Goal: Information Seeking & Learning: Learn about a topic

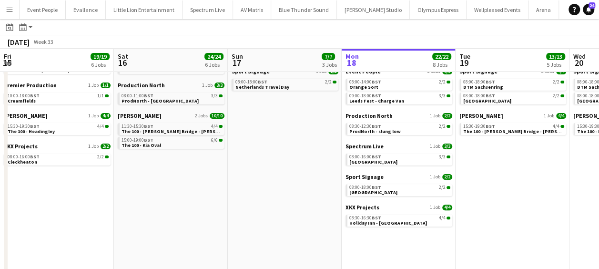
scroll to position [0, 228]
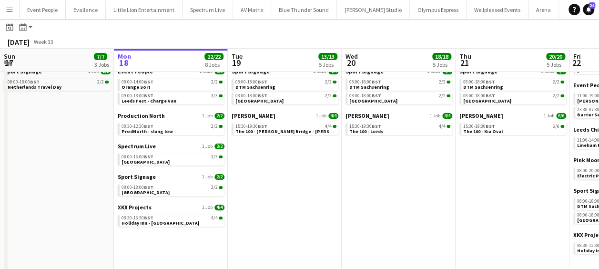
click at [12, 9] on app-icon "Menu" at bounding box center [10, 10] width 8 height 8
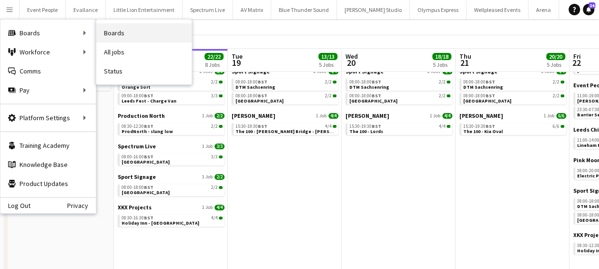
click at [110, 34] on link "Boards" at bounding box center [143, 32] width 95 height 19
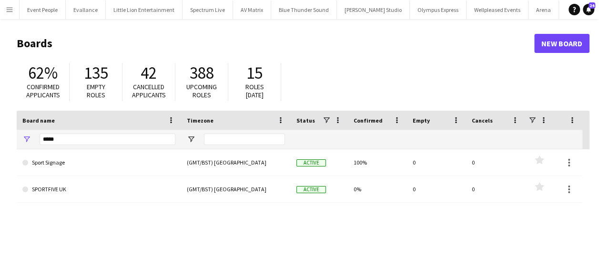
drag, startPoint x: 70, startPoint y: 146, endPoint x: 63, endPoint y: 140, distance: 8.9
click at [63, 145] on div "*****" at bounding box center [108, 139] width 136 height 19
drag, startPoint x: 63, startPoint y: 140, endPoint x: 21, endPoint y: 143, distance: 42.5
click at [22, 143] on div "*****" at bounding box center [99, 139] width 164 height 19
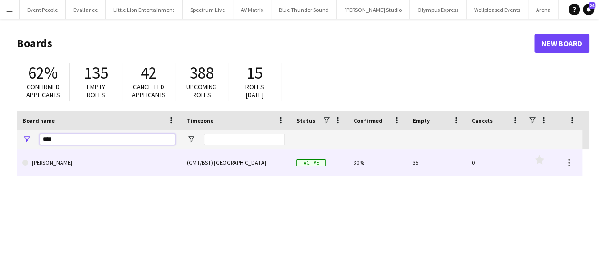
type input "****"
click at [54, 161] on link "[PERSON_NAME]" at bounding box center [98, 162] width 153 height 27
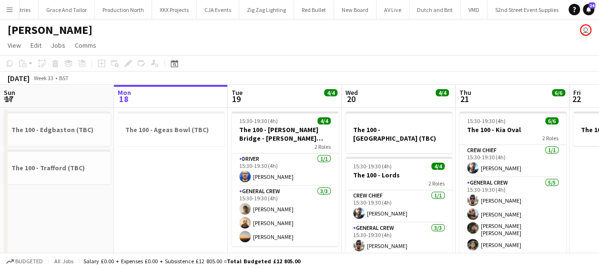
scroll to position [0, 2149]
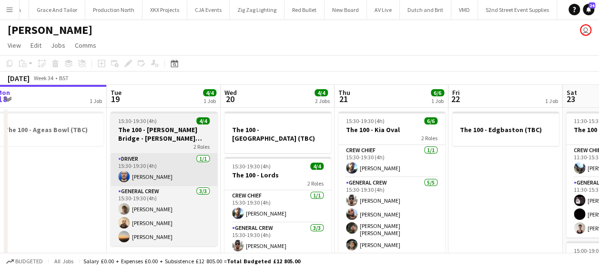
drag, startPoint x: 174, startPoint y: 181, endPoint x: 127, endPoint y: 180, distance: 47.2
click at [50, 183] on app-calendar-viewport "Fri 15 4/4 1 Job Sat 16 10/10 2 Jobs Sun 17 2 Jobs Mon 18 1 Job Tue 19 4/4 1 Jo…" at bounding box center [299, 248] width 599 height 326
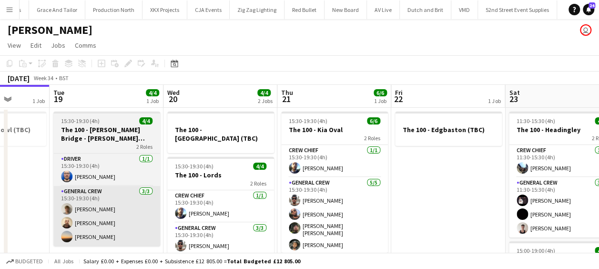
click at [141, 193] on app-calendar-viewport "Fri 15 4/4 1 Job Sat 16 10/10 2 Jobs Sun 17 2 Jobs Mon 18 1 Job Tue 19 4/4 1 Jo…" at bounding box center [299, 248] width 599 height 326
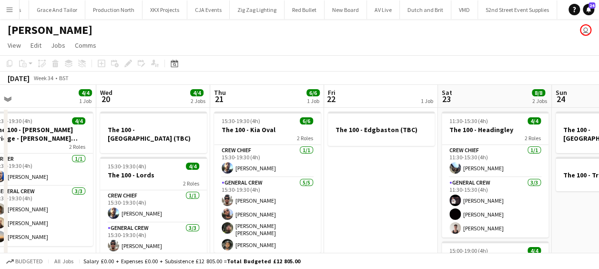
drag, startPoint x: 199, startPoint y: 189, endPoint x: 136, endPoint y: 191, distance: 62.9
click at [136, 191] on app-calendar-viewport "Sun 17 2 Jobs Mon 18 1 Job Tue 19 4/4 1 Job Wed 20 4/4 2 Jobs Thu 21 6/6 1 Job …" at bounding box center [299, 248] width 599 height 326
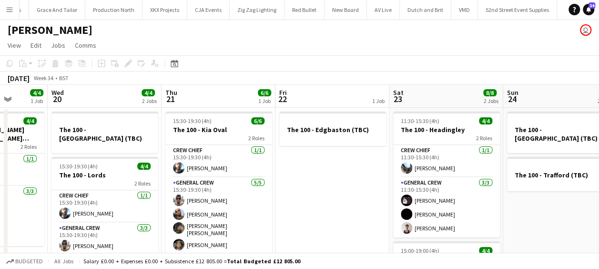
drag, startPoint x: 170, startPoint y: 188, endPoint x: 121, endPoint y: 191, distance: 49.6
click at [121, 191] on app-calendar-viewport "Sun 17 2 Jobs Mon 18 1 Job Tue 19 4/4 1 Job Wed 20 4/4 2 Jobs Thu 21 6/6 1 Job …" at bounding box center [299, 248] width 599 height 326
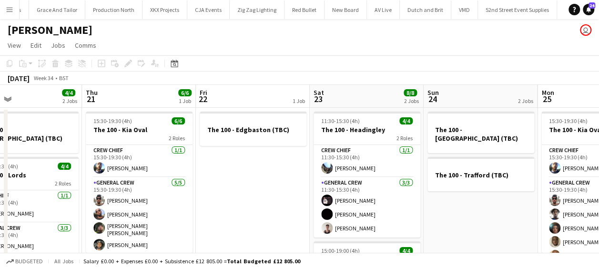
drag, startPoint x: 190, startPoint y: 188, endPoint x: 111, endPoint y: 193, distance: 78.8
click at [111, 193] on app-calendar-viewport "Sun 17 2 Jobs Mon 18 1 Job Tue 19 4/4 1 Job Wed 20 4/4 2 Jobs Thu 21 6/6 1 Job …" at bounding box center [299, 248] width 599 height 326
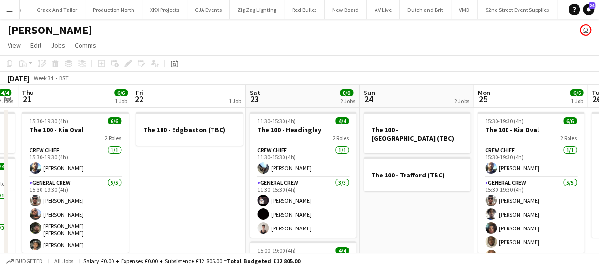
drag, startPoint x: 218, startPoint y: 187, endPoint x: 150, endPoint y: 189, distance: 68.6
click at [150, 189] on app-calendar-viewport "Sun 17 2 Jobs Mon 18 1 Job Tue 19 4/4 1 Job Wed 20 4/4 2 Jobs Thu 21 6/6 1 Job …" at bounding box center [299, 248] width 599 height 326
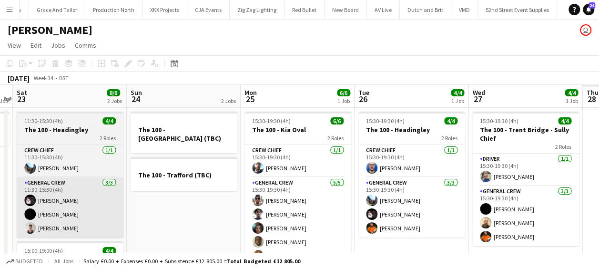
drag, startPoint x: 272, startPoint y: 190, endPoint x: 46, endPoint y: 190, distance: 226.7
click at [39, 190] on app-calendar-viewport "Tue 19 4/4 1 Job Wed 20 4/4 2 Jobs Thu 21 6/6 1 Job Fri 22 1 Job Sat 23 8/8 2 J…" at bounding box center [299, 248] width 599 height 326
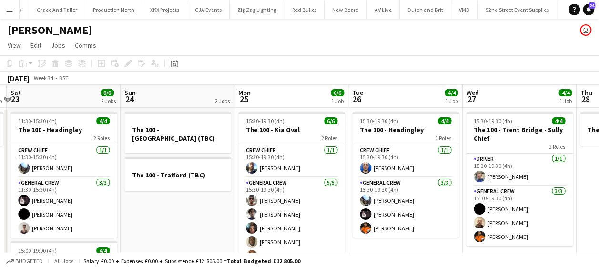
drag, startPoint x: 333, startPoint y: 191, endPoint x: 189, endPoint y: 191, distance: 144.3
click at [174, 195] on app-calendar-viewport "Tue 19 4/4 1 Job Wed 20 4/4 2 Jobs Thu 21 6/6 1 Job Fri 22 1 Job Sat 23 8/8 2 J…" at bounding box center [299, 248] width 599 height 326
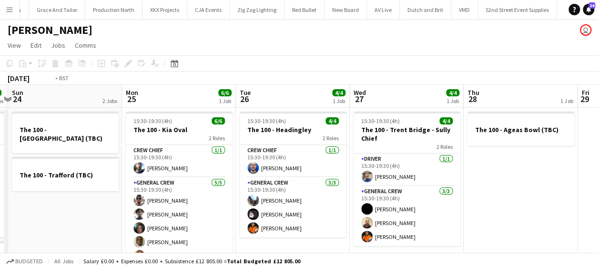
drag, startPoint x: 380, startPoint y: 191, endPoint x: 304, endPoint y: 189, distance: 76.2
click at [180, 192] on app-calendar-viewport "Thu 21 6/6 1 Job Fri 22 1 Job Sat 23 8/8 2 Jobs Sun 24 2 Jobs Mon 25 6/6 1 Job …" at bounding box center [299, 248] width 599 height 326
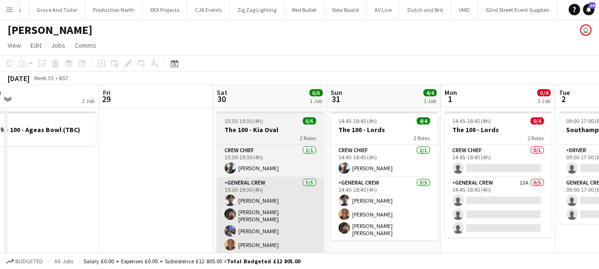
drag, startPoint x: 296, startPoint y: 191, endPoint x: 278, endPoint y: 186, distance: 18.8
click at [184, 191] on app-calendar-viewport "Mon 25 6/6 1 Job Tue 26 4/4 1 Job Wed 27 4/4 1 Job Thu 28 1 Job Fri 29 Sat 30 6…" at bounding box center [299, 248] width 599 height 326
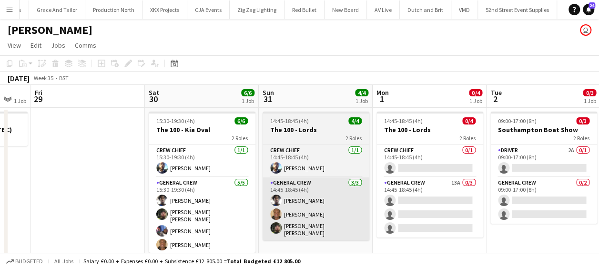
drag, startPoint x: 361, startPoint y: 188, endPoint x: 242, endPoint y: 182, distance: 118.7
click at [191, 189] on app-calendar-viewport "Mon 25 6/6 1 Job Tue 26 4/4 1 Job Wed 27 4/4 1 Job Thu 28 1 Job Fri 29 Sat 30 6…" at bounding box center [299, 248] width 599 height 326
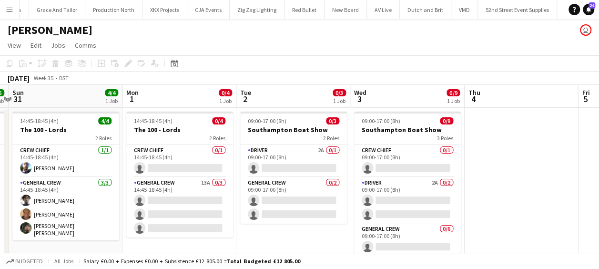
drag, startPoint x: 352, startPoint y: 182, endPoint x: 178, endPoint y: 184, distance: 174.3
click at [178, 184] on app-calendar-viewport "Wed 27 4/4 1 Job Thu 28 1 Job Fri 29 Sat 30 6/6 1 Job Sun 31 4/4 1 Job Mon 1 0/…" at bounding box center [299, 248] width 599 height 326
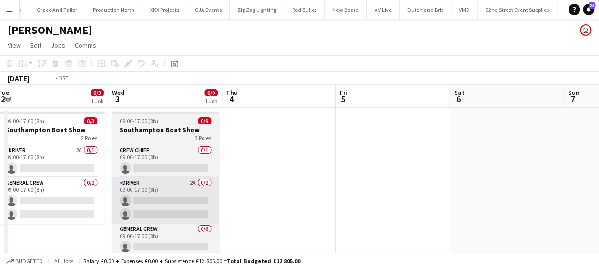
drag, startPoint x: 367, startPoint y: 180, endPoint x: 165, endPoint y: 178, distance: 201.9
click at [162, 180] on app-calendar-viewport "Fri 29 Sat 30 6/6 1 Job Sun 31 4/4 1 Job Mon 1 0/4 1 Job Tue 2 0/3 1 Job Wed 3 …" at bounding box center [299, 248] width 599 height 326
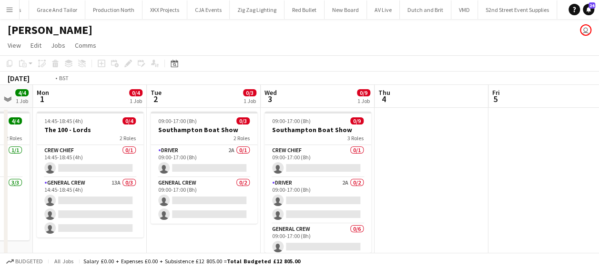
drag, startPoint x: 285, startPoint y: 177, endPoint x: 418, endPoint y: 176, distance: 132.9
click at [418, 176] on app-calendar-viewport "Fri 29 Sat 30 6/6 1 Job Sun 31 4/4 1 Job Mon 1 0/4 1 Job Tue 2 0/3 1 Job Wed 3 …" at bounding box center [299, 248] width 599 height 326
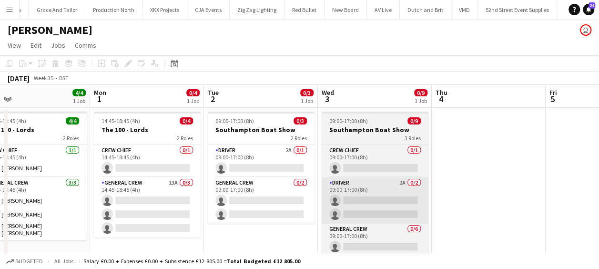
scroll to position [0, 226]
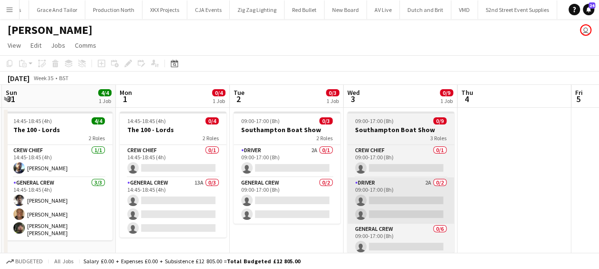
drag, startPoint x: 334, startPoint y: 181, endPoint x: 396, endPoint y: 180, distance: 61.9
click at [398, 178] on app-calendar-viewport "Fri 29 Sat 30 6/6 1 Job Sun 31 4/4 1 Job Mon 1 0/4 1 Job Tue 2 0/3 1 Job Wed 3 …" at bounding box center [299, 248] width 599 height 326
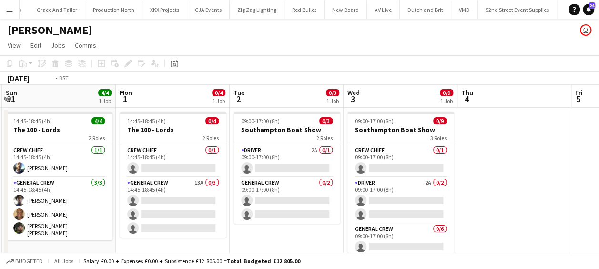
click at [120, 175] on app-calendar-viewport "Fri 29 Sat 30 6/6 1 Job Sun 31 4/4 1 Job Mon 1 0/4 1 Job Tue 2 0/3 1 Job Wed 3 …" at bounding box center [299, 248] width 599 height 326
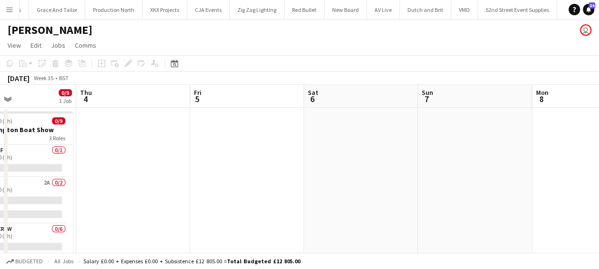
drag, startPoint x: 317, startPoint y: 172, endPoint x: 351, endPoint y: 168, distance: 33.6
click at [177, 172] on app-calendar-viewport "Sun 31 4/4 1 Job Mon 1 0/4 1 Job Tue 2 0/3 1 Job Wed 3 0/9 1 Job Thu 4 Fri 5 Sa…" at bounding box center [299, 248] width 599 height 326
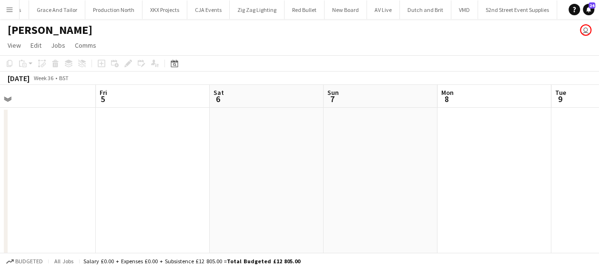
drag, startPoint x: 293, startPoint y: 169, endPoint x: 353, endPoint y: 167, distance: 60.5
click at [159, 173] on app-calendar-viewport "Tue 2 0/3 1 Job Wed 3 0/9 1 Job Thu 4 Fri 5 Sat 6 Sun 7 Mon 8 Tue 9 Wed 10 Thu …" at bounding box center [299, 248] width 599 height 326
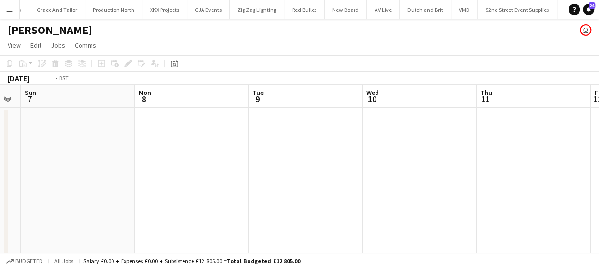
drag, startPoint x: 353, startPoint y: 167, endPoint x: 404, endPoint y: 172, distance: 50.8
click at [173, 175] on app-calendar-viewport "Thu 4 Fri 5 Sat 6 Sun 7 Mon 8 Tue 9 Wed 10 Thu 11 Fri 12 Sat 13 Sun 14" at bounding box center [299, 248] width 599 height 326
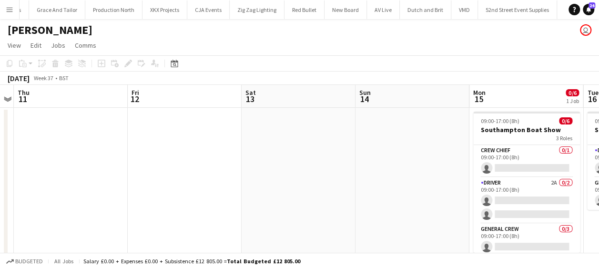
drag, startPoint x: 131, startPoint y: 172, endPoint x: 176, endPoint y: 172, distance: 45.2
click at [109, 176] on app-calendar-viewport "Mon 8 Tue 9 Wed 10 Thu 11 Fri 12 Sat 13 Sun 14 Mon 15 0/6 1 Job Tue 16 0/2 1 Jo…" at bounding box center [299, 248] width 599 height 326
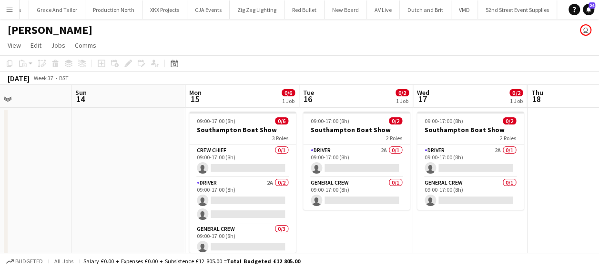
drag, startPoint x: 111, startPoint y: 172, endPoint x: 201, endPoint y: 165, distance: 90.3
click at [110, 171] on app-calendar-viewport "Wed 10 Thu 11 Fri 12 Sat 13 Sun 14 Mon 15 0/6 1 Job Tue 16 0/2 1 Job Wed 17 0/2…" at bounding box center [299, 248] width 599 height 326
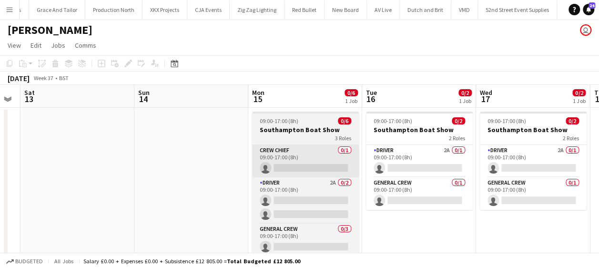
drag, startPoint x: 207, startPoint y: 166, endPoint x: 90, endPoint y: 160, distance: 116.4
click at [17, 166] on app-calendar-viewport "Wed 10 Thu 11 Fri 12 Sat 13 Sun 14 Mon 15 0/6 1 Job Tue 16 0/2 1 Job Wed 17 0/2…" at bounding box center [299, 248] width 599 height 326
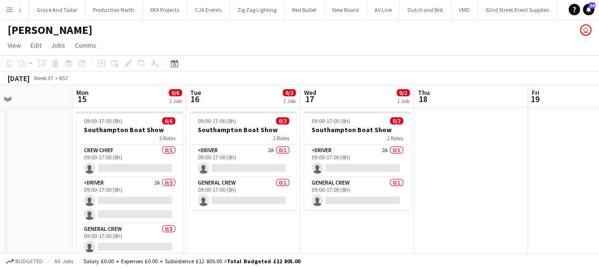
drag, startPoint x: 79, startPoint y: 166, endPoint x: 261, endPoint y: 182, distance: 182.2
click at [287, 180] on app-calendar-viewport "Fri 12 Sat 13 Sun 14 Mon 15 0/6 1 Job Tue 16 0/2 1 Job Wed 17 0/2 1 Job Thu 18 …" at bounding box center [299, 248] width 599 height 326
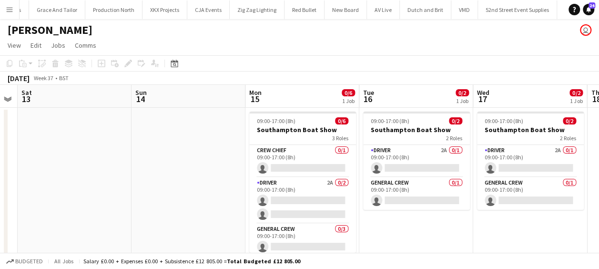
drag, startPoint x: 88, startPoint y: 180, endPoint x: 217, endPoint y: 174, distance: 129.2
click at [339, 170] on app-calendar-viewport "Wed 10 Thu 11 Fri 12 Sat 13 Sun 14 Mon 15 0/6 1 Job Tue 16 0/2 1 Job Wed 17 0/2…" at bounding box center [299, 248] width 599 height 326
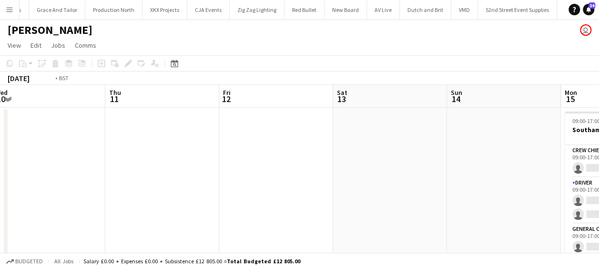
drag, startPoint x: 263, startPoint y: 172, endPoint x: 141, endPoint y: 181, distance: 121.8
click at [345, 171] on app-calendar-viewport "Mon 8 Tue 9 Wed 10 Thu 11 Fri 12 Sat 13 Sun 14 Mon 15 0/6 1 Job Tue 16 0/2 1 Jo…" at bounding box center [299, 248] width 599 height 326
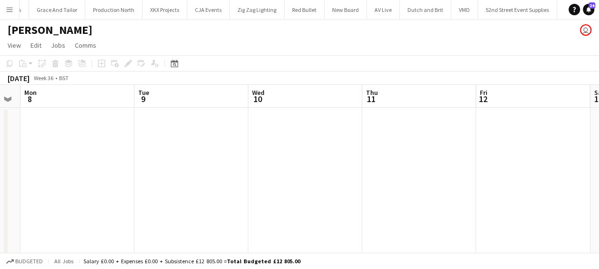
drag, startPoint x: 53, startPoint y: 186, endPoint x: 287, endPoint y: 173, distance: 233.7
click at [305, 170] on app-calendar-viewport "Fri 5 Sat 6 Sun 7 Mon 8 Tue 9 Wed 10 Thu 11 Fri 12 Sat 13 Sun 14 Mon 15 0/6 1 J…" at bounding box center [299, 248] width 599 height 326
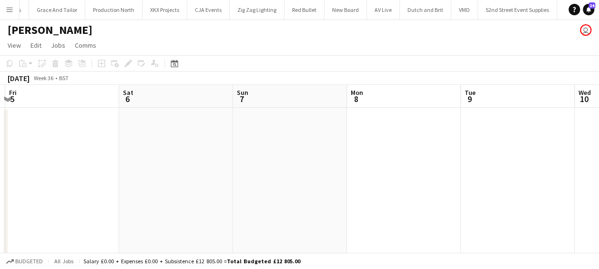
drag, startPoint x: 240, startPoint y: 168, endPoint x: 190, endPoint y: 176, distance: 50.7
click at [266, 169] on app-calendar-viewport "Wed 3 0/9 1 Job Thu 4 Fri 5 Sat 6 Sun 7 Mon 8 Tue 9 Wed 10 Thu 11 Fri 12 Sat 13…" at bounding box center [299, 248] width 599 height 326
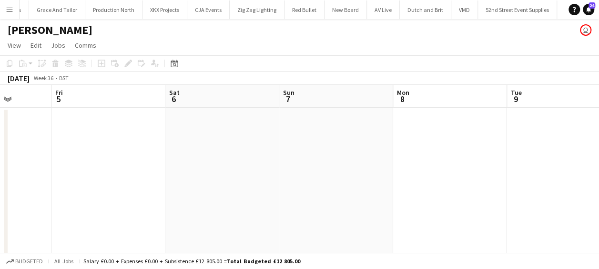
click at [298, 167] on app-calendar-viewport "Tue 2 0/3 1 Job Wed 3 0/9 1 Job Thu 4 Fri 5 Sat 6 Sun 7 Mon 8 Tue 9 Wed 10 Thu …" at bounding box center [299, 248] width 599 height 326
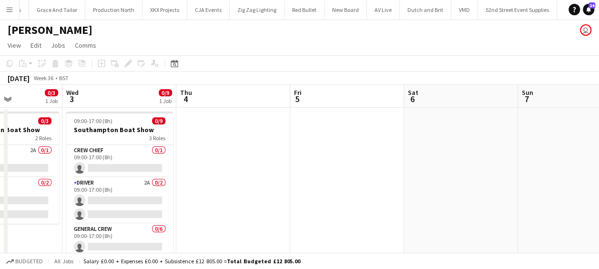
drag, startPoint x: 191, startPoint y: 174, endPoint x: 291, endPoint y: 170, distance: 100.5
click at [308, 169] on app-calendar-viewport "Sun 31 4/4 1 Job Mon 1 0/4 1 Job Tue 2 0/3 1 Job Wed 3 0/9 1 Job Thu 4 Fri 5 Sa…" at bounding box center [299, 248] width 599 height 326
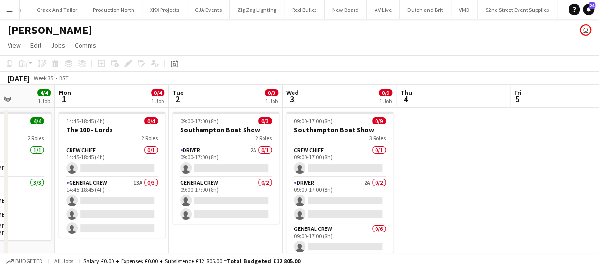
scroll to position [0, 284]
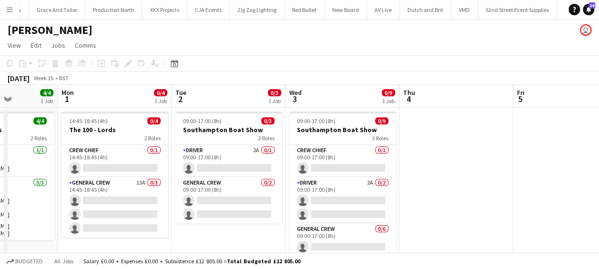
drag, startPoint x: 264, startPoint y: 170, endPoint x: 373, endPoint y: 170, distance: 109.5
click at [373, 170] on app-calendar-viewport "Fri 29 Sat 30 6/6 1 Job Sun 31 4/4 1 Job Mon 1 0/4 1 Job Tue 2 0/3 1 Job Wed 3 …" at bounding box center [299, 248] width 599 height 326
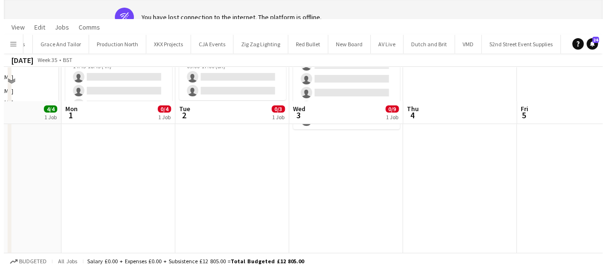
scroll to position [0, 0]
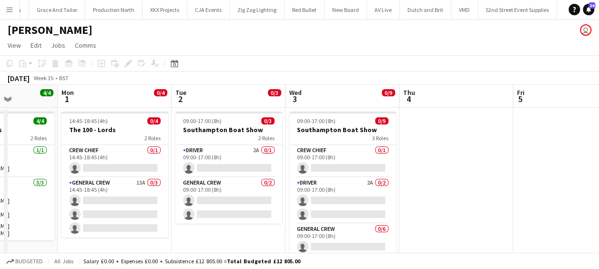
click at [6, 6] on app-icon "Menu" at bounding box center [10, 10] width 8 height 8
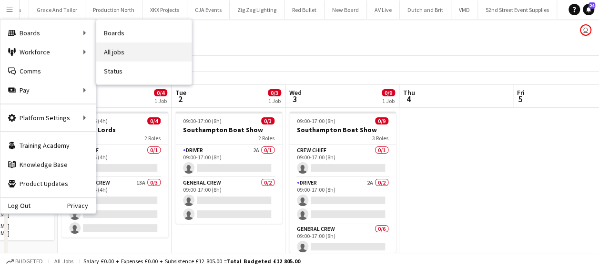
click at [121, 48] on link "All jobs" at bounding box center [143, 51] width 95 height 19
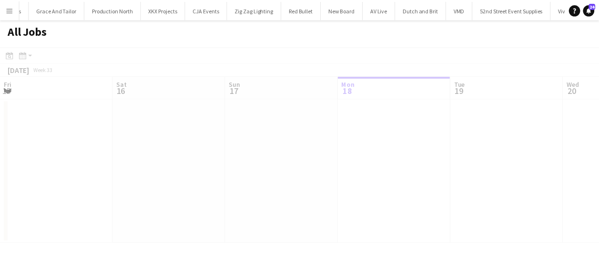
scroll to position [0, 228]
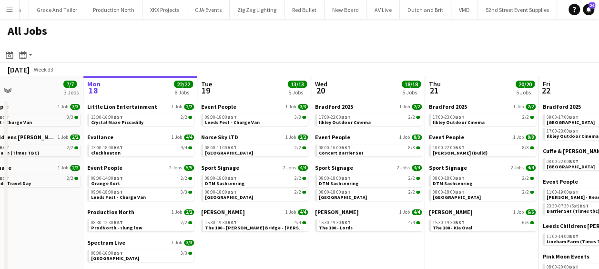
drag, startPoint x: 79, startPoint y: 182, endPoint x: 138, endPoint y: 184, distance: 59.1
click at [138, 184] on app-calendar-viewport "Fri 15 19/19 6 Jobs Sat 16 24/24 6 Jobs Sun 17 7/7 3 Jobs Mon 18 22/22 8 Jobs T…" at bounding box center [299, 223] width 599 height 295
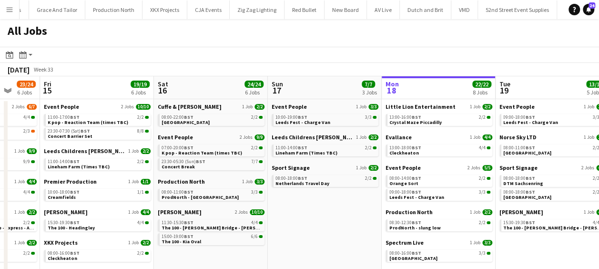
drag, startPoint x: 223, startPoint y: 216, endPoint x: 248, endPoint y: 217, distance: 24.8
click at [248, 217] on app-calendar-viewport "Tue 12 18/18 7 Jobs Wed 13 18/18 6 Jobs Thu 14 23/24 6 Jobs Fri 15 19/19 6 Jobs…" at bounding box center [299, 223] width 599 height 295
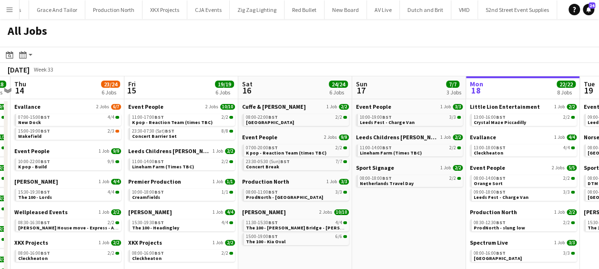
drag, startPoint x: 271, startPoint y: 219, endPoint x: 307, endPoint y: 212, distance: 36.4
click at [307, 212] on app-calendar-viewport "Tue 12 18/18 7 Jobs Wed 13 18/18 6 Jobs Thu 14 23/24 6 Jobs Fri 15 19/19 6 Jobs…" at bounding box center [299, 223] width 599 height 295
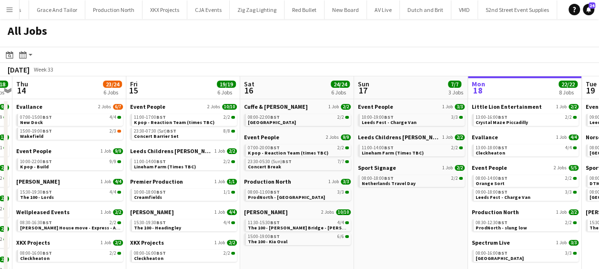
scroll to position [0, 298]
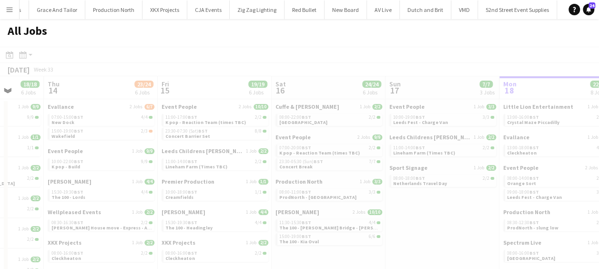
drag, startPoint x: 241, startPoint y: 216, endPoint x: 271, endPoint y: 215, distance: 30.0
click at [303, 214] on app-all-jobs "All Jobs Date picker AUG 2025 AUG 2025 Monday M Tuesday T Wednesday W Thursday …" at bounding box center [299, 195] width 599 height 352
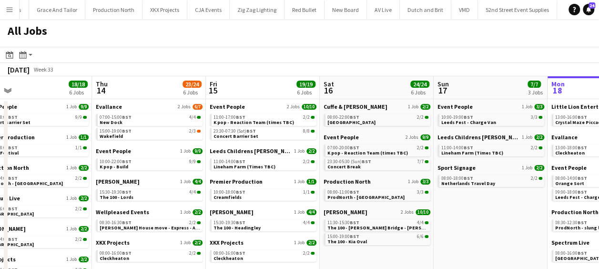
scroll to position [0, 211]
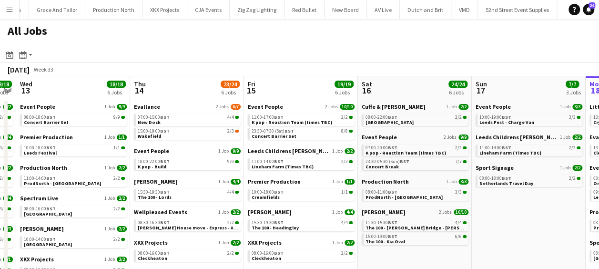
drag, startPoint x: 201, startPoint y: 163, endPoint x: 287, endPoint y: 152, distance: 86.9
click at [287, 152] on app-calendar-viewport "Mon 11 26/27 6 Jobs Tue 12 18/18 7 Jobs Wed 13 18/18 6 Jobs Thu 14 23/24 6 Jobs…" at bounding box center [299, 223] width 599 height 295
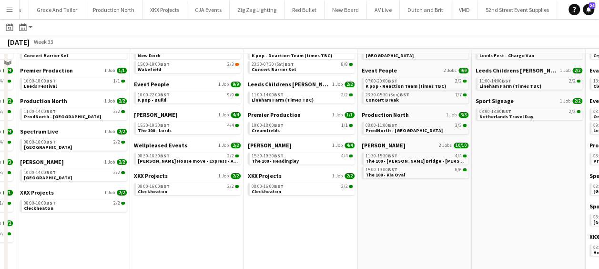
scroll to position [48, 0]
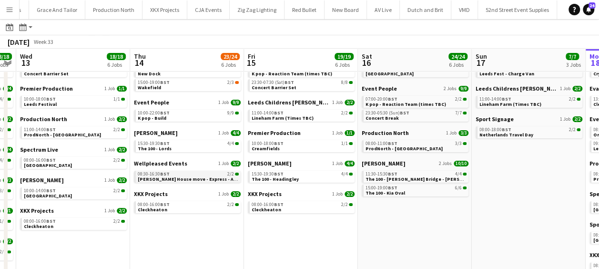
click at [164, 176] on span "Kim House move - Express - Already paid" at bounding box center [198, 179] width 121 height 6
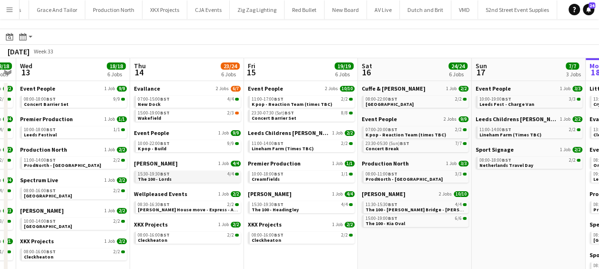
scroll to position [0, 0]
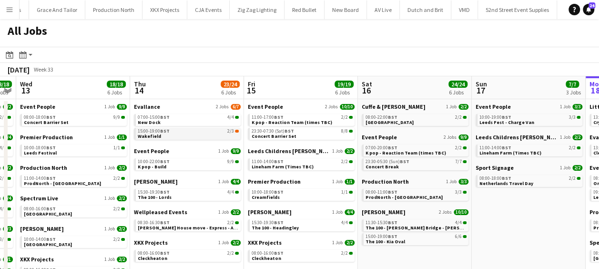
click at [156, 131] on span "15:00-19:00 BST" at bounding box center [154, 131] width 32 height 5
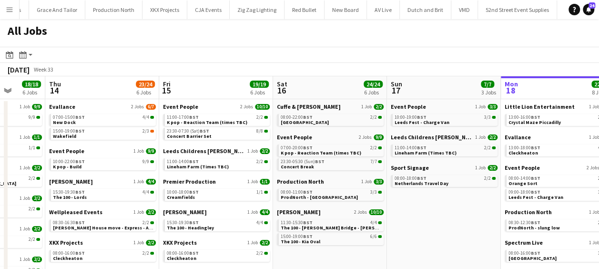
scroll to position [0, 308]
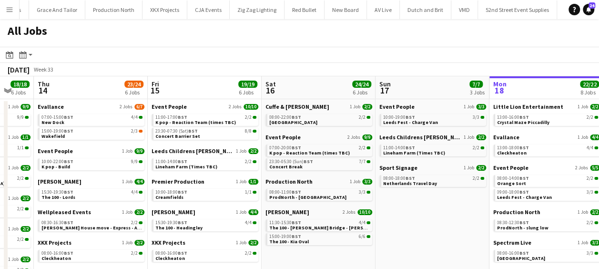
drag, startPoint x: 178, startPoint y: 174, endPoint x: 84, endPoint y: 175, distance: 94.3
click at [84, 175] on app-calendar-viewport "Mon 11 26/27 6 Jobs Tue 12 18/18 7 Jobs Wed 13 18/18 6 Jobs Thu 14 23/24 6 Jobs…" at bounding box center [299, 223] width 599 height 295
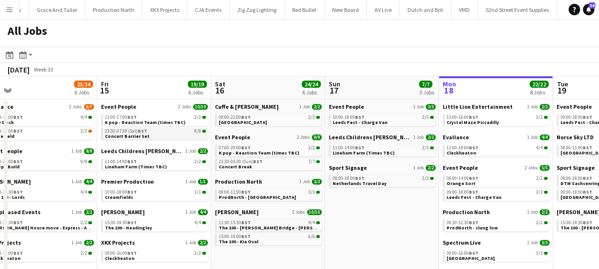
drag, startPoint x: 167, startPoint y: 129, endPoint x: 122, endPoint y: 129, distance: 44.8
click at [123, 131] on app-calendar-viewport "Mon 11 26/27 6 Jobs Tue 12 18/18 7 Jobs Wed 13 18/18 6 Jobs Thu 14 23/24 6 Jobs…" at bounding box center [299, 223] width 599 height 295
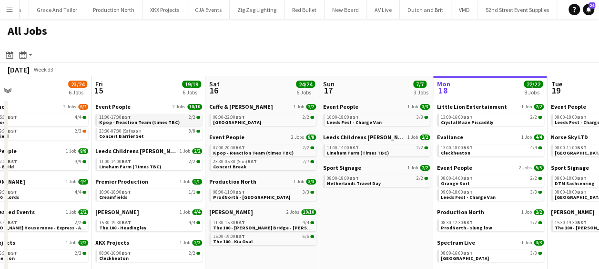
click at [130, 120] on span "K pop - Reaction Team (times TBC)" at bounding box center [139, 122] width 80 height 6
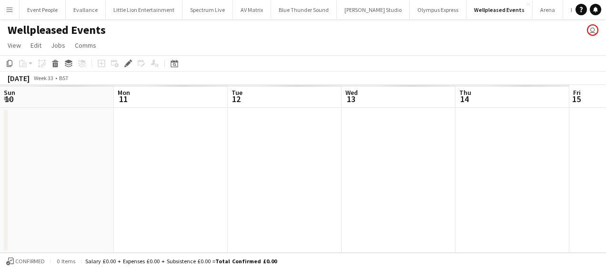
scroll to position [0, 328]
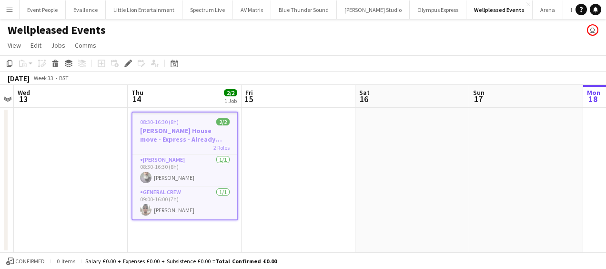
drag, startPoint x: 280, startPoint y: 191, endPoint x: 204, endPoint y: 194, distance: 75.3
click at [204, 195] on app-calendar-viewport "Sun 10 Mon 11 Tue 12 Wed 13 Thu 14 2/2 1 Job Fri 15 Sat 16 Sun 17 Mon 18 Tue 19…" at bounding box center [303, 169] width 606 height 168
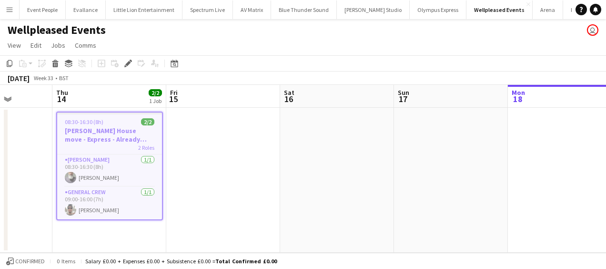
scroll to position [0, 0]
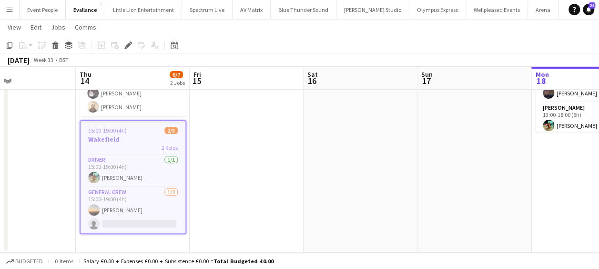
scroll to position [0, 415]
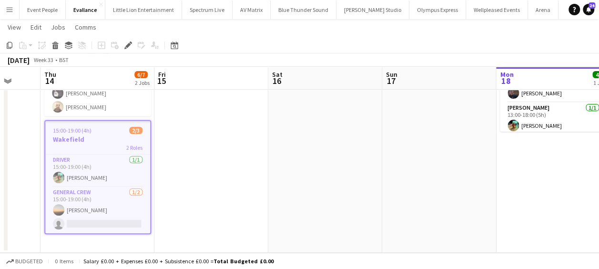
drag, startPoint x: 112, startPoint y: 172, endPoint x: -2, endPoint y: 172, distance: 113.8
click at [0, 172] on html "Menu Boards Boards Boards All jobs Status Workforce Workforce My Workforce Recr…" at bounding box center [299, 74] width 599 height 389
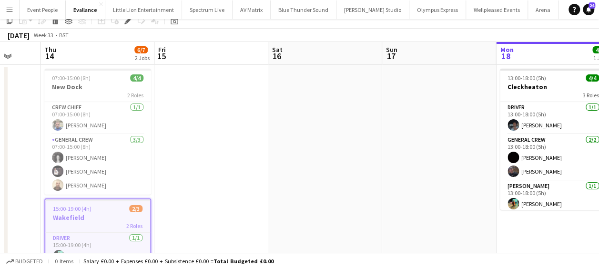
scroll to position [0, 0]
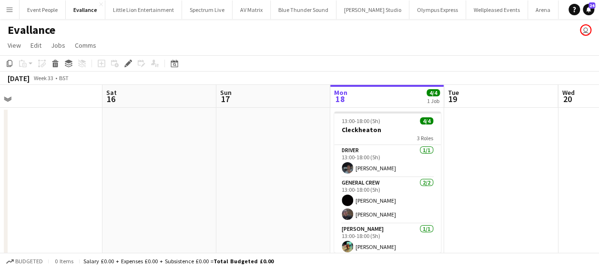
drag, startPoint x: 251, startPoint y: 167, endPoint x: 43, endPoint y: 167, distance: 208.1
click at [43, 167] on app-calendar-viewport "Tue 12 4/4 1 Job Wed 13 Thu 14 6/7 2 Jobs Fri 15 Sat 16 Sun 17 Mon 18 4/4 1 Job…" at bounding box center [299, 229] width 599 height 289
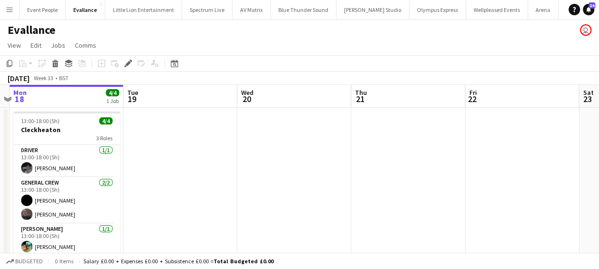
drag, startPoint x: 188, startPoint y: 154, endPoint x: 169, endPoint y: 154, distance: 19.1
click at [158, 154] on app-calendar-viewport "Thu 14 6/7 2 Jobs Fri 15 Sat 16 Sun 17 Mon 18 4/4 1 Job Tue 19 Wed 20 Thu 21 Fr…" at bounding box center [299, 229] width 599 height 289
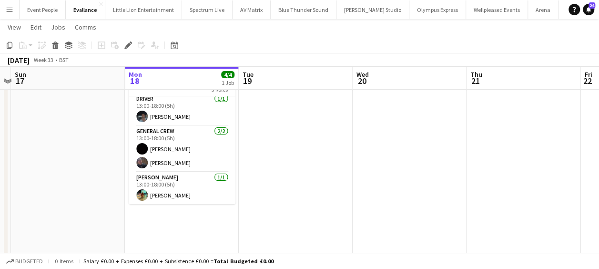
scroll to position [0, 348]
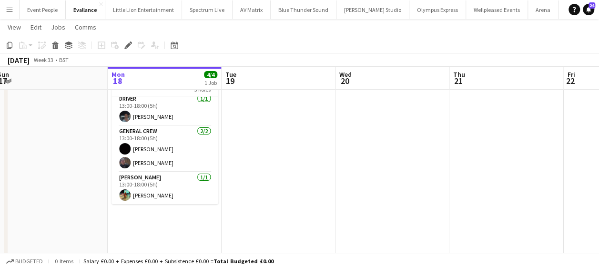
drag, startPoint x: 113, startPoint y: 176, endPoint x: 9, endPoint y: 179, distance: 104.3
click at [0, 177] on html "Menu Boards Boards Boards All jobs Status Workforce Workforce My Workforce Recr…" at bounding box center [299, 146] width 599 height 389
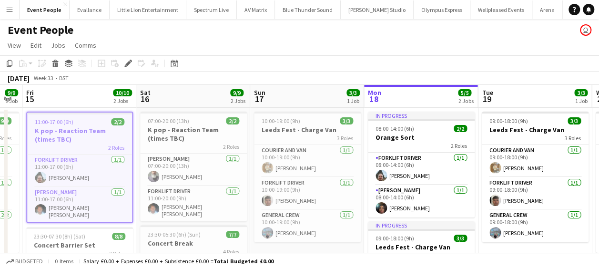
click at [179, 176] on app-calendar-viewport "Mon 11 10/10 1 Job Tue 12 Wed 13 9/9 1 Job Thu 14 9/9 1 Job Fri 15 10/10 2 Jobs…" at bounding box center [299, 234] width 599 height 298
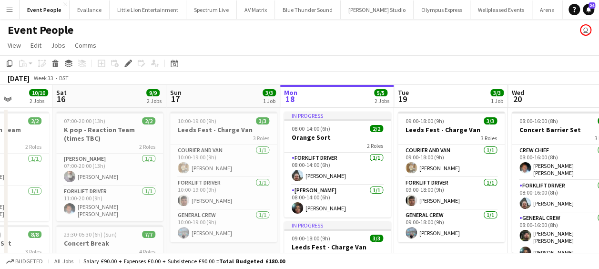
scroll to position [0, 292]
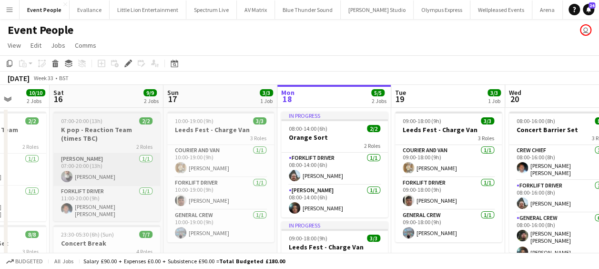
drag, startPoint x: 128, startPoint y: 180, endPoint x: 67, endPoint y: 175, distance: 60.7
click at [41, 177] on app-calendar-viewport "Wed 13 9/9 1 Job Thu 14 9/9 1 Job Fri 15 10/10 2 Jobs Sat 16 9/9 2 Jobs Sun 17 …" at bounding box center [299, 234] width 599 height 298
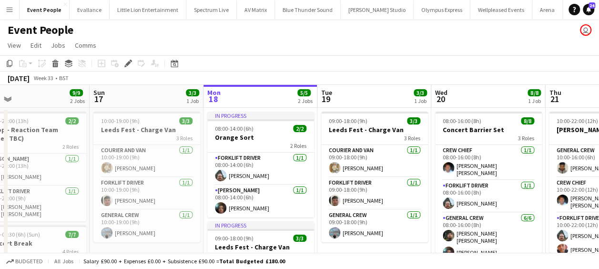
scroll to position [0, 414]
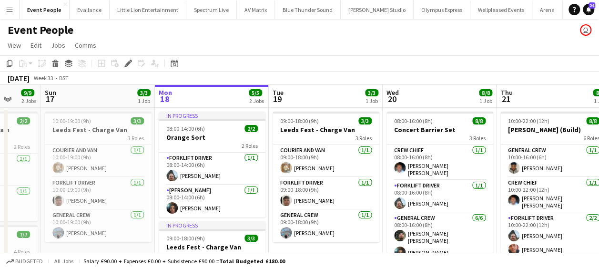
drag, startPoint x: 173, startPoint y: 188, endPoint x: 51, endPoint y: 196, distance: 122.6
click at [51, 196] on app-calendar-viewport "Wed 13 9/9 1 Job Thu 14 9/9 1 Job Fri 15 10/10 2 Jobs Sat 16 9/9 2 Jobs Sun 17 …" at bounding box center [299, 234] width 599 height 298
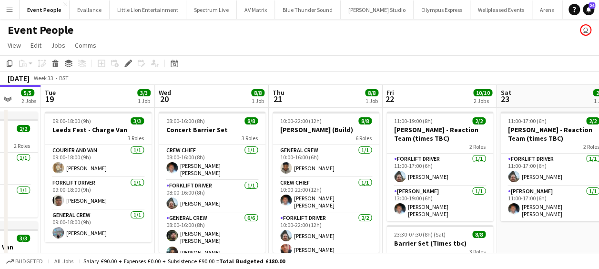
scroll to position [0, 285]
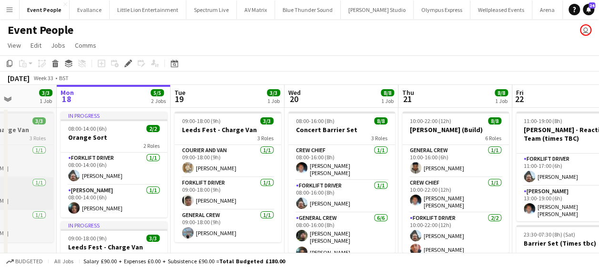
drag, startPoint x: 84, startPoint y: 206, endPoint x: 23, endPoint y: 197, distance: 61.1
click at [18, 199] on app-calendar-viewport "Fri 15 10/10 2 Jobs Sat 16 9/9 2 Jobs Sun 17 3/3 1 Job Mon 18 5/5 2 Jobs Tue 19…" at bounding box center [299, 234] width 599 height 298
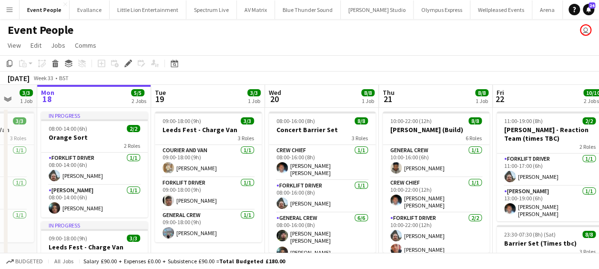
scroll to position [0, 324]
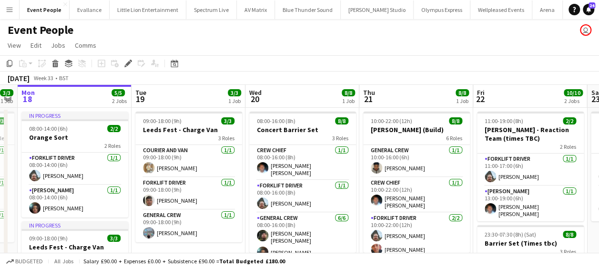
drag, startPoint x: 86, startPoint y: 197, endPoint x: 47, endPoint y: 197, distance: 39.1
click at [47, 197] on app-calendar-viewport "Fri 15 10/10 2 Jobs Sat 16 9/9 2 Jobs Sun 17 3/3 1 Job Mon 18 5/5 2 Jobs Tue 19…" at bounding box center [299, 234] width 599 height 298
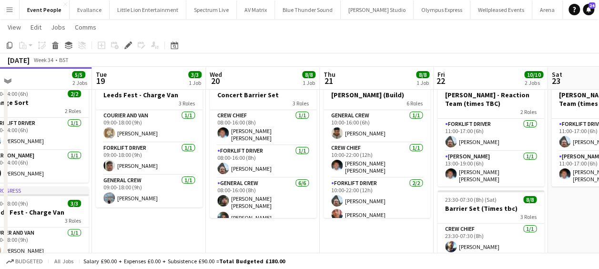
scroll to position [0, 364]
drag, startPoint x: 172, startPoint y: 226, endPoint x: 132, endPoint y: 227, distance: 40.0
click at [132, 227] on app-calendar-viewport "Fri 15 10/10 2 Jobs Sat 16 9/9 2 Jobs Sun 17 3/3 1 Job Mon 18 5/5 2 Jobs Tue 19…" at bounding box center [299, 175] width 599 height 345
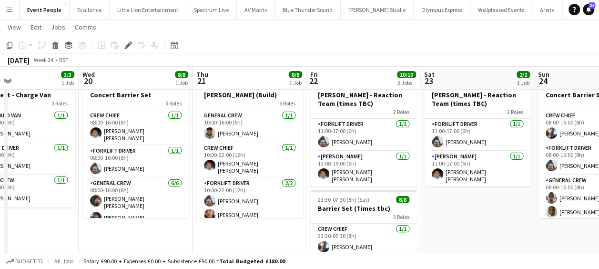
drag, startPoint x: 193, startPoint y: 198, endPoint x: 54, endPoint y: 194, distance: 139.1
click at [54, 194] on app-calendar-viewport "Sun 17 3/3 1 Job Mon 18 5/5 2 Jobs Tue 19 3/3 1 Job Wed 20 8/8 1 Job Thu 21 8/8…" at bounding box center [299, 175] width 599 height 345
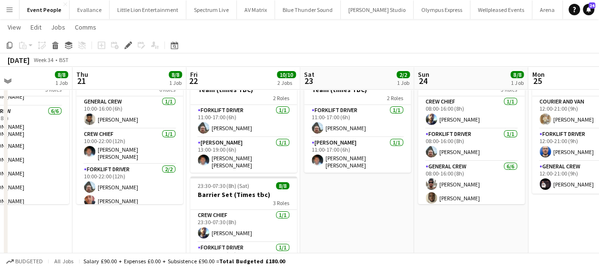
scroll to position [0, 401]
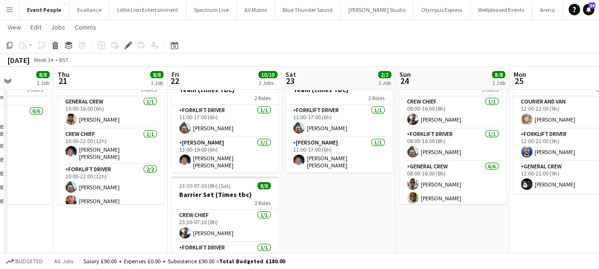
drag, startPoint x: 128, startPoint y: 227, endPoint x: -2, endPoint y: 223, distance: 130.1
click at [0, 223] on html "Menu Boards Boards Boards All jobs Status Workforce Workforce My Workforce Recr…" at bounding box center [299, 222] width 599 height 541
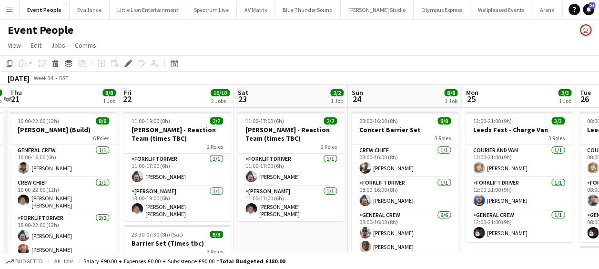
scroll to position [0, 231]
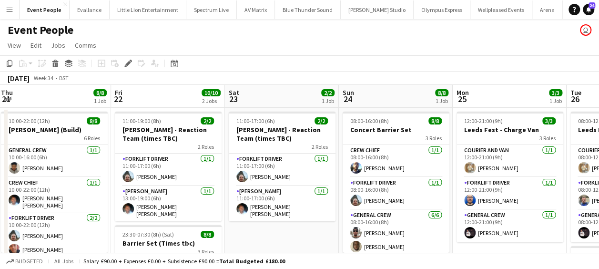
drag, startPoint x: 296, startPoint y: 220, endPoint x: 239, endPoint y: 222, distance: 56.7
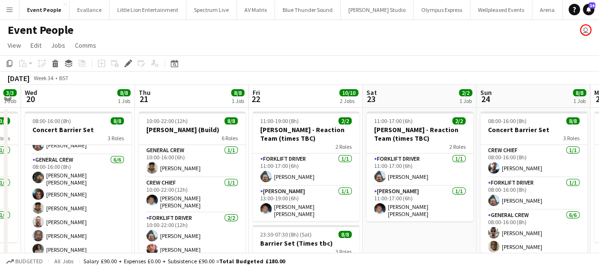
drag, startPoint x: 141, startPoint y: 207, endPoint x: 279, endPoint y: 206, distance: 137.6
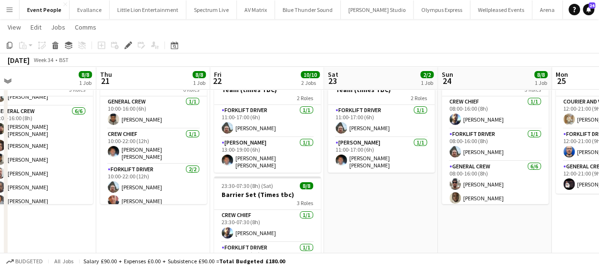
scroll to position [0, 279]
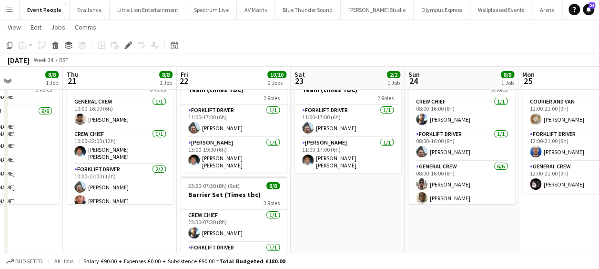
drag, startPoint x: 198, startPoint y: 192, endPoint x: 127, endPoint y: 194, distance: 71.5
click at [127, 194] on app-calendar-viewport "Mon 18 5/5 2 Jobs Tue 19 3/3 1 Job Wed 20 8/8 1 Job Thu 21 8/8 1 Job Fri 22 10/…" at bounding box center [299, 234] width 599 height 488
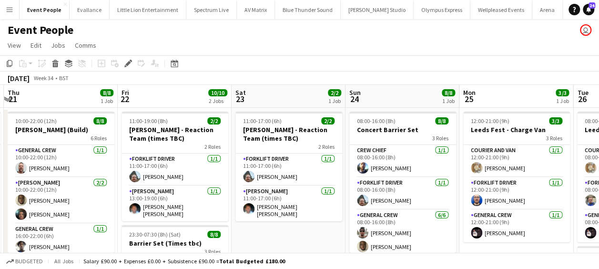
scroll to position [0, 388]
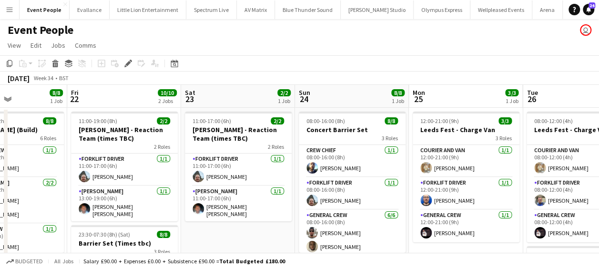
drag, startPoint x: 149, startPoint y: 199, endPoint x: 39, endPoint y: 188, distance: 110.1
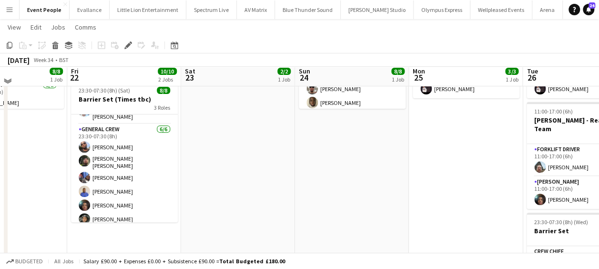
scroll to position [48, 0]
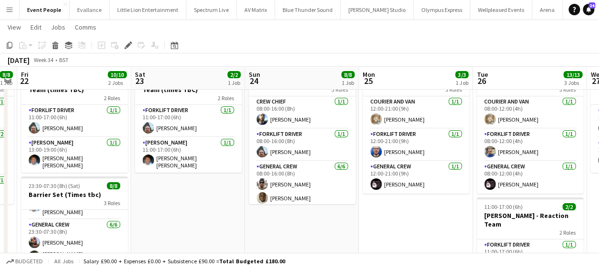
drag, startPoint x: 195, startPoint y: 184, endPoint x: 120, endPoint y: 180, distance: 75.4
click at [121, 180] on app-calendar-viewport "Mon 18 5/5 2 Jobs Tue 19 3/3 1 Job Wed 20 8/8 1 Job Thu 21 8/8 1 Job Fri 22 10/…" at bounding box center [299, 234] width 599 height 488
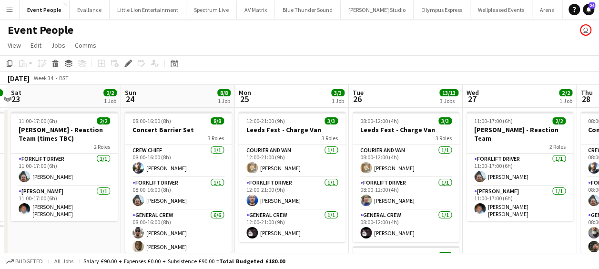
scroll to position [0, 337]
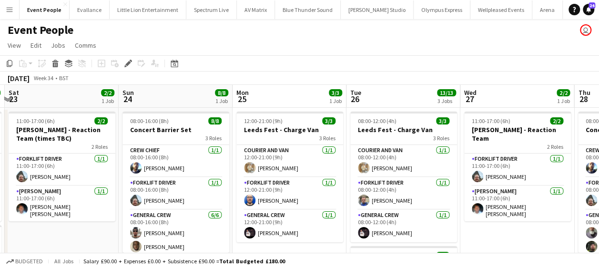
drag, startPoint x: 155, startPoint y: 227, endPoint x: 53, endPoint y: 228, distance: 101.9
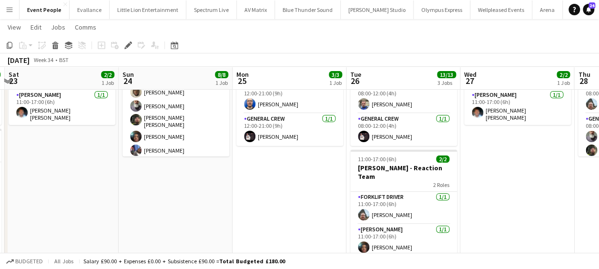
scroll to position [0, 255]
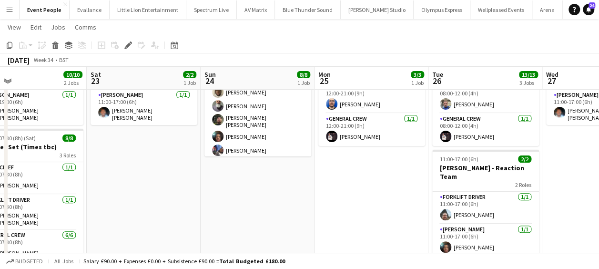
drag, startPoint x: 104, startPoint y: 196, endPoint x: 0, endPoint y: 186, distance: 104.4
click at [0, 186] on html "Menu Boards Boards Boards All jobs Status Workforce Workforce My Workforce Recr…" at bounding box center [299, 175] width 599 height 541
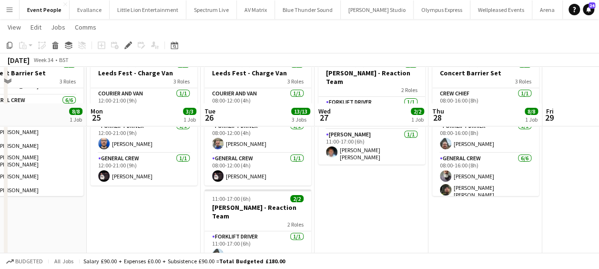
scroll to position [95, 0]
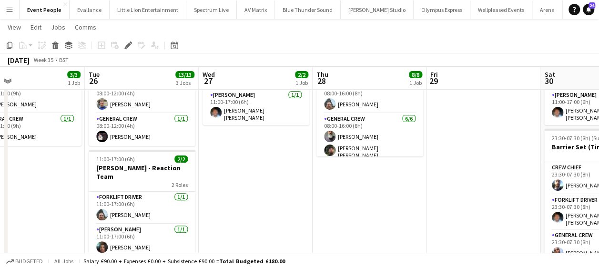
drag, startPoint x: 132, startPoint y: 154, endPoint x: 46, endPoint y: 148, distance: 86.9
click at [46, 148] on app-calendar-viewport "Fri 22 10/10 2 Jobs Sat 23 2/2 1 Job Sun 24 8/8 1 Job Mon 25 3/3 1 Job Tue 26 1…" at bounding box center [299, 186] width 599 height 488
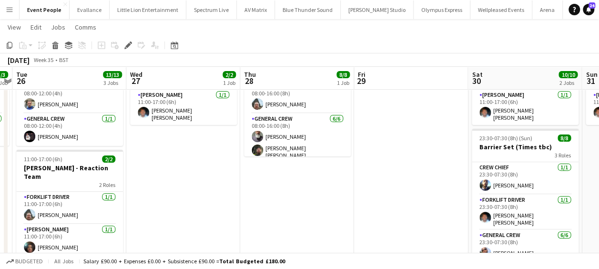
scroll to position [0, 263]
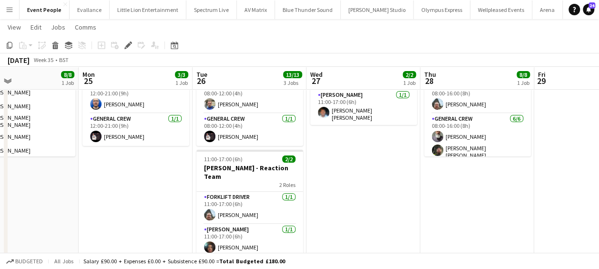
drag, startPoint x: 239, startPoint y: 184, endPoint x: 119, endPoint y: 184, distance: 119.5
click at [119, 184] on app-calendar-viewport "Fri 22 10/10 2 Jobs Sat 23 2/2 1 Job Sun 24 8/8 1 Job Mon 25 3/3 1 Job Tue 26 1…" at bounding box center [299, 186] width 599 height 488
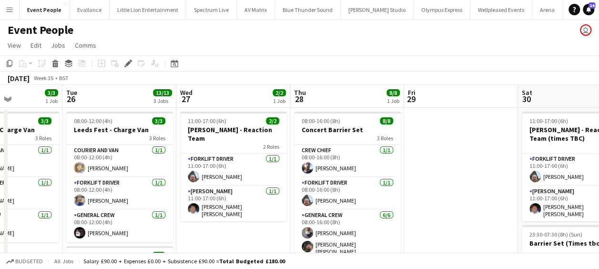
scroll to position [0, 276]
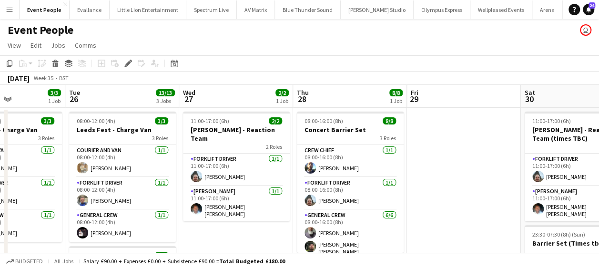
drag, startPoint x: 163, startPoint y: 209, endPoint x: 263, endPoint y: 211, distance: 100.5
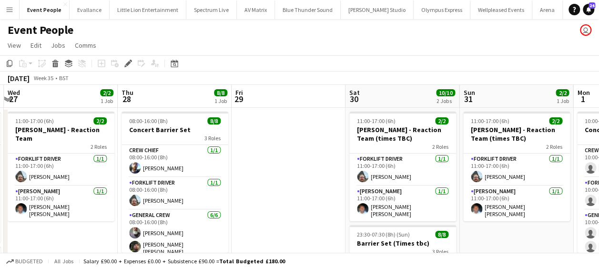
scroll to position [0, 231]
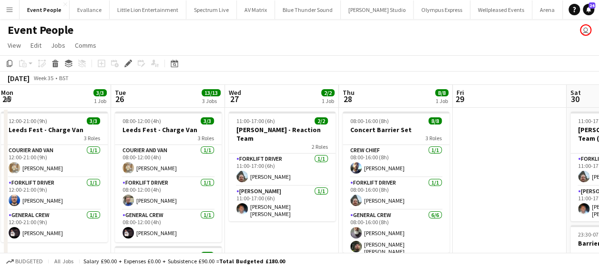
drag, startPoint x: 183, startPoint y: 217, endPoint x: 1, endPoint y: 216, distance: 181.5
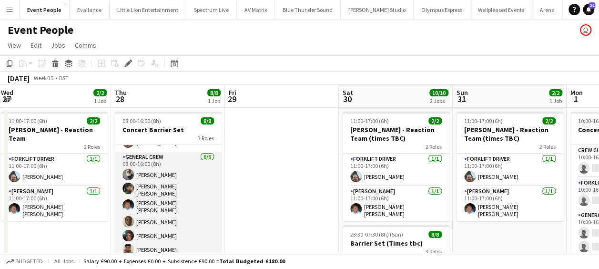
scroll to position [58, 0]
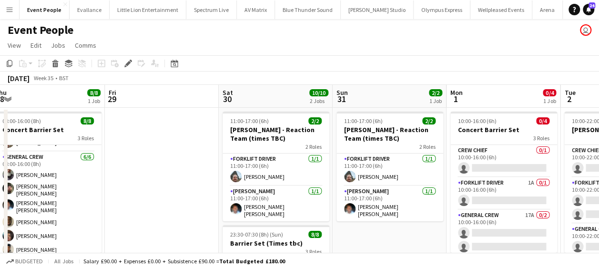
drag, startPoint x: 174, startPoint y: 203, endPoint x: 24, endPoint y: 218, distance: 150.3
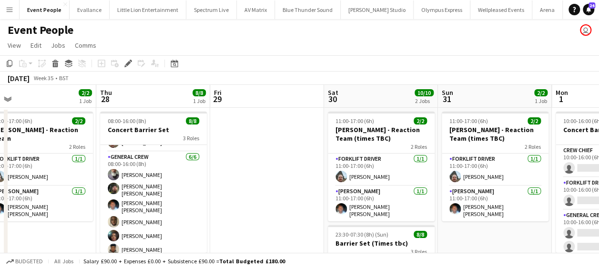
drag, startPoint x: 134, startPoint y: 187, endPoint x: 37, endPoint y: 194, distance: 97.5
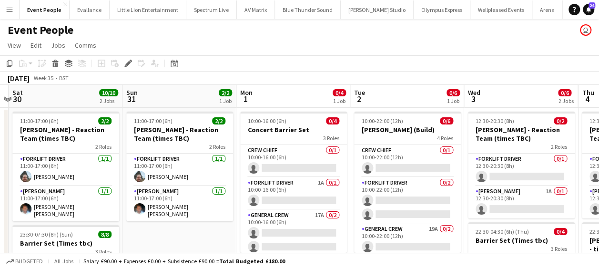
scroll to position [0, 318]
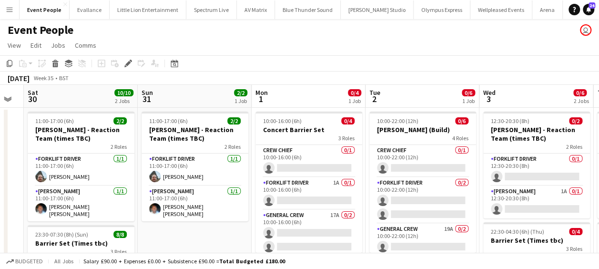
drag, startPoint x: 346, startPoint y: 211, endPoint x: 276, endPoint y: 212, distance: 69.5
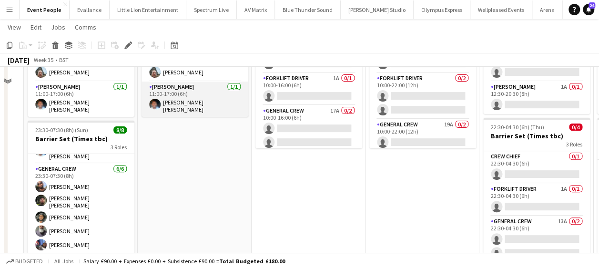
scroll to position [48, 0]
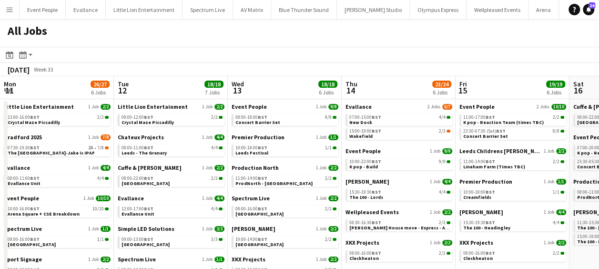
scroll to position [0, 363]
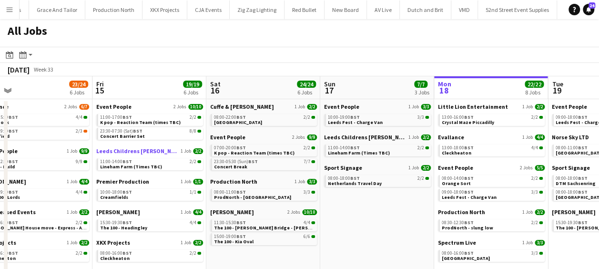
click at [132, 150] on span "Leeds Childrens [PERSON_NAME]" at bounding box center [137, 150] width 82 height 7
click at [123, 182] on span "Premier Production" at bounding box center [122, 181] width 53 height 7
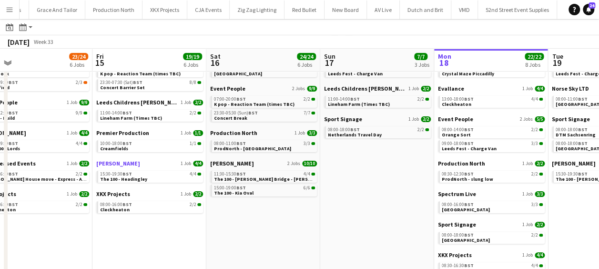
click at [117, 163] on span "[PERSON_NAME]" at bounding box center [118, 163] width 44 height 7
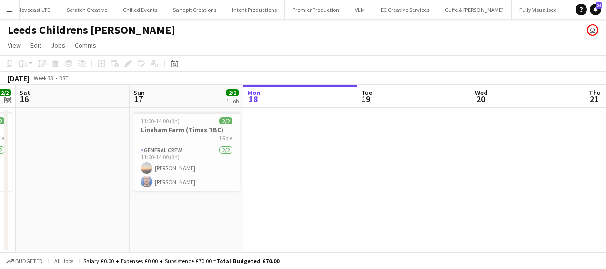
drag, startPoint x: 317, startPoint y: 193, endPoint x: 447, endPoint y: 182, distance: 130.0
click at [447, 182] on app-calendar-viewport "Thu 14 Fri 15 2/2 1 Job Sat 16 Sun 17 2/2 1 Job Mon 18 Tue 19 Wed 20 Thu 21 Fri…" at bounding box center [303, 169] width 606 height 168
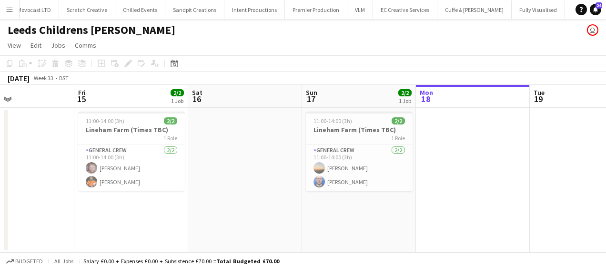
drag, startPoint x: 384, startPoint y: 197, endPoint x: 529, endPoint y: 193, distance: 144.8
click at [534, 191] on app-calendar-viewport "Tue 12 Wed 13 Thu 14 Fri 15 2/2 1 Job Sat 16 Sun 17 2/2 1 Job Mon 18 Tue 19 Wed…" at bounding box center [303, 169] width 606 height 168
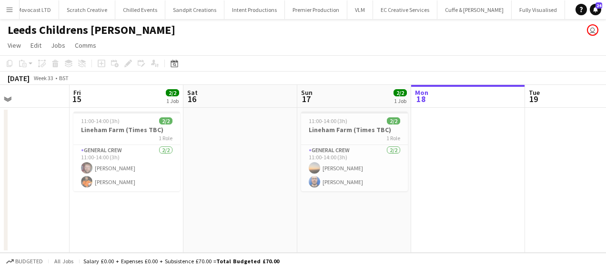
scroll to position [0, 255]
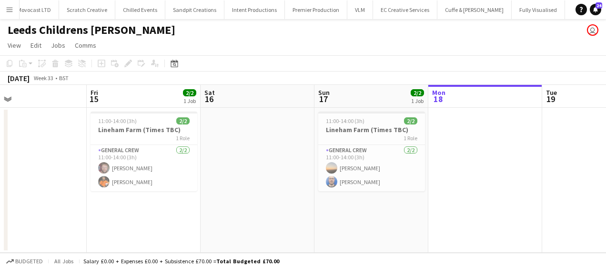
drag, startPoint x: 463, startPoint y: 195, endPoint x: 498, endPoint y: 192, distance: 35.4
click at [498, 192] on app-calendar-viewport "Tue 12 Wed 13 Thu 14 Fri 15 2/2 1 Job Sat 16 Sun 17 2/2 1 Job Mon 18 Tue 19 Wed…" at bounding box center [303, 169] width 606 height 168
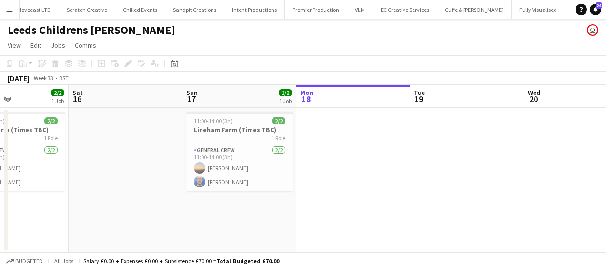
drag, startPoint x: 163, startPoint y: 210, endPoint x: 21, endPoint y: 205, distance: 142.0
click at [21, 205] on app-calendar-viewport "Tue 12 Wed 13 Thu 14 Fri 15 2/2 1 Job Sat 16 Sun 17 2/2 1 Job Mon 18 Tue 19 Wed…" at bounding box center [303, 169] width 606 height 168
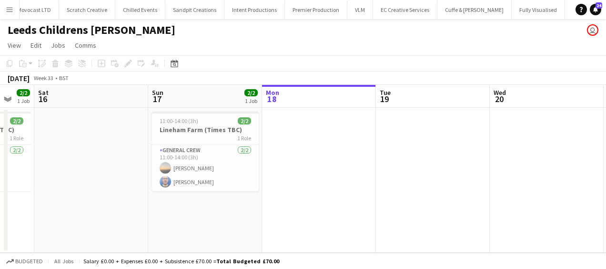
drag, startPoint x: 140, startPoint y: 204, endPoint x: 97, endPoint y: 205, distance: 43.3
click at [97, 205] on app-calendar-viewport "Tue 12 Wed 13 Thu 14 Fri 15 2/2 1 Job Sat 16 Sun 17 2/2 1 Job Mon 18 Tue 19 Wed…" at bounding box center [303, 169] width 606 height 168
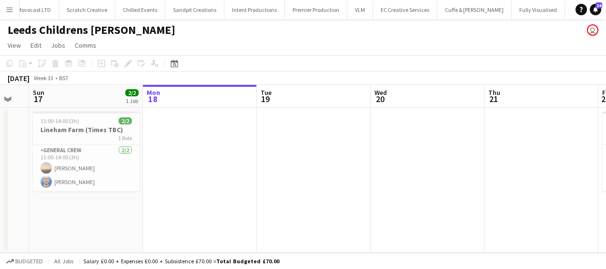
scroll to position [0, 309]
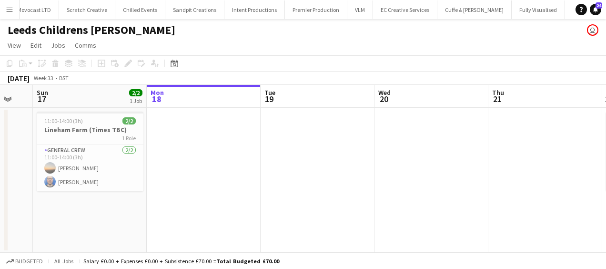
drag, startPoint x: 209, startPoint y: 210, endPoint x: 175, endPoint y: 207, distance: 34.0
click at [175, 207] on app-calendar-viewport "Thu 14 Fri 15 2/2 1 Job Sat 16 Sun 17 2/2 1 Job Mon 18 Tue 19 Wed 20 Thu 21 Fri…" at bounding box center [303, 169] width 606 height 168
click at [177, 131] on app-date-cell at bounding box center [204, 180] width 114 height 145
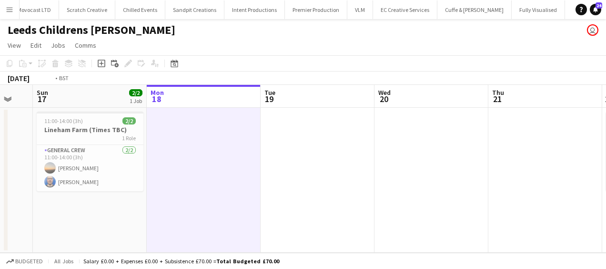
drag, startPoint x: 210, startPoint y: 154, endPoint x: 78, endPoint y: 170, distance: 133.3
click at [29, 175] on app-calendar-viewport "Thu 14 Fri 15 2/2 1 Job Sat 16 Sun 17 2/2 1 Job Mon 18 Tue 19 Wed 20 Thu 21 Fri…" at bounding box center [303, 169] width 606 height 168
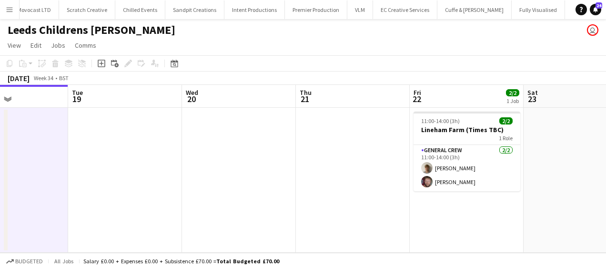
drag, startPoint x: 307, startPoint y: 154, endPoint x: 181, endPoint y: 165, distance: 126.2
click at [182, 165] on app-calendar-viewport "Sat 16 Sun 17 2/2 1 Job Mon 18 Tue 19 Wed 20 Thu 21 Fri 22 2/2 1 Job Sat 23 Sun…" at bounding box center [303, 169] width 606 height 168
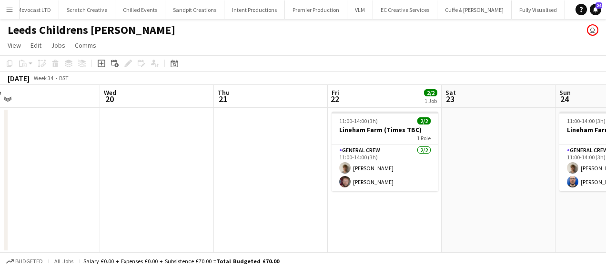
drag, startPoint x: 165, startPoint y: 170, endPoint x: 45, endPoint y: 170, distance: 120.0
click at [45, 170] on app-calendar-viewport "Sat 16 Sun 17 2/2 1 Job Mon 18 Tue 19 Wed 20 Thu 21 Fri 22 2/2 1 Job Sat 23 Sun…" at bounding box center [303, 169] width 606 height 168
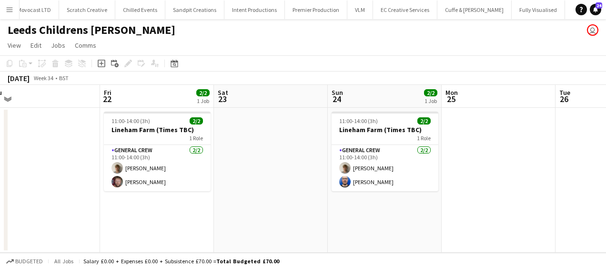
scroll to position [0, 403]
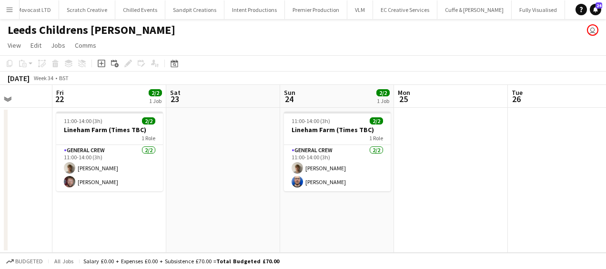
click at [200, 187] on app-calendar-viewport "Mon 18 Tue 19 Wed 20 Thu 21 Fri 22 2/2 1 Job Sat 23 Sun 24 2/2 1 Job Mon 25 Tue…" at bounding box center [303, 169] width 606 height 168
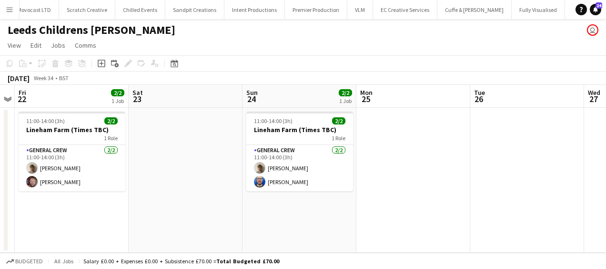
scroll to position [0, 451]
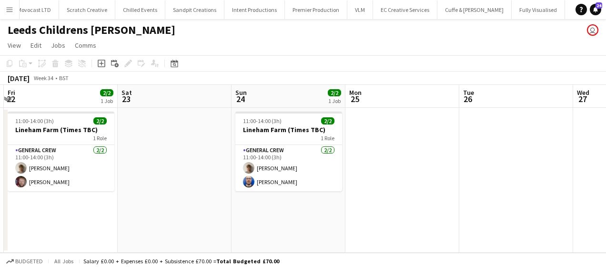
click at [381, 224] on app-calendar-viewport "Mon 18 Tue 19 Wed 20 Thu 21 Fri 22 2/2 1 Job Sat 23 Sun 24 2/2 1 Job Mon 25 Tue…" at bounding box center [303, 169] width 606 height 168
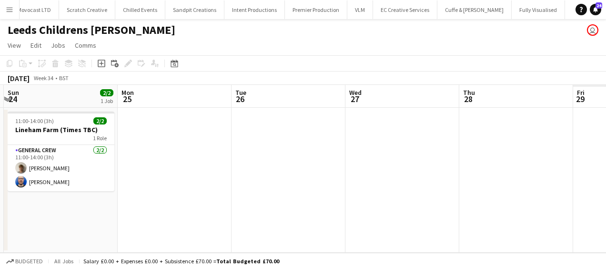
scroll to position [0, 343]
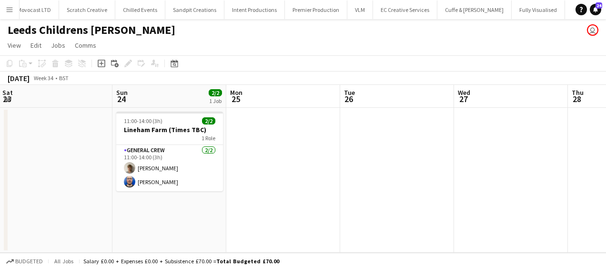
drag, startPoint x: 83, startPoint y: 180, endPoint x: 0, endPoint y: 180, distance: 82.9
click at [0, 180] on html "Menu Boards Boards Boards All jobs Status Workforce Workforce My Workforce Recr…" at bounding box center [303, 134] width 606 height 269
drag, startPoint x: 166, startPoint y: 243, endPoint x: 10, endPoint y: 210, distance: 159.7
click at [2, 213] on app-calendar-viewport "Wed 20 Thu 21 Fri 22 2/2 1 Job Sat 23 Sun 24 2/2 1 Job Mon 25 Tue 26 Wed 27 Thu…" at bounding box center [303, 169] width 606 height 168
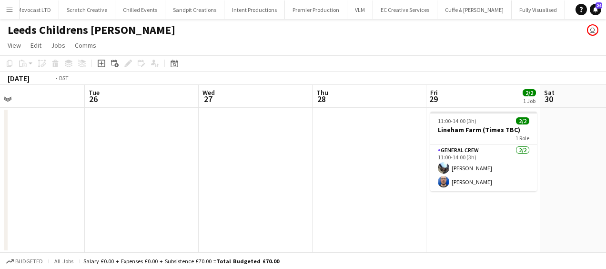
drag, startPoint x: 88, startPoint y: 206, endPoint x: 77, endPoint y: 205, distance: 10.5
click at [77, 205] on app-calendar-viewport "Fri 22 2/2 1 Job Sat 23 Sun 24 2/2 1 Job Mon 25 Tue 26 Wed 27 Thu 28 Fri 29 2/2…" at bounding box center [303, 169] width 606 height 168
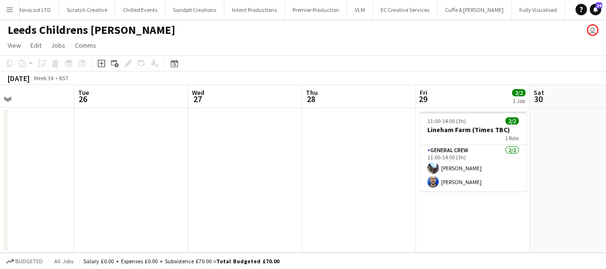
drag, startPoint x: 191, startPoint y: 205, endPoint x: 51, endPoint y: 205, distance: 140.0
click at [50, 205] on app-calendar-viewport "Fri 22 2/2 1 Job Sat 23 Sun 24 2/2 1 Job Mon 25 Tue 26 Wed 27 Thu 28 Fri 29 2/2…" at bounding box center [303, 169] width 606 height 168
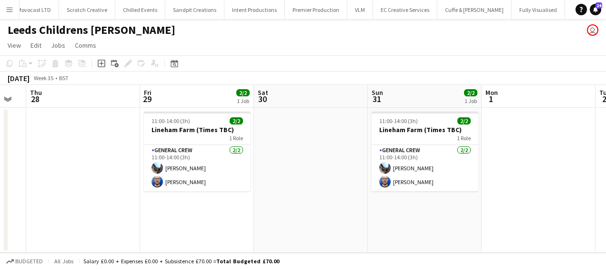
drag, startPoint x: 101, startPoint y: 204, endPoint x: 73, endPoint y: 201, distance: 28.2
click at [73, 201] on app-calendar-viewport "Sun 24 2/2 1 Job Mon 25 Tue 26 Wed 27 Thu 28 Fri 29 2/2 1 Job Sat 30 Sun 31 2/2…" at bounding box center [303, 169] width 606 height 168
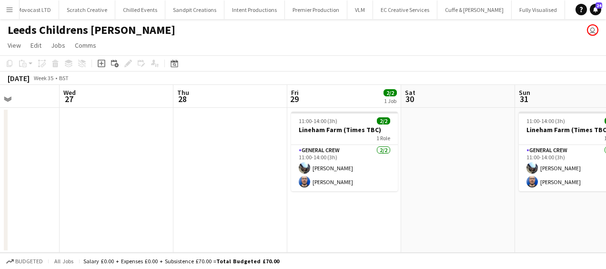
drag, startPoint x: 149, startPoint y: 210, endPoint x: 48, endPoint y: 207, distance: 101.0
click at [48, 207] on app-calendar-viewport "Sun 24 2/2 1 Job Mon 25 Tue 26 Wed 27 Thu 28 Fri 29 2/2 1 Job Sat 30 Sun 31 2/2…" at bounding box center [303, 169] width 606 height 168
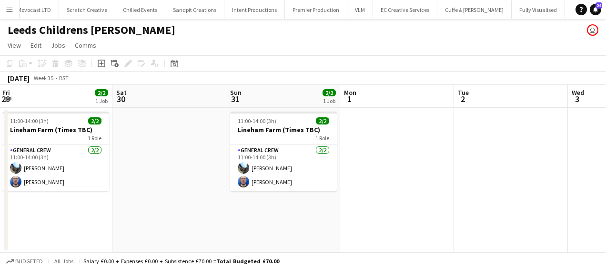
drag, startPoint x: 328, startPoint y: 208, endPoint x: 302, endPoint y: 210, distance: 25.8
click at [302, 210] on app-calendar-viewport "Tue 26 Wed 27 Thu 28 Fri 29 2/2 1 Job Sat 30 Sun 31 2/2 1 Job Mon 1 Tue 2 Wed 3…" at bounding box center [303, 169] width 606 height 168
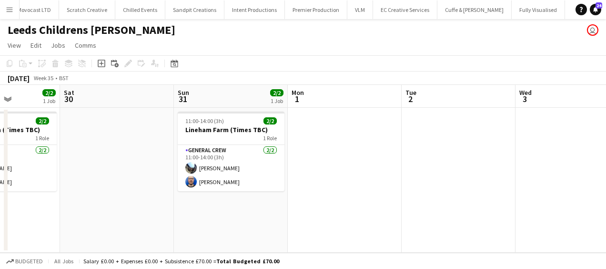
drag, startPoint x: 174, startPoint y: 170, endPoint x: 122, endPoint y: 174, distance: 52.5
click at [122, 174] on app-calendar-viewport "Tue 26 Wed 27 Thu 28 Fri 29 2/2 1 Job Sat 30 Sun 31 2/2 1 Job Mon 1 Tue 2 Wed 3…" at bounding box center [303, 169] width 606 height 168
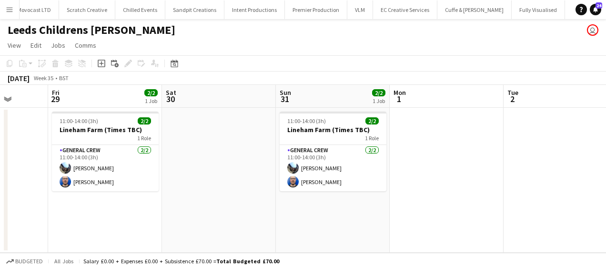
drag, startPoint x: 167, startPoint y: 157, endPoint x: 267, endPoint y: 168, distance: 100.6
click at [267, 168] on app-calendar-viewport "Tue 26 Wed 27 Thu 28 Fri 29 2/2 1 Job Sat 30 Sun 31 2/2 1 Job Mon 1 Tue 2 Wed 3…" at bounding box center [303, 169] width 606 height 168
click at [191, 72] on div "August 2025 Week 35 • BST" at bounding box center [303, 77] width 606 height 13
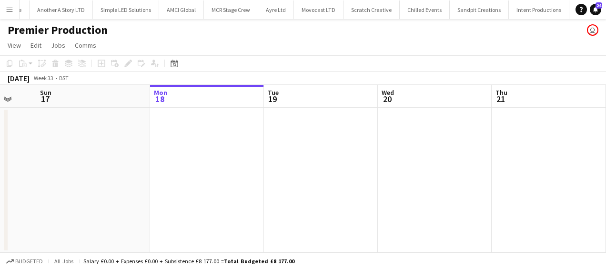
drag, startPoint x: 126, startPoint y: 163, endPoint x: 306, endPoint y: 178, distance: 180.7
click at [306, 178] on app-calendar-viewport "Fri 15 1/1 1 Job Sat 16 Sun 17 Mon 18 Tue 19 Wed 20 Thu 21 Fri 22 Sat 23 Sun 24…" at bounding box center [303, 169] width 606 height 168
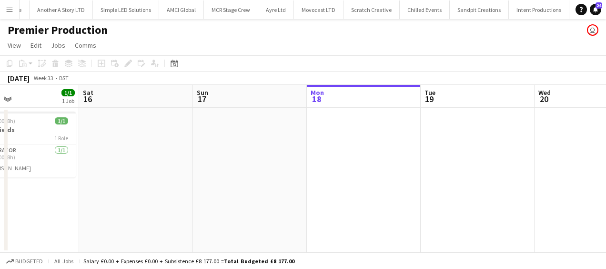
drag, startPoint x: 224, startPoint y: 181, endPoint x: 345, endPoint y: 181, distance: 121.0
click at [345, 181] on app-calendar-viewport "Wed 13 1/1 1 Job Thu 14 Fri 15 1/1 1 Job Sat 16 Sun 17 Mon 18 Tue 19 Wed 20 Thu…" at bounding box center [303, 169] width 606 height 168
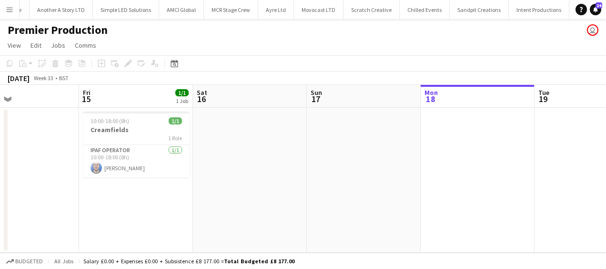
drag, startPoint x: 319, startPoint y: 187, endPoint x: 337, endPoint y: 186, distance: 18.1
click at [337, 186] on app-calendar-viewport "Tue 12 Wed 13 1/1 1 Job Thu 14 Fri 15 1/1 1 Job Sat 16 Sun 17 Mon 18 Tue 19 Wed…" at bounding box center [303, 169] width 606 height 168
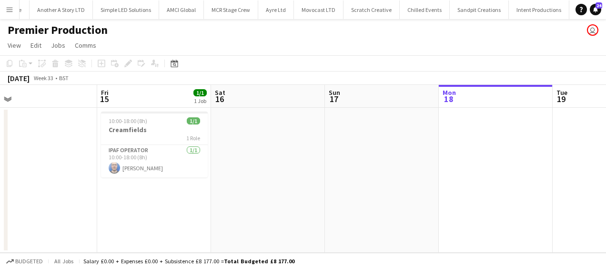
click at [107, 211] on app-date-cell "10:00-18:00 (8h) 1/1 Creamfields 1 Role IPAF Operator [DATE] 10:00-18:00 (8h) […" at bounding box center [154, 180] width 114 height 145
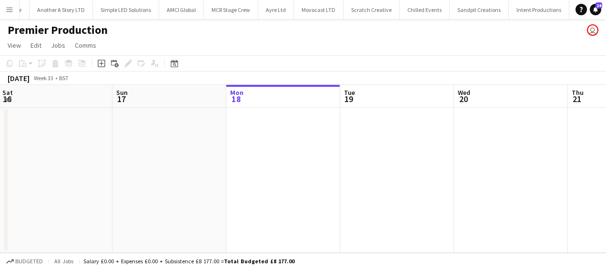
drag, startPoint x: 243, startPoint y: 187, endPoint x: 7, endPoint y: 181, distance: 236.3
click at [0, 181] on html "Menu Boards Boards Boards All jobs Status Workforce Workforce My Workforce Recr…" at bounding box center [303, 134] width 606 height 269
drag, startPoint x: 312, startPoint y: 183, endPoint x: 356, endPoint y: 181, distance: 43.8
click at [155, 186] on app-calendar-viewport "Thu 14 Fri 15 1/1 1 Job Sat 16 Sun 17 Mon 18 Tue 19 Wed 20 Thu 21 Fri 22 Sat 23…" at bounding box center [303, 169] width 606 height 168
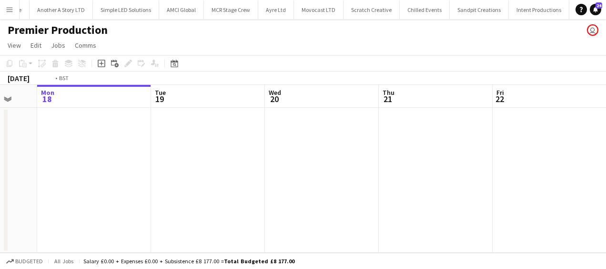
click at [243, 185] on app-calendar-viewport "Thu 14 Fri 15 1/1 1 Job Sat 16 Sun 17 Mon 18 Tue 19 Wed 20 Thu 21 Fri 22 Sat 23…" at bounding box center [303, 169] width 606 height 168
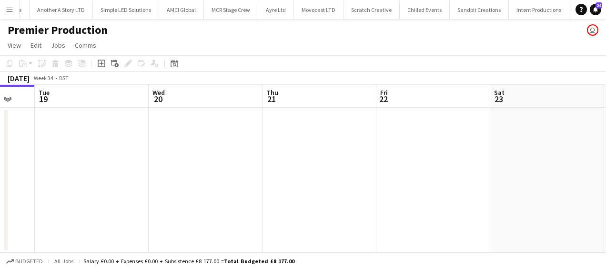
drag, startPoint x: 194, startPoint y: 183, endPoint x: 361, endPoint y: 183, distance: 166.7
click at [196, 183] on app-calendar-viewport "Sat 16 Sun 17 Mon 18 Tue 19 Wed 20 Thu 21 Fri 22 Sat 23 Sun 24 Mon 25 Tue 26 1/…" at bounding box center [303, 169] width 606 height 168
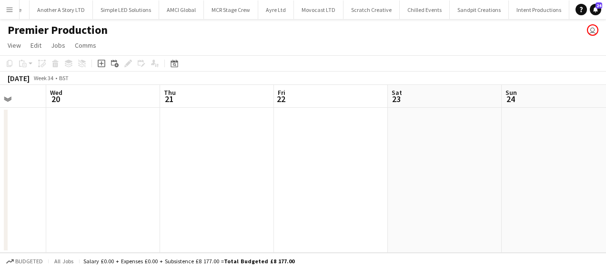
drag, startPoint x: 361, startPoint y: 183, endPoint x: 406, endPoint y: 181, distance: 44.8
click at [238, 182] on app-calendar-viewport "Sat 16 Sun 17 Mon 18 Tue 19 Wed 20 Thu 21 Fri 22 Sat 23 Sun 24 Mon 25 Tue 26 1/…" at bounding box center [303, 169] width 606 height 168
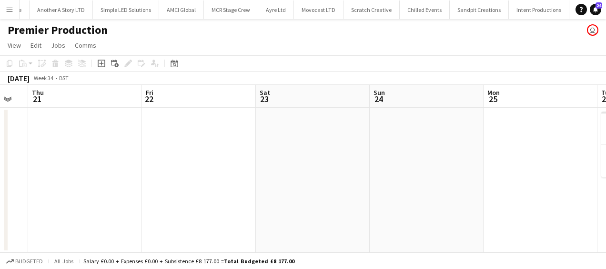
click at [272, 180] on app-calendar-viewport "Mon 18 Tue 19 Wed 20 Thu 21 Fri 22 Sat 23 Sun 24 Mon 25 Tue 26 1/1 1 Job Wed 27…" at bounding box center [303, 169] width 606 height 168
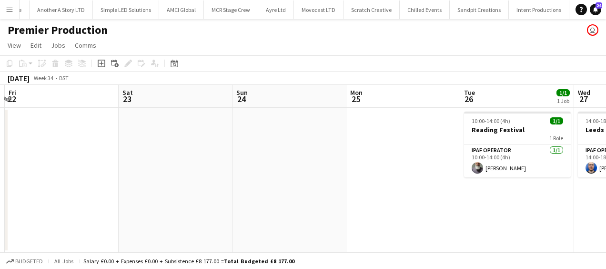
click at [242, 178] on app-calendar-viewport "Mon 18 Tue 19 Wed 20 Thu 21 Fri 22 Sat 23 Sun 24 Mon 25 Tue 26 1/1 1 Job Wed 27…" at bounding box center [303, 169] width 606 height 168
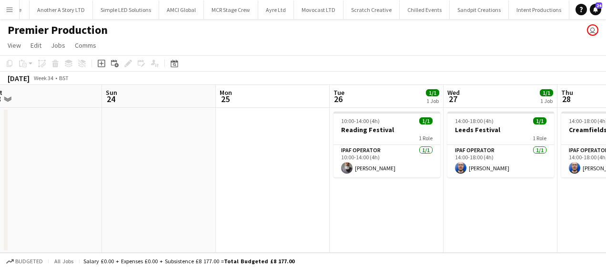
click at [242, 177] on app-calendar-viewport "Wed 20 Thu 21 Fri 22 Sat 23 Sun 24 Mon 25 Tue 26 1/1 1 Job Wed 27 1/1 1 Job Thu…" at bounding box center [303, 169] width 606 height 168
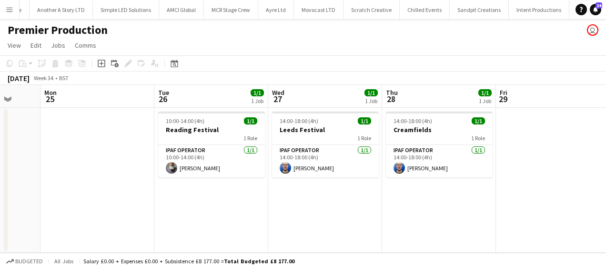
drag, startPoint x: 217, startPoint y: 182, endPoint x: 138, endPoint y: 184, distance: 79.6
click at [138, 184] on app-calendar-viewport "Fri 22 Sat 23 Sun 24 Mon 25 Tue 26 1/1 1 Job Wed 27 1/1 1 Job Thu 28 1/1 1 Job …" at bounding box center [303, 169] width 606 height 168
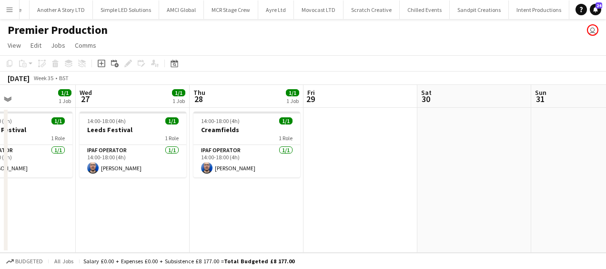
drag, startPoint x: 240, startPoint y: 193, endPoint x: 91, endPoint y: 193, distance: 148.1
click at [91, 193] on app-calendar-viewport "Sun 24 Mon 25 Tue 26 1/1 1 Job Wed 27 1/1 1 Job Thu 28 1/1 1 Job Fri 29 Sat 30 …" at bounding box center [303, 169] width 606 height 168
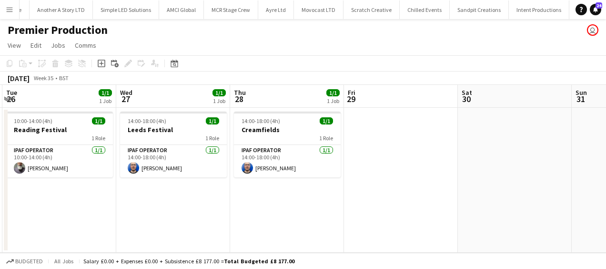
scroll to position [0, 211]
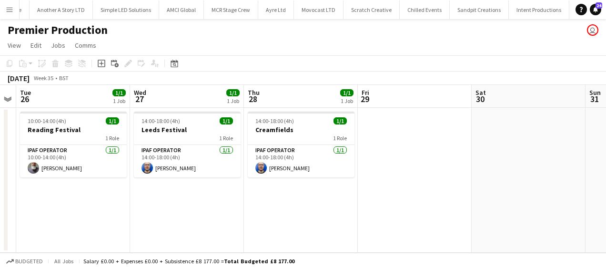
drag, startPoint x: 111, startPoint y: 193, endPoint x: 165, endPoint y: 191, distance: 54.3
click at [165, 191] on app-calendar-viewport "Sun 24 Mon 25 Tue 26 1/1 1 Job Wed 27 1/1 1 Job Thu 28 1/1 1 Job Fri 29 Sat 30 …" at bounding box center [303, 169] width 606 height 168
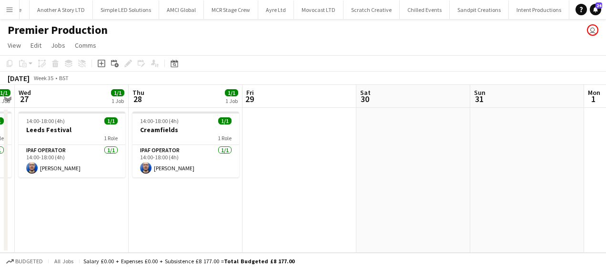
scroll to position [0, 370]
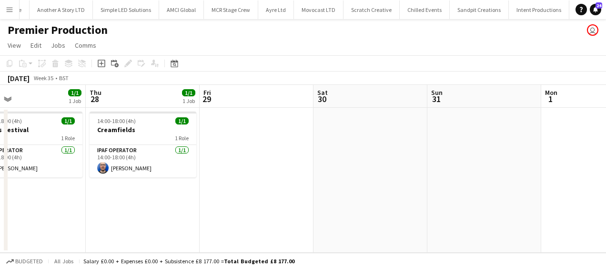
drag, startPoint x: 187, startPoint y: 198, endPoint x: 29, endPoint y: 206, distance: 157.8
click at [29, 206] on app-calendar-viewport "Sun 24 Mon 25 Tue 26 1/1 1 Job Wed 27 1/1 1 Job Thu 28 1/1 1 Job Fri 29 Sat 30 …" at bounding box center [303, 169] width 606 height 168
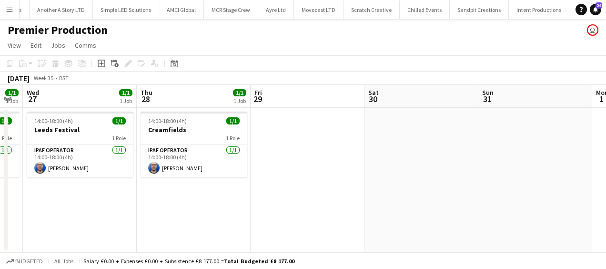
scroll to position [0, 306]
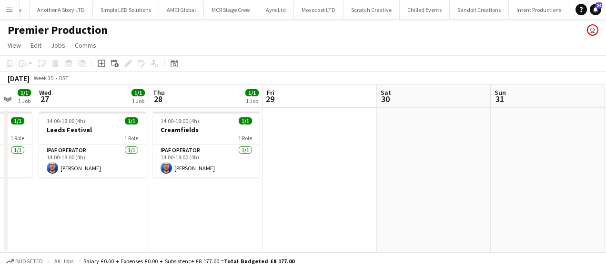
drag, startPoint x: 217, startPoint y: 222, endPoint x: 278, endPoint y: 218, distance: 61.6
click at [278, 218] on app-calendar-viewport "Sun 24 Mon 25 Tue 26 1/1 1 Job Wed 27 1/1 1 Job Thu 28 1/1 1 Job Fri 29 Sat 30 …" at bounding box center [303, 169] width 606 height 168
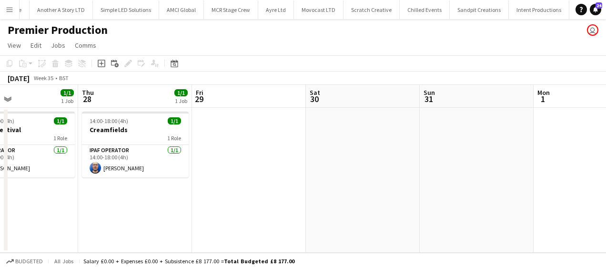
drag, startPoint x: 155, startPoint y: 187, endPoint x: 84, endPoint y: 186, distance: 71.0
click at [84, 186] on app-calendar-viewport "Sun 24 Mon 25 Tue 26 1/1 1 Job Wed 27 1/1 1 Job Thu 28 1/1 1 Job Fri 29 Sat 30 …" at bounding box center [303, 169] width 606 height 168
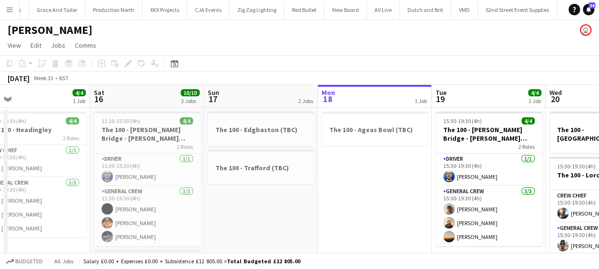
drag, startPoint x: 218, startPoint y: 191, endPoint x: 413, endPoint y: 177, distance: 195.2
click at [426, 175] on app-calendar-viewport "Wed 13 Thu 14 Fri 15 4/4 1 Job Sat 16 10/10 2 Jobs Sun 17 2 Jobs Mon 18 1 Job T…" at bounding box center [299, 248] width 599 height 326
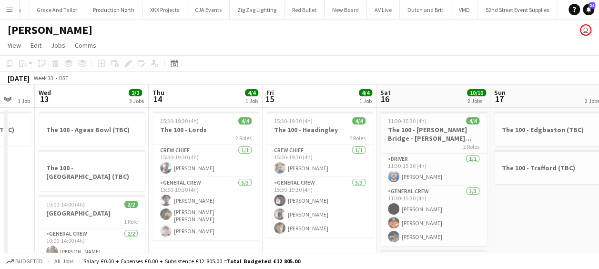
drag, startPoint x: 231, startPoint y: 185, endPoint x: 522, endPoint y: 188, distance: 291.5
click at [525, 187] on app-calendar-viewport "Mon 11 1 Job Tue 12 1 Job Wed 13 2/2 3 Jobs Thu 14 4/4 1 Job Fri 15 4/4 1 Job S…" at bounding box center [299, 248] width 599 height 326
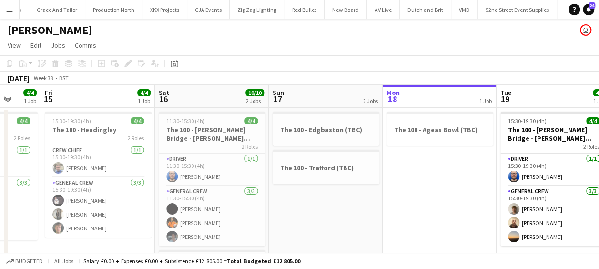
scroll to position [0, 324]
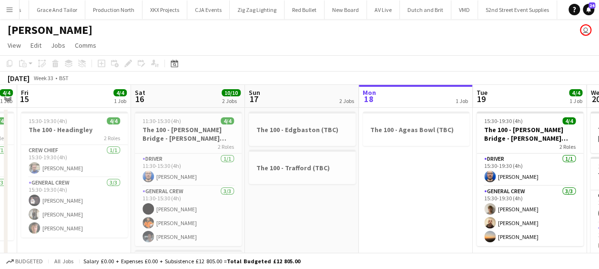
drag, startPoint x: 514, startPoint y: 188, endPoint x: 256, endPoint y: 188, distance: 258.1
click at [256, 188] on app-calendar-viewport "Tue 12 1 Job Wed 13 2/2 3 Jobs Thu 14 4/4 1 Job Fri 15 4/4 1 Job Sat 16 10/10 2…" at bounding box center [299, 248] width 599 height 326
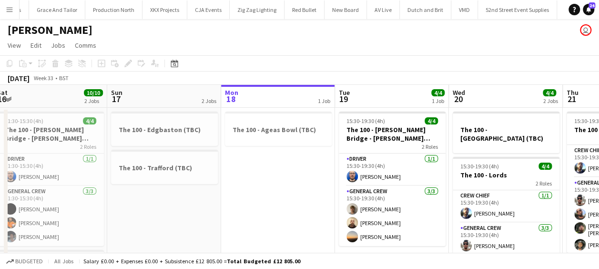
drag, startPoint x: 216, startPoint y: 150, endPoint x: 78, endPoint y: 156, distance: 138.3
click at [78, 156] on app-calendar-viewport "Thu 14 4/4 1 Job Fri 15 4/4 1 Job Sat 16 10/10 2 Jobs Sun 17 2 Jobs Mon 18 1 Jo…" at bounding box center [299, 248] width 599 height 326
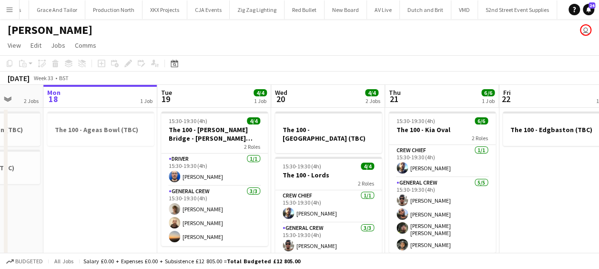
drag, startPoint x: 231, startPoint y: 180, endPoint x: 63, endPoint y: 180, distance: 168.6
click at [58, 182] on app-calendar-viewport "Thu 14 4/4 1 Job Fri 15 4/4 1 Job Sat 16 10/10 2 Jobs Sun 17 2 Jobs Mon 18 1 Jo…" at bounding box center [299, 248] width 599 height 326
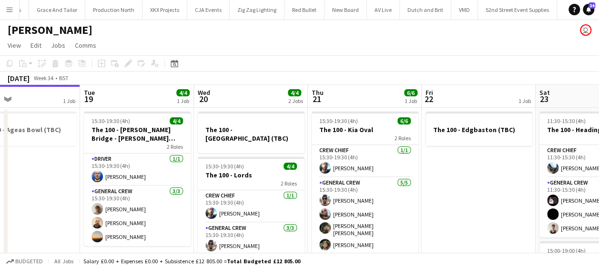
drag, startPoint x: 70, startPoint y: 185, endPoint x: -2, endPoint y: 189, distance: 72.0
click at [0, 189] on html "Menu Boards Boards Boards All jobs Status Workforce Workforce My Workforce Recr…" at bounding box center [299, 213] width 599 height 427
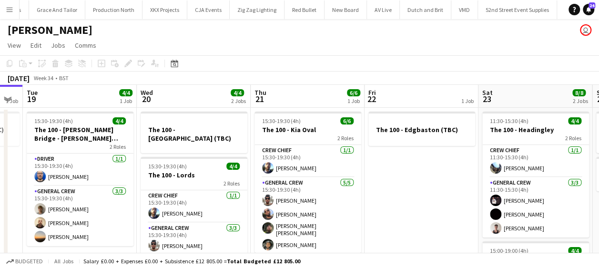
scroll to position [0, 324]
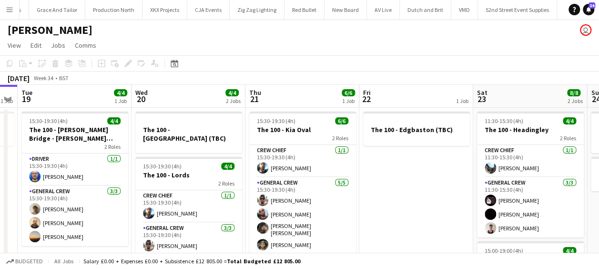
drag, startPoint x: 253, startPoint y: 187, endPoint x: 229, endPoint y: 187, distance: 24.3
click at [229, 187] on app-calendar-viewport "Sat 16 10/10 2 Jobs Sun 17 2 Jobs Mon 18 1 Job Tue 19 4/4 1 Job Wed 20 4/4 2 Jo…" at bounding box center [299, 248] width 599 height 326
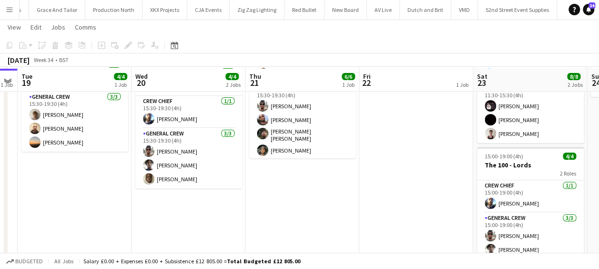
scroll to position [95, 0]
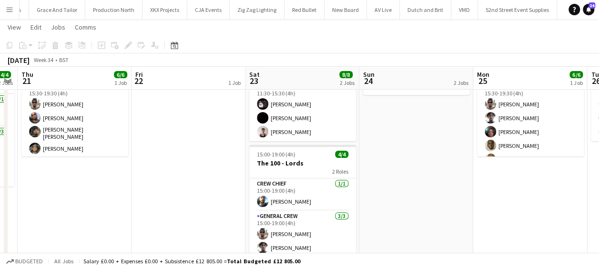
drag, startPoint x: 148, startPoint y: 251, endPoint x: 44, endPoint y: 195, distance: 117.6
click at [0, 213] on app-calendar-viewport "Mon 18 1 Job Tue 19 4/4 1 Job Wed 20 4/4 2 Jobs Thu 21 6/6 1 Job Fri 22 1 Job S…" at bounding box center [299, 128] width 599 height 372
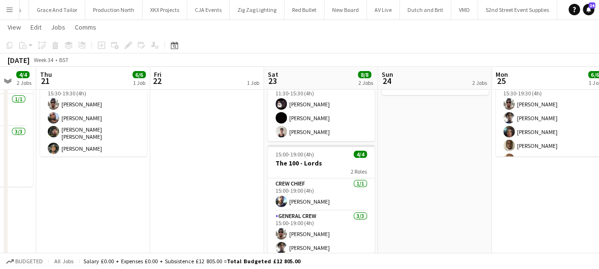
drag, startPoint x: 47, startPoint y: 179, endPoint x: 36, endPoint y: 180, distance: 11.6
click at [36, 180] on app-calendar-viewport "Mon 18 1 Job Tue 19 4/4 1 Job Wed 20 4/4 2 Jobs Thu 21 6/6 1 Job Fri 22 1 Job S…" at bounding box center [299, 128] width 599 height 372
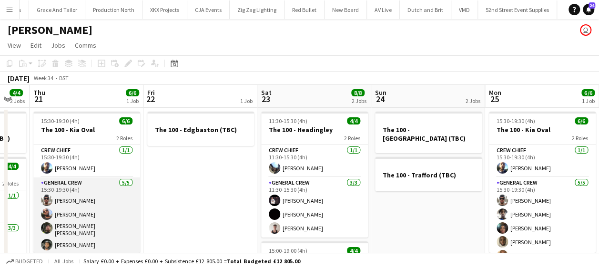
scroll to position [12, 0]
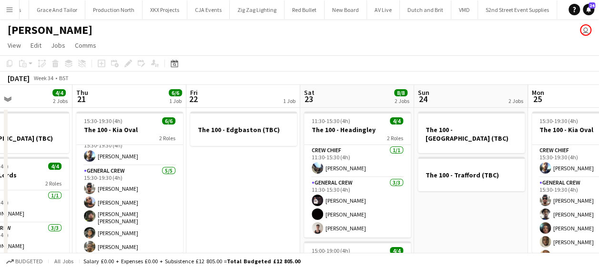
drag, startPoint x: 186, startPoint y: 195, endPoint x: 1, endPoint y: 211, distance: 185.0
click at [1, 211] on app-calendar-viewport "Mon 18 1 Job Tue 19 4/4 1 Job Wed 20 4/4 2 Jobs Thu 21 6/6 1 Job Fri 22 1 Job S…" at bounding box center [299, 248] width 599 height 326
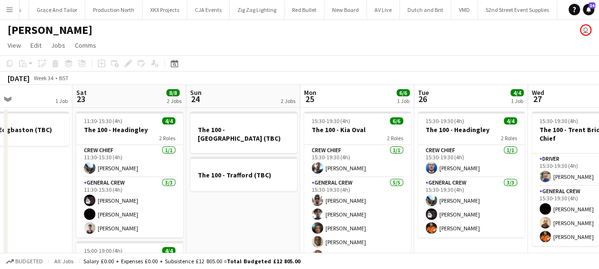
scroll to position [0, 321]
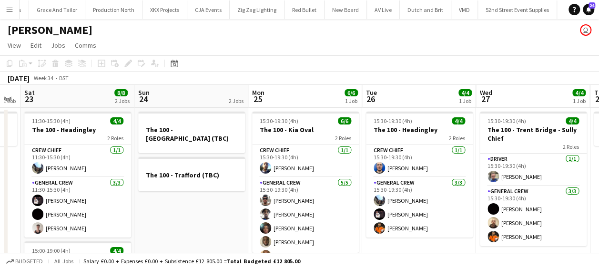
drag, startPoint x: 203, startPoint y: 207, endPoint x: 151, endPoint y: 206, distance: 51.9
click at [151, 206] on app-calendar-viewport "Wed 20 4/4 2 Jobs Thu 21 6/6 1 Job Fri 22 1 Job Sat 23 8/8 2 Jobs Sun 24 2 Jobs…" at bounding box center [299, 248] width 599 height 326
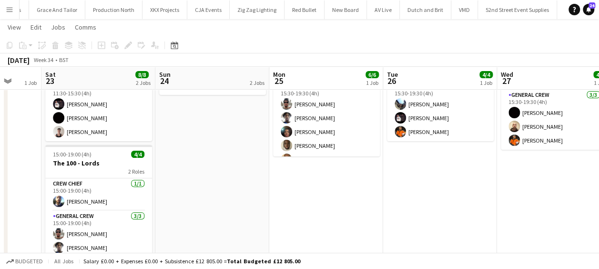
scroll to position [0, 330]
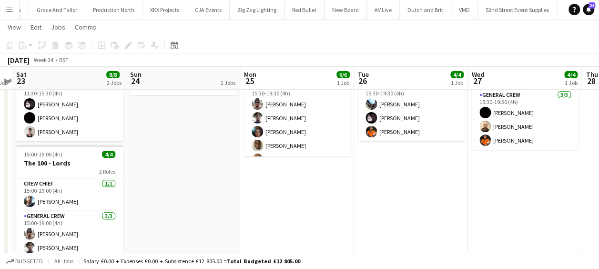
drag, startPoint x: 153, startPoint y: 206, endPoint x: 145, endPoint y: 214, distance: 11.4
click at [145, 214] on app-calendar-viewport "Wed 20 4/4 2 Jobs Thu 21 6/6 1 Job Fri 22 1 Job Sat 23 8/8 2 Jobs Sun 24 2 Jobs…" at bounding box center [299, 128] width 599 height 372
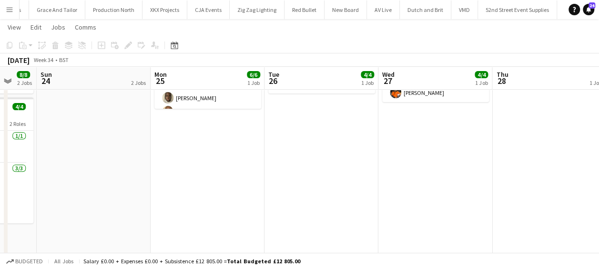
scroll to position [0, 234]
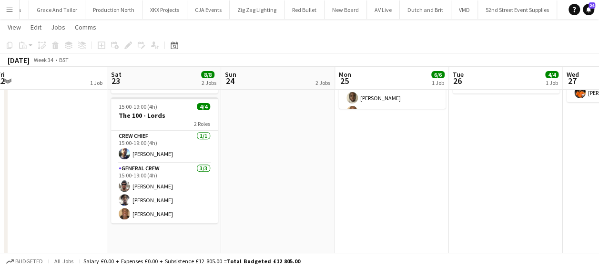
drag, startPoint x: 161, startPoint y: 178, endPoint x: 29, endPoint y: 185, distance: 132.6
click at [29, 185] on app-calendar-viewport "Wed 20 4/4 2 Jobs Thu 21 6/6 1 Job Fri 22 1 Job Sat 23 8/8 2 Jobs Sun 24 2 Jobs…" at bounding box center [299, 80] width 599 height 372
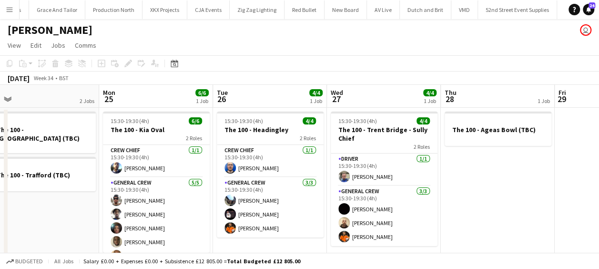
scroll to position [0, 261]
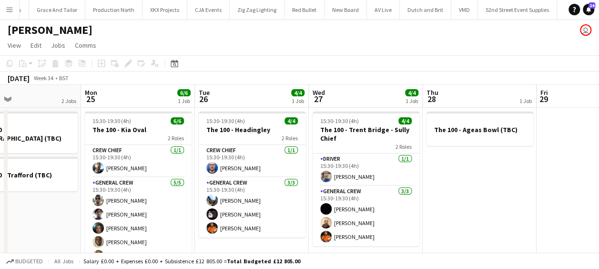
drag, startPoint x: 43, startPoint y: 190, endPoint x: 17, endPoint y: 191, distance: 26.2
click at [17, 191] on app-calendar-viewport "Fri 22 1 Job Sat 23 8/8 2 Jobs Sun 24 2 Jobs Mon 25 6/6 1 Job Tue 26 4/4 1 Job …" at bounding box center [299, 248] width 599 height 326
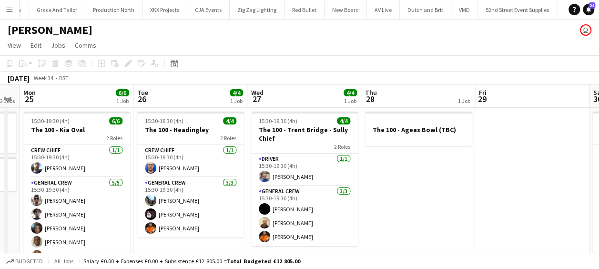
scroll to position [0, 330]
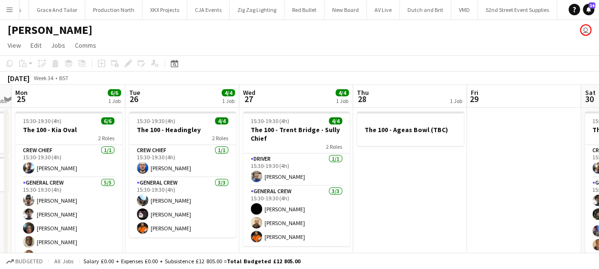
drag, startPoint x: 65, startPoint y: 201, endPoint x: -2, endPoint y: 201, distance: 66.7
click at [0, 201] on html "Menu Boards Boards Boards All jobs Status Workforce Workforce My Workforce Recr…" at bounding box center [299, 213] width 599 height 427
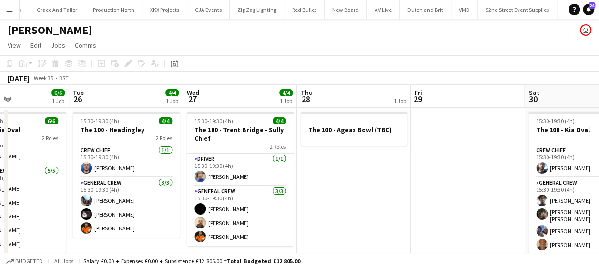
scroll to position [0, 398]
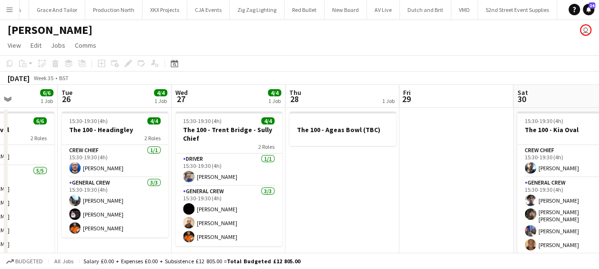
drag, startPoint x: 151, startPoint y: 184, endPoint x: 84, endPoint y: 179, distance: 67.8
click at [84, 179] on app-calendar-viewport "Fri 22 1 Job Sat 23 8/8 2 Jobs Sun 24 2 Jobs Mon 25 6/6 1 Job Tue 26 4/4 1 Job …" at bounding box center [299, 248] width 599 height 326
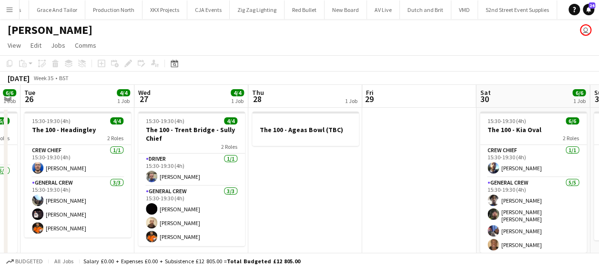
scroll to position [0, 440]
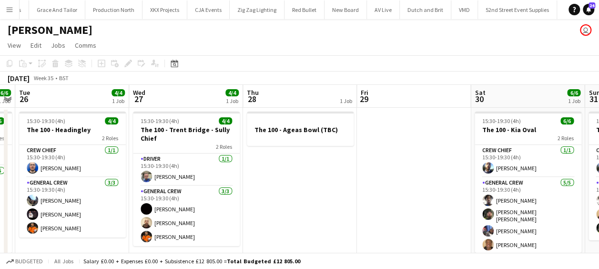
drag, startPoint x: 331, startPoint y: 194, endPoint x: 291, endPoint y: 197, distance: 40.1
click at [291, 197] on app-calendar-viewport "Fri 22 1 Job Sat 23 8/8 2 Jobs Sun 24 2 Jobs Mon 25 6/6 1 Job Tue 26 4/4 1 Job …" at bounding box center [299, 248] width 599 height 326
drag, startPoint x: 104, startPoint y: 172, endPoint x: 69, endPoint y: 172, distance: 35.7
click at [69, 172] on app-calendar-viewport "Fri 22 1 Job Sat 23 8/8 2 Jobs Sun 24 2 Jobs Mon 25 6/6 1 Job Tue 26 4/4 1 Job …" at bounding box center [299, 248] width 599 height 326
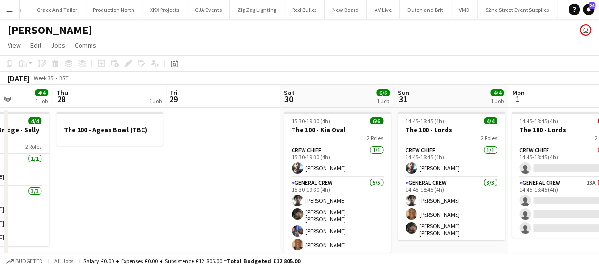
drag, startPoint x: 170, startPoint y: 167, endPoint x: 101, endPoint y: 170, distance: 68.6
click at [97, 170] on app-calendar-viewport "Sun 24 2 Jobs Mon 25 6/6 1 Job Tue 26 4/4 1 Job Wed 27 4/4 1 Job Thu 28 1 Job F…" at bounding box center [299, 248] width 599 height 326
drag, startPoint x: 110, startPoint y: 176, endPoint x: 13, endPoint y: 181, distance: 97.8
click at [13, 181] on app-calendar-viewport "Sun 24 2 Jobs Mon 25 6/6 1 Job Tue 26 4/4 1 Job Wed 27 4/4 1 Job Thu 28 1 Job F…" at bounding box center [299, 248] width 599 height 326
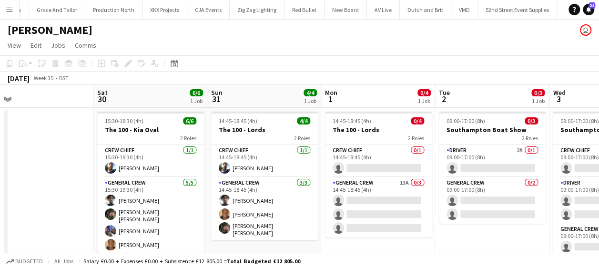
drag, startPoint x: 38, startPoint y: 181, endPoint x: 1, endPoint y: 181, distance: 37.2
click at [0, 183] on html "Menu Boards Boards Boards All jobs Status Workforce Workforce My Workforce Recr…" at bounding box center [299, 213] width 599 height 427
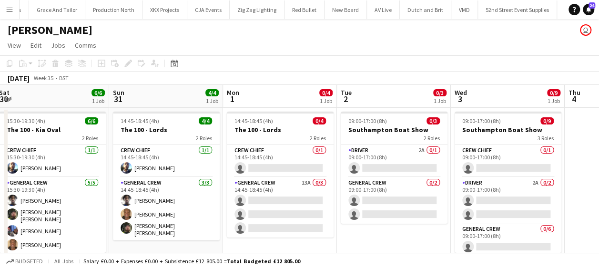
drag, startPoint x: 100, startPoint y: 183, endPoint x: 1, endPoint y: 187, distance: 98.7
click at [1, 187] on app-calendar-viewport "Thu 28 1 Job Fri 29 Sat 30 6/6 1 Job Sun 31 4/4 1 Job Mon 1 0/4 1 Job Tue 2 0/3…" at bounding box center [299, 248] width 599 height 326
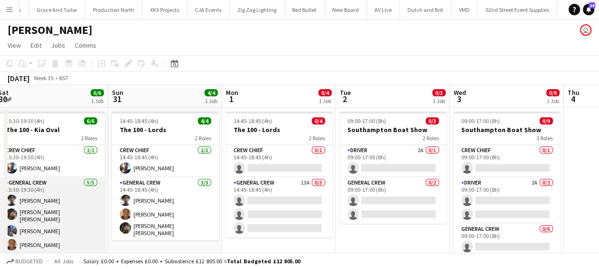
scroll to position [12, 0]
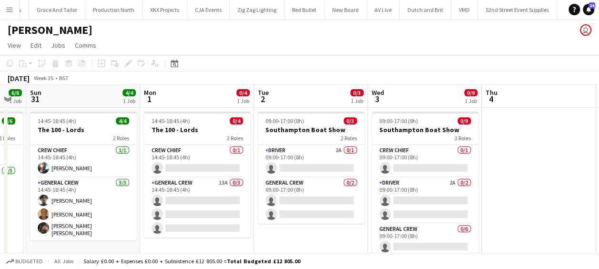
drag, startPoint x: 190, startPoint y: 216, endPoint x: 59, endPoint y: 216, distance: 130.5
click at [59, 216] on app-calendar-viewport "Thu 28 1 Job Fri 29 Sat 30 6/6 1 Job Sun 31 4/4 1 Job Mon 1 0/4 1 Job Tue 2 0/3…" at bounding box center [299, 248] width 599 height 326
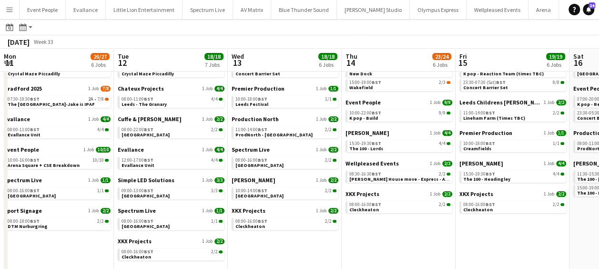
scroll to position [0, 363]
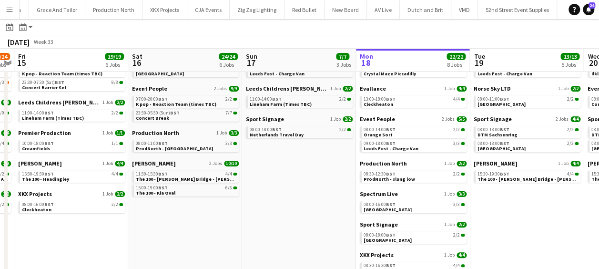
drag, startPoint x: 268, startPoint y: 217, endPoint x: 189, endPoint y: 217, distance: 78.6
click at [189, 217] on app-calendar-viewport "Mon 11 26/27 6 Jobs Tue 12 18/18 7 Jobs Wed 13 18/18 6 Jobs Thu 14 23/24 6 Jobs…" at bounding box center [299, 160] width 599 height 323
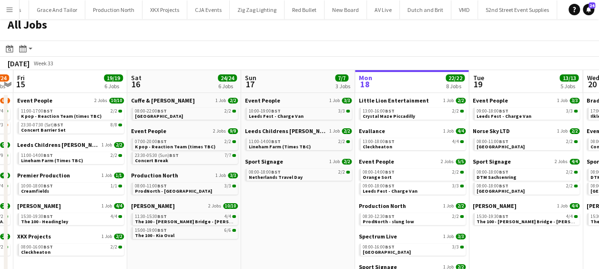
scroll to position [0, 0]
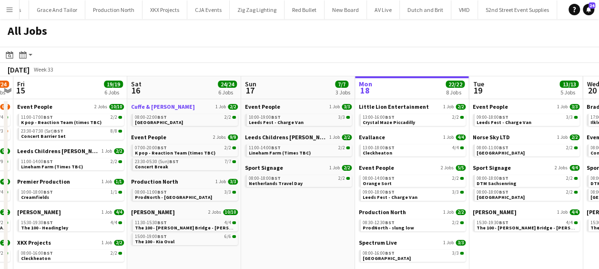
click at [155, 106] on span "Cuffe & [PERSON_NAME]" at bounding box center [163, 106] width 64 height 7
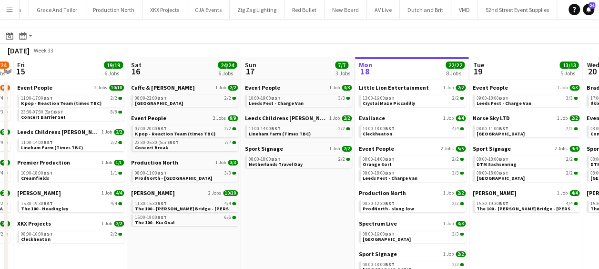
scroll to position [48, 0]
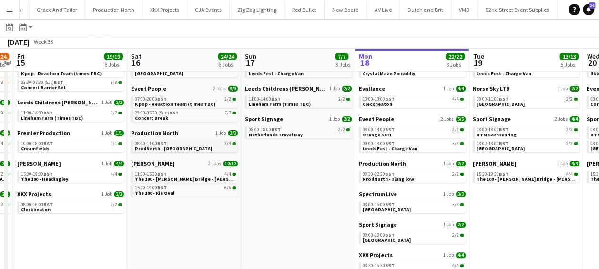
click at [163, 145] on span "ProdNorth - [GEOGRAPHIC_DATA]" at bounding box center [173, 148] width 77 height 6
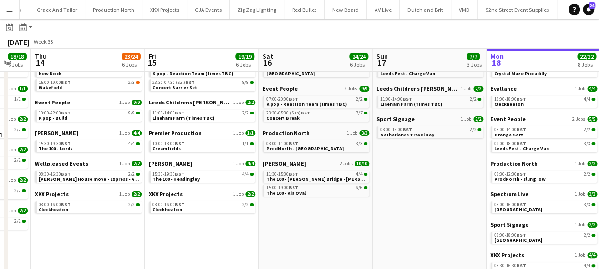
drag, startPoint x: 235, startPoint y: 200, endPoint x: 153, endPoint y: 197, distance: 81.5
click at [154, 197] on app-calendar-viewport "Mon 11 26/27 6 Jobs Tue 12 18/18 7 Jobs Wed 13 18/18 6 Jobs Thu 14 23/24 6 Jobs…" at bounding box center [299, 160] width 599 height 323
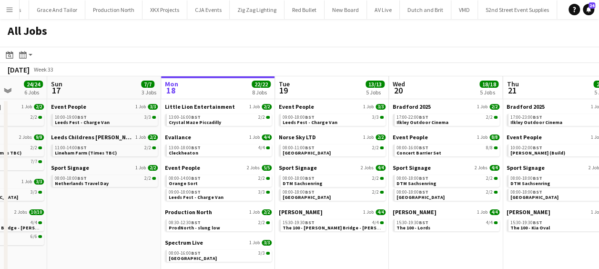
scroll to position [0, 241]
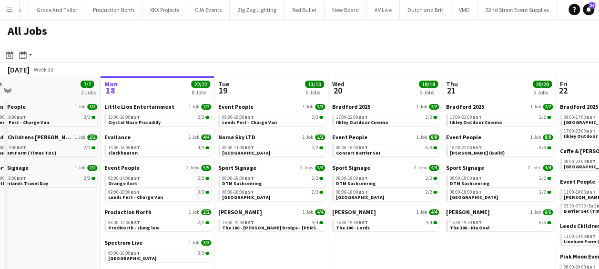
drag, startPoint x: 214, startPoint y: 212, endPoint x: 83, endPoint y: 206, distance: 131.1
click at [83, 206] on app-calendar-viewport "Fri 15 19/19 6 Jobs Sat 16 24/24 6 Jobs Sun 17 7/7 3 Jobs Mon 18 22/22 8 Jobs T…" at bounding box center [299, 223] width 599 height 295
click at [124, 105] on span "Little Lion Entertainment" at bounding box center [139, 106] width 70 height 7
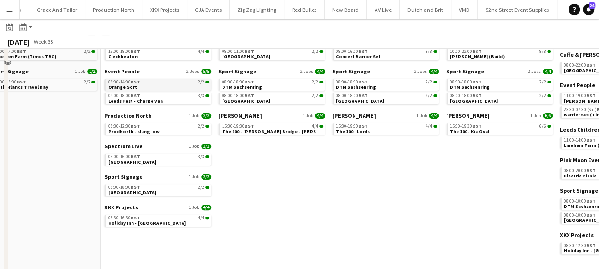
scroll to position [48, 0]
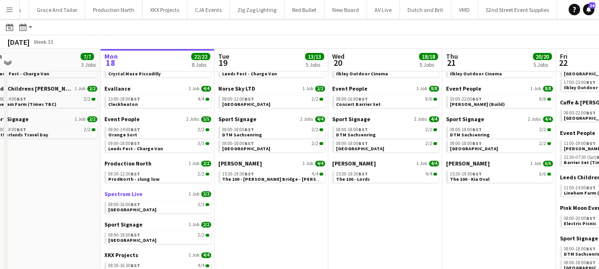
click at [137, 192] on span "Spectrum Live" at bounding box center [123, 193] width 38 height 7
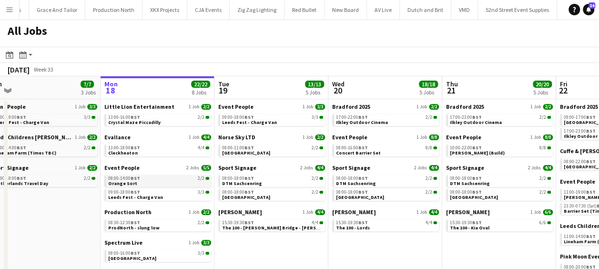
scroll to position [95, 0]
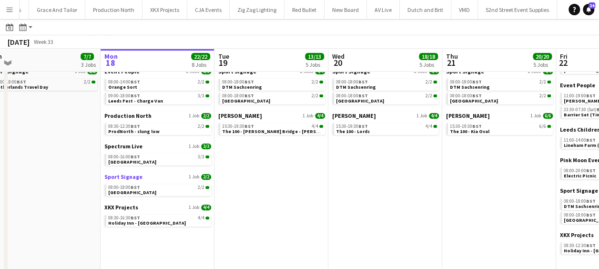
click at [129, 177] on span "Sport Signage" at bounding box center [123, 176] width 38 height 7
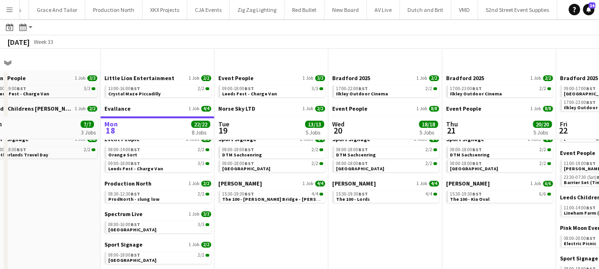
scroll to position [0, 0]
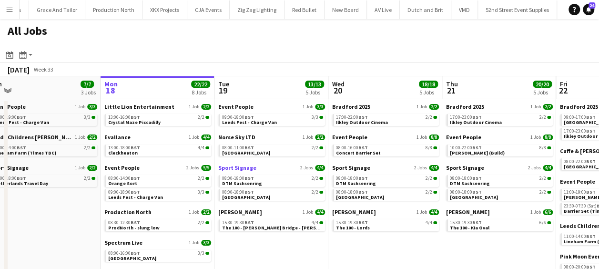
click at [239, 167] on span "Sport Signage" at bounding box center [237, 167] width 38 height 7
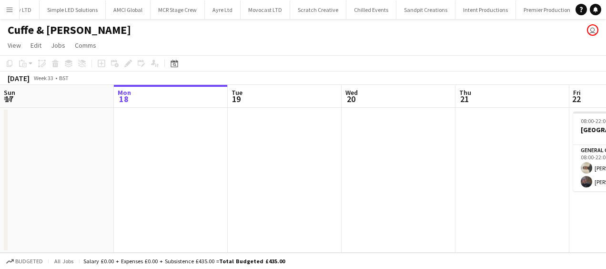
scroll to position [0, 888]
click at [129, 141] on app-date-cell at bounding box center [171, 180] width 114 height 145
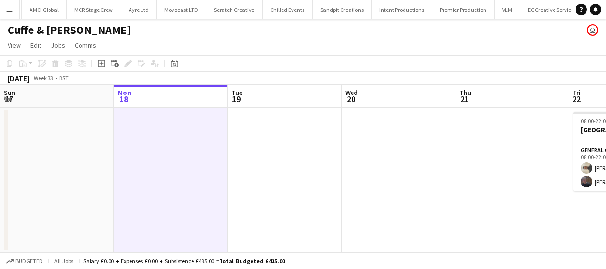
scroll to position [0, 0]
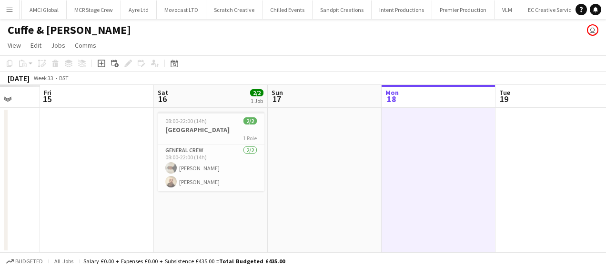
drag, startPoint x: 300, startPoint y: 174, endPoint x: 332, endPoint y: 182, distance: 33.3
click at [361, 177] on app-calendar-viewport "Wed 13 Thu 14 Fri 15 Sat 16 2/2 1 Job Sun 17 Mon 18 Tue 19 Wed 20 Thu 21 Fri 22…" at bounding box center [303, 169] width 606 height 168
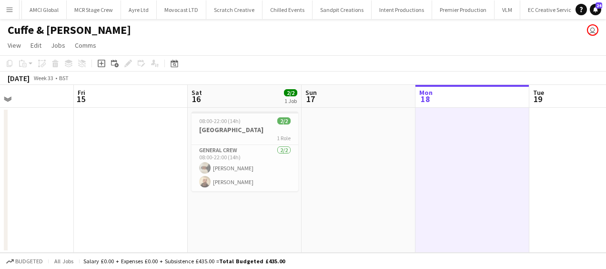
scroll to position [0, 267]
drag, startPoint x: 237, startPoint y: 195, endPoint x: 271, endPoint y: 193, distance: 33.9
click at [271, 193] on app-calendar-viewport "Tue 12 2/2 1 Job Wed 13 Thu 14 Fri 15 Sat 16 2/2 1 Job Sun 17 Mon 18 Tue 19 Wed…" at bounding box center [303, 169] width 606 height 168
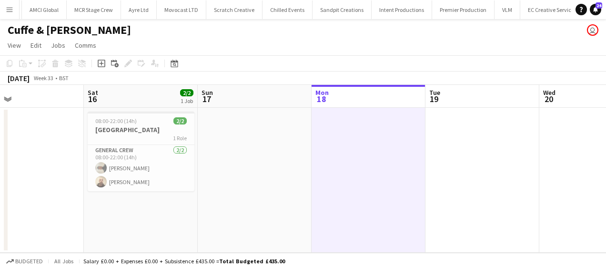
scroll to position [0, 442]
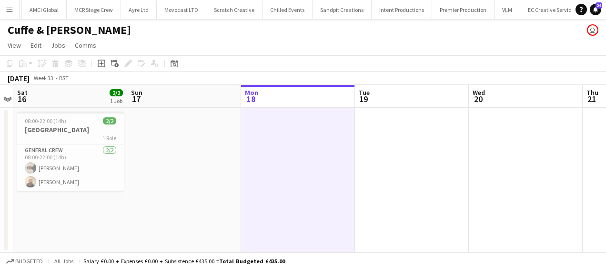
drag, startPoint x: 307, startPoint y: 213, endPoint x: 131, endPoint y: 218, distance: 175.3
click at [131, 218] on app-calendar-viewport "Tue 12 2/2 1 Job Wed 13 Thu 14 Fri 15 Sat 16 2/2 1 Job Sun 17 Mon 18 Tue 19 Wed…" at bounding box center [303, 169] width 606 height 168
drag, startPoint x: 191, startPoint y: 163, endPoint x: 6, endPoint y: 164, distance: 184.8
click at [11, 164] on app-calendar-viewport "Tue 12 2/2 1 Job Wed 13 Thu 14 Fri 15 Sat 16 2/2 1 Job Sun 17 Mon 18 Tue 19 Wed…" at bounding box center [303, 169] width 606 height 168
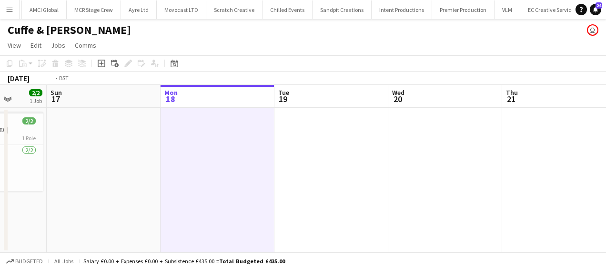
drag, startPoint x: 203, startPoint y: 171, endPoint x: 257, endPoint y: 170, distance: 53.8
click at [68, 171] on app-calendar-viewport "Thu 14 Fri 15 Sat 16 2/2 1 Job Sun 17 Mon 18 Tue 19 Wed 20 Thu 21 Fri 22 2/2 1 …" at bounding box center [303, 169] width 606 height 168
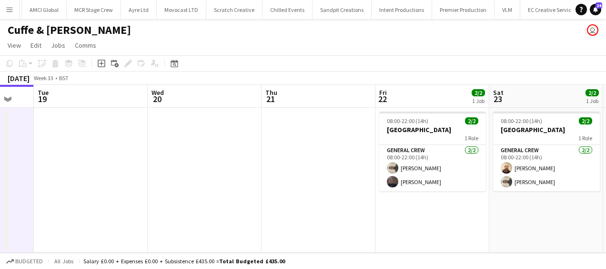
drag, startPoint x: 152, startPoint y: 170, endPoint x: 130, endPoint y: 170, distance: 22.9
click at [106, 170] on app-calendar-viewport "Sat 16 2/2 1 Job Sun 17 Mon 18 Tue 19 Wed 20 Thu 21 Fri 22 2/2 1 Job Sat 23 2/2…" at bounding box center [303, 169] width 606 height 168
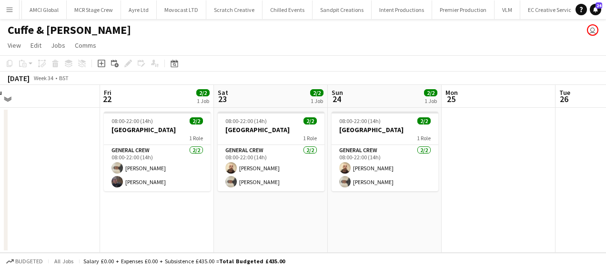
drag, startPoint x: 183, startPoint y: 181, endPoint x: 117, endPoint y: 182, distance: 66.2
click at [117, 182] on app-calendar-viewport "Mon 18 Tue 19 Wed 20 Thu 21 Fri 22 2/2 1 Job Sat 23 2/2 1 Job Sun 24 2/2 1 Job …" at bounding box center [303, 169] width 606 height 168
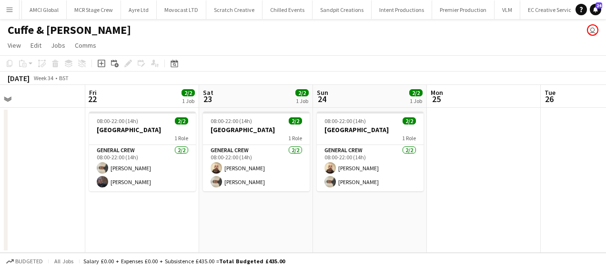
drag, startPoint x: 222, startPoint y: 200, endPoint x: 207, endPoint y: 200, distance: 15.2
click at [207, 200] on app-calendar-viewport "Mon 18 Tue 19 Wed 20 Thu 21 Fri 22 2/2 1 Job Sat 23 2/2 1 Job Sun 24 2/2 1 Job …" at bounding box center [303, 169] width 606 height 168
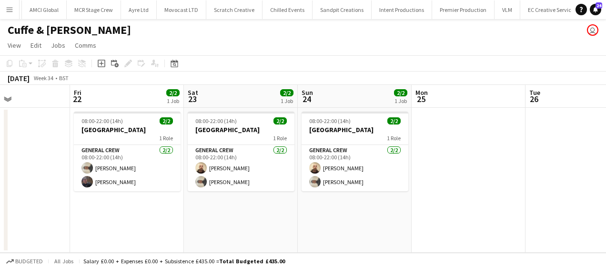
drag, startPoint x: 174, startPoint y: 213, endPoint x: 32, endPoint y: 210, distance: 142.0
click at [30, 211] on app-calendar-viewport "Mon 18 Tue 19 Wed 20 Thu 21 Fri 22 2/2 1 Job Sat 23 2/2 1 Job Sun 24 2/2 1 Job …" at bounding box center [303, 169] width 606 height 168
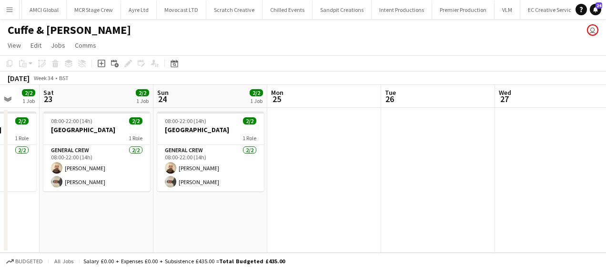
click at [40, 212] on app-calendar-viewport "Wed 20 Thu 21 Fri 22 2/2 1 Job Sat 23 2/2 1 Job Sun 24 2/2 1 Job Mon 25 Tue 26 …" at bounding box center [303, 169] width 606 height 168
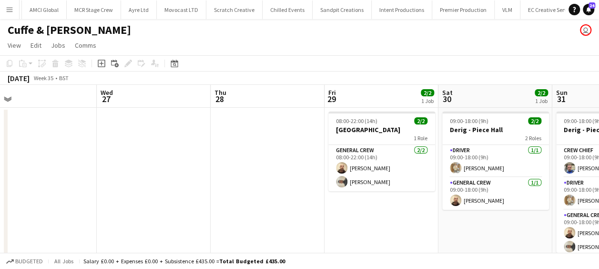
click at [97, 212] on app-calendar-viewport "Sun 24 2/2 1 Job Mon 25 Tue 26 Wed 27 Thu 28 Fri 29 2/2 1 Job Sat 30 2/2 1 Job …" at bounding box center [299, 178] width 599 height 187
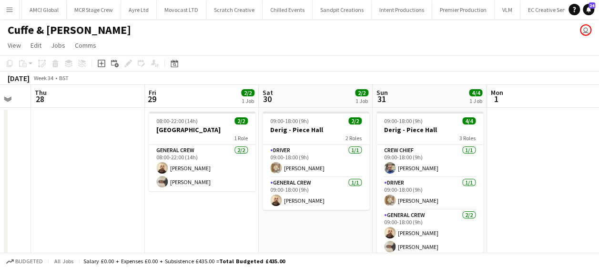
drag, startPoint x: 297, startPoint y: 206, endPoint x: 90, endPoint y: 206, distance: 207.2
click at [90, 206] on app-calendar-viewport "Sun 24 2/2 1 Job Mon 25 Tue 26 Wed 27 Thu 28 Fri 29 2/2 1 Job Sat 30 2/2 1 Job …" at bounding box center [299, 178] width 599 height 187
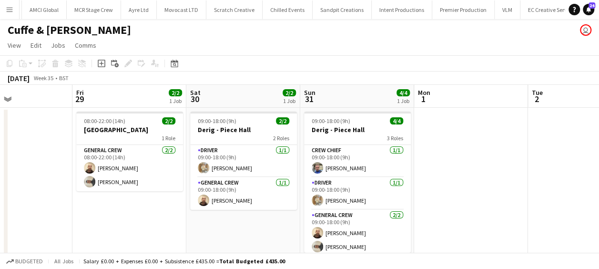
scroll to position [0, 321]
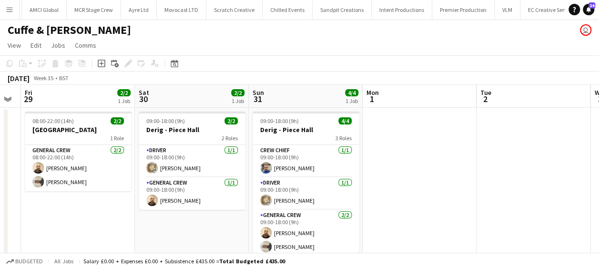
drag, startPoint x: 182, startPoint y: 211, endPoint x: 77, endPoint y: 212, distance: 104.8
click at [77, 212] on app-calendar-viewport "Tue 26 Wed 27 Thu 28 Fri 29 2/2 1 Job Sat 30 2/2 1 Job Sun 31 4/4 1 Job Mon 1 T…" at bounding box center [299, 178] width 599 height 187
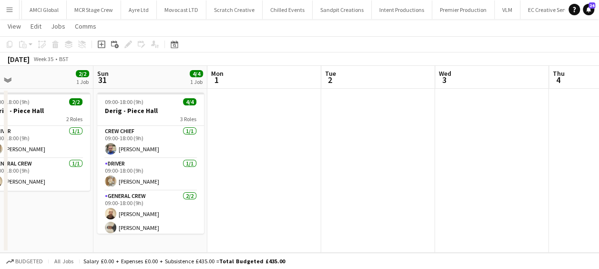
scroll to position [0, 253]
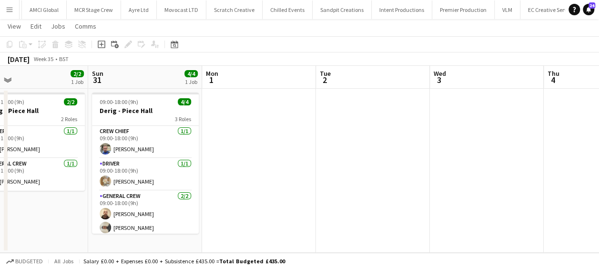
drag, startPoint x: 200, startPoint y: 199, endPoint x: 39, endPoint y: 203, distance: 160.5
click at [39, 203] on app-calendar-viewport "Thu 28 Fri 29 2/2 1 Job Sat 30 2/2 1 Job Sun 31 4/4 1 Job Mon 1 Tue 2 Wed 3 Thu…" at bounding box center [299, 159] width 599 height 187
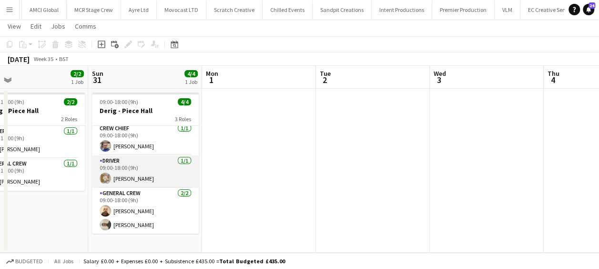
scroll to position [3, 0]
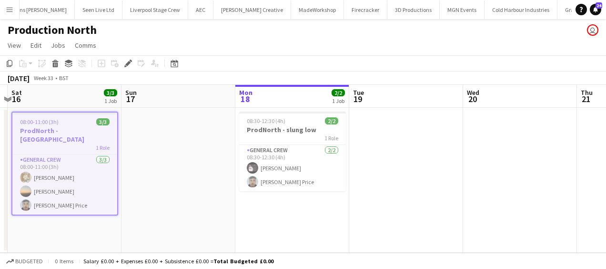
scroll to position [0, 301]
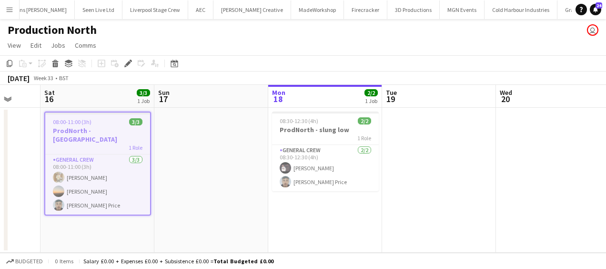
drag, startPoint x: 197, startPoint y: 214, endPoint x: 194, endPoint y: 210, distance: 5.6
click at [194, 210] on app-calendar-viewport "Wed 13 2/2 1 Job Thu 14 Fri 15 Sat 16 3/3 1 Job Sun 17 Mon 18 2/2 1 Job Tue 19 …" at bounding box center [303, 169] width 606 height 168
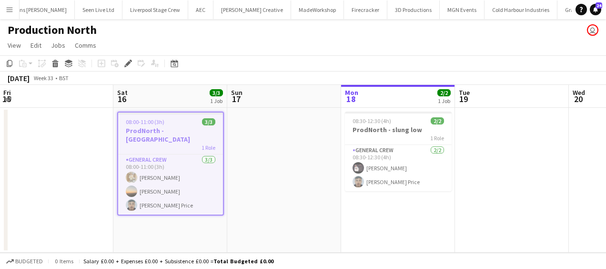
drag, startPoint x: 57, startPoint y: 160, endPoint x: 0, endPoint y: 160, distance: 57.2
click at [0, 160] on html "Menu Boards Boards Boards All jobs Status Workforce Workforce My Workforce Recr…" at bounding box center [303, 134] width 606 height 269
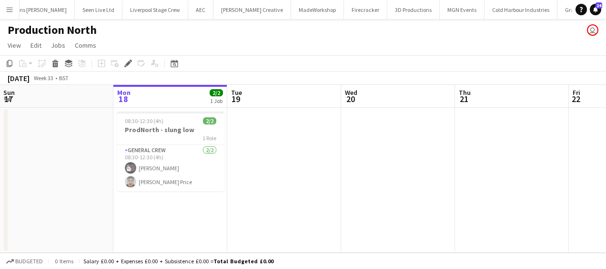
scroll to position [0, 335]
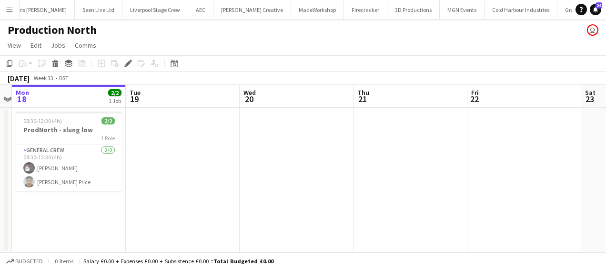
drag, startPoint x: 106, startPoint y: 168, endPoint x: 37, endPoint y: 170, distance: 68.6
click at [37, 170] on app-calendar-viewport "Fri 15 Sat 16 3/3 1 Job Sun 17 Mon 18 2/2 1 Job Tue 19 Wed 20 Thu 21 Fri 22 Sat…" at bounding box center [303, 169] width 606 height 168
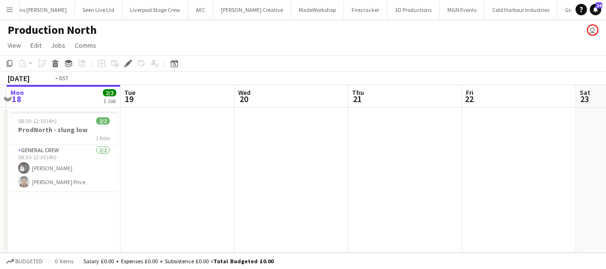
drag, startPoint x: 173, startPoint y: 219, endPoint x: 0, endPoint y: 216, distance: 173.4
click at [0, 216] on html "Menu Boards Boards Boards All jobs Status Workforce Workforce My Workforce Recr…" at bounding box center [303, 134] width 606 height 269
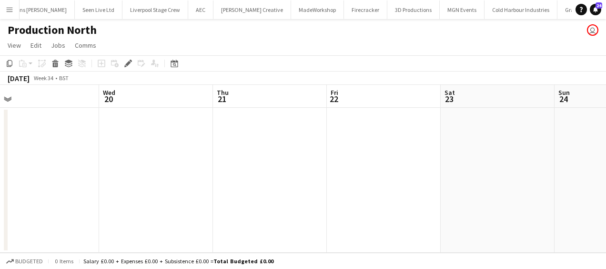
drag, startPoint x: 162, startPoint y: 197, endPoint x: 18, endPoint y: 195, distance: 144.3
click at [17, 197] on app-calendar-viewport "Sun 17 Mon 18 2/2 1 Job Tue 19 Wed 20 Thu 21 Fri 22 Sat 23 Sun 24 Mon 25 Tue 26…" at bounding box center [303, 169] width 606 height 168
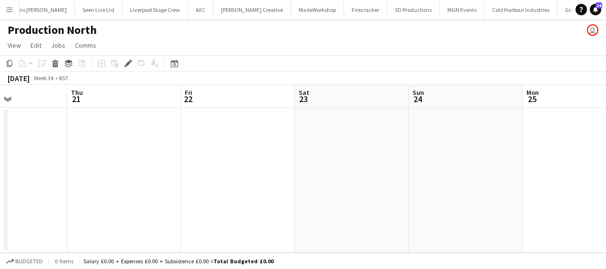
drag, startPoint x: 206, startPoint y: 191, endPoint x: 90, endPoint y: 187, distance: 116.3
click at [91, 192] on app-calendar-viewport "Sun 17 Mon 18 2/2 1 Job Tue 19 Wed 20 Thu 21 Fri 22 Sat 23 Sun 24 Mon 25 Tue 26…" at bounding box center [303, 169] width 606 height 168
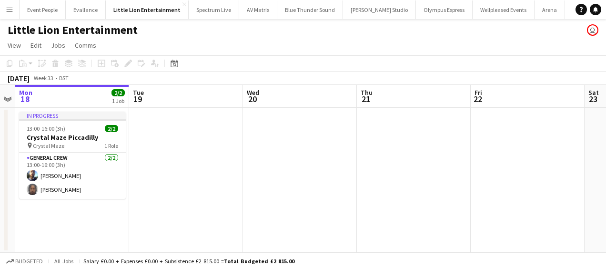
scroll to position [0, 341]
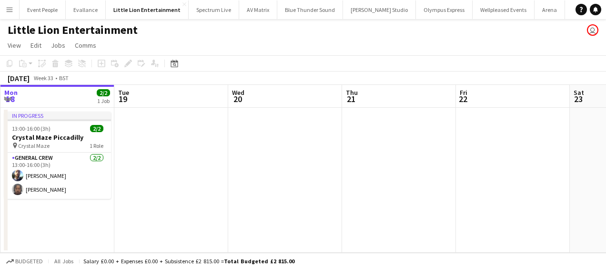
drag, startPoint x: 292, startPoint y: 176, endPoint x: 179, endPoint y: 179, distance: 113.4
click at [179, 179] on app-calendar-viewport "Fri 15 Sat 16 Sun 17 Mon 18 2/2 1 Job Tue 19 Wed 20 Thu 21 Fri 22 Sat 23 Sun 24…" at bounding box center [303, 169] width 606 height 168
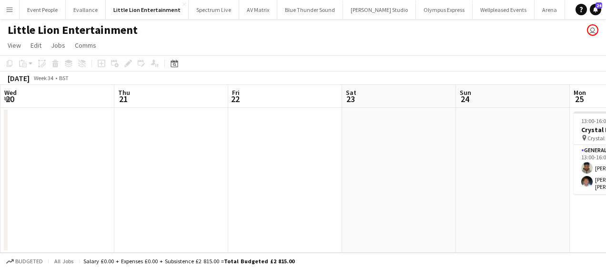
drag, startPoint x: 183, startPoint y: 185, endPoint x: 0, endPoint y: 185, distance: 182.9
click at [0, 184] on html "Menu Boards Boards Boards All jobs Status Workforce Workforce My Workforce Recr…" at bounding box center [303, 134] width 606 height 269
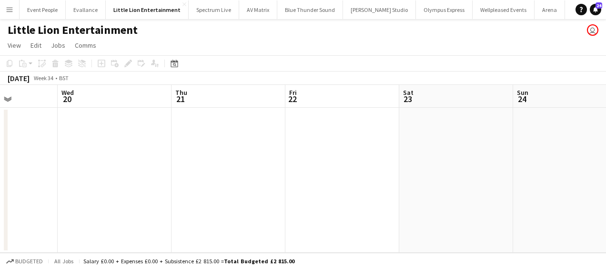
drag, startPoint x: 281, startPoint y: 169, endPoint x: 16, endPoint y: 175, distance: 265.3
click at [16, 175] on app-calendar-viewport "Sun 17 Mon 18 2/2 1 Job Tue 19 Wed 20 Thu 21 Fri 22 Sat 23 Sun 24 Mon 25 2/2 1 …" at bounding box center [303, 169] width 606 height 168
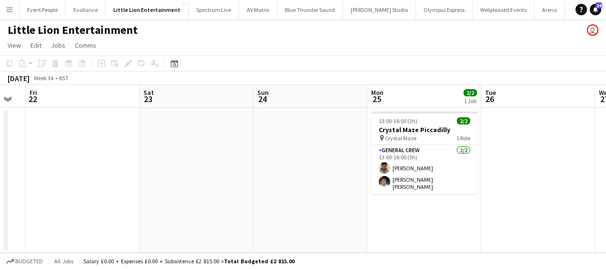
drag, startPoint x: 246, startPoint y: 175, endPoint x: 426, endPoint y: 174, distance: 179.5
click at [426, 174] on app-calendar-viewport "Tue 19 Wed 20 Thu 21 Fri 22 Sat 23 Sun 24 Mon 25 2/2 1 Job Tue 26 Wed 27 Thu 28…" at bounding box center [303, 169] width 606 height 168
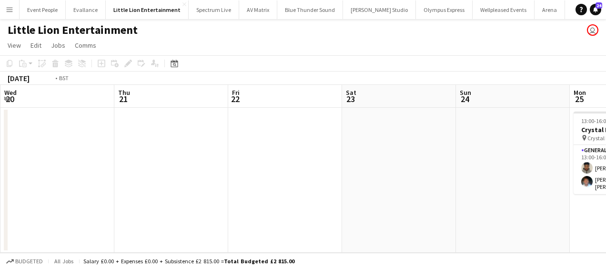
drag, startPoint x: 260, startPoint y: 188, endPoint x: 468, endPoint y: 184, distance: 208.1
click at [468, 184] on app-calendar-viewport "Sun 17 Mon 18 2/2 1 Job Tue 19 Wed 20 Thu 21 Fri 22 Sat 23 Sun 24 Mon 25 2/2 1 …" at bounding box center [303, 169] width 606 height 168
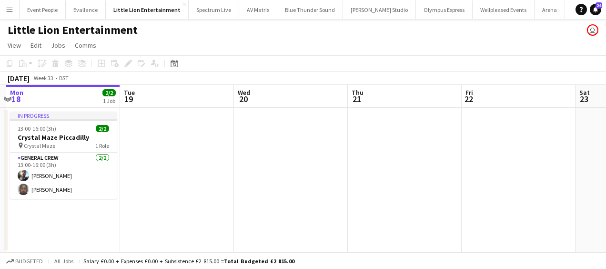
scroll to position [0, 228]
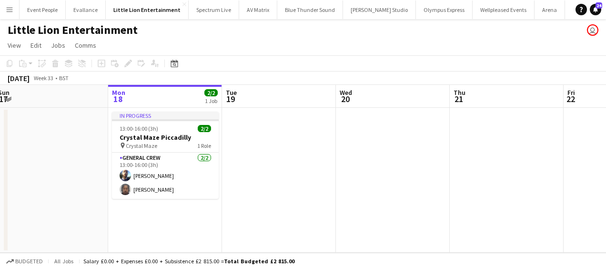
drag, startPoint x: 351, startPoint y: 183, endPoint x: 427, endPoint y: 183, distance: 76.2
click at [423, 183] on app-calendar-viewport "Fri 15 Sat 16 Sun 17 Mon 18 2/2 1 Job Tue 19 Wed 20 Thu 21 Fri 22 Sat 23 Sun 24…" at bounding box center [303, 169] width 606 height 168
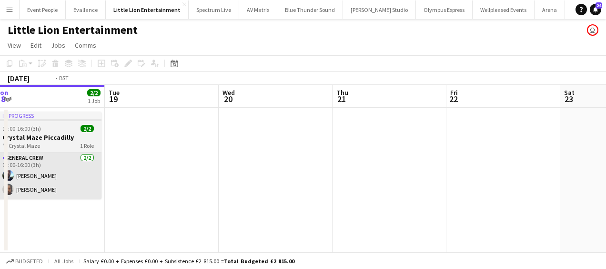
drag, startPoint x: 198, startPoint y: 199, endPoint x: 66, endPoint y: 190, distance: 132.2
click at [64, 192] on app-calendar-viewport "Fri 15 Sat 16 Sun 17 Mon 18 2/2 1 Job Tue 19 Wed 20 Thu 21 Fri 22 Sat 23 Sun 24…" at bounding box center [303, 169] width 606 height 168
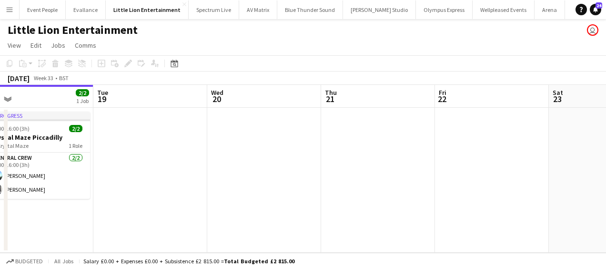
click at [177, 186] on app-calendar-viewport "Fri 15 Sat 16 Sun 17 Mon 18 2/2 1 Job Tue 19 Wed 20 Thu 21 Fri 22 Sat 23 Sun 24…" at bounding box center [303, 169] width 606 height 168
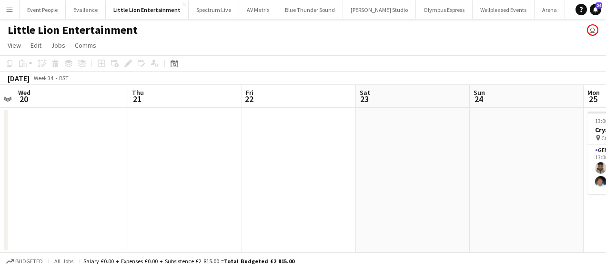
click at [222, 188] on app-calendar-viewport "Sun 17 Mon 18 2/2 1 Job Tue 19 Wed 20 Thu 21 Fri 22 Sat 23 Sun 24 Mon 25 2/2 1 …" at bounding box center [303, 169] width 606 height 168
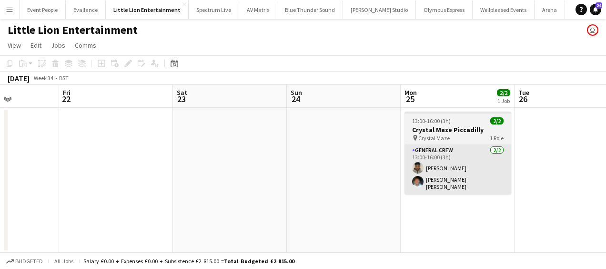
drag, startPoint x: 263, startPoint y: 184, endPoint x: 176, endPoint y: 178, distance: 86.9
click at [122, 181] on app-calendar-viewport "Tue 19 Wed 20 Thu 21 Fri 22 Sat 23 Sun 24 Mon 25 2/2 1 Job Tue 26 Wed 27 Thu 28…" at bounding box center [303, 169] width 606 height 168
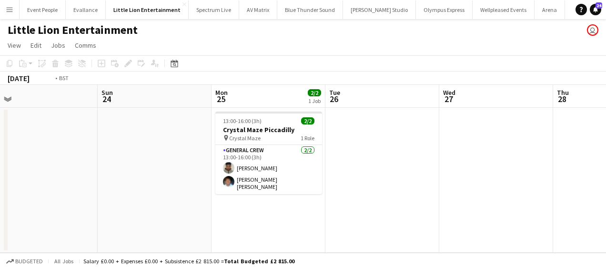
drag, startPoint x: 239, startPoint y: 190, endPoint x: 121, endPoint y: 189, distance: 117.2
click at [121, 190] on app-calendar-viewport "Thu 21 Fri 22 Sat 23 Sun 24 Mon 25 2/2 1 Job Tue 26 Wed 27 Thu 28 Fri 29 Sat 30…" at bounding box center [303, 169] width 606 height 168
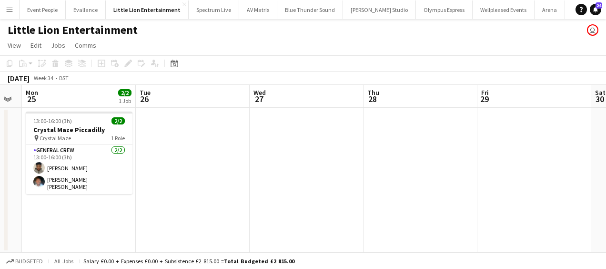
scroll to position [0, 202]
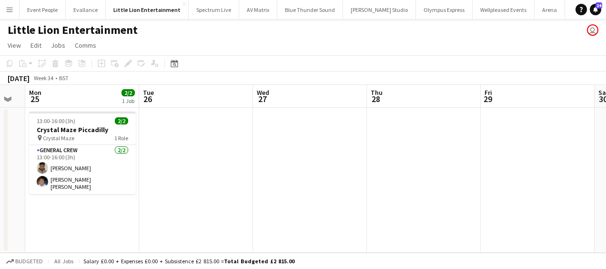
drag, startPoint x: 148, startPoint y: 190, endPoint x: 172, endPoint y: 190, distance: 23.8
click at [172, 190] on app-calendar-viewport "Sat 23 Sun 24 Mon 25 2/2 1 Job Tue 26 Wed 27 Thu 28 Fri 29 Sat 30 Sun 31 Mon 1 …" at bounding box center [303, 169] width 606 height 168
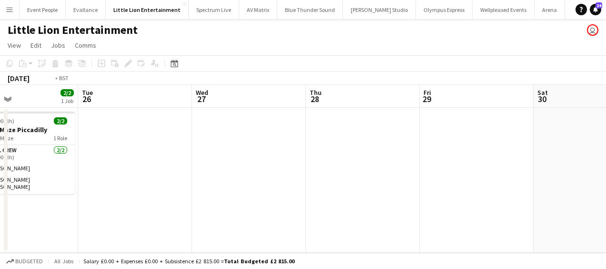
drag, startPoint x: 196, startPoint y: 168, endPoint x: 2, endPoint y: 171, distance: 193.9
click at [2, 171] on app-calendar-viewport "Sat 23 Sun 24 Mon 25 2/2 1 Job Tue 26 Wed 27 Thu 28 Fri 29 Sat 30 Sun 31 Mon 1 …" at bounding box center [303, 169] width 606 height 168
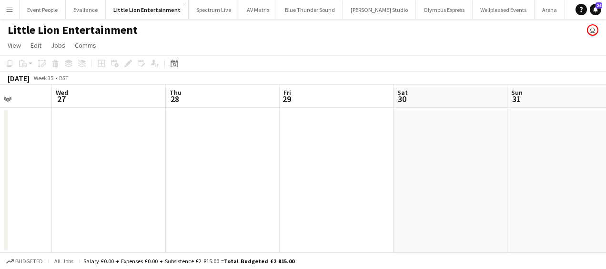
drag, startPoint x: 206, startPoint y: 170, endPoint x: 147, endPoint y: 175, distance: 59.3
click at [44, 174] on app-calendar-viewport "Sat 23 Sun 24 Mon 25 2/2 1 Job Tue 26 Wed 27 Thu 28 Fri 29 Sat 30 Sun 31 Mon 1 …" at bounding box center [303, 169] width 606 height 168
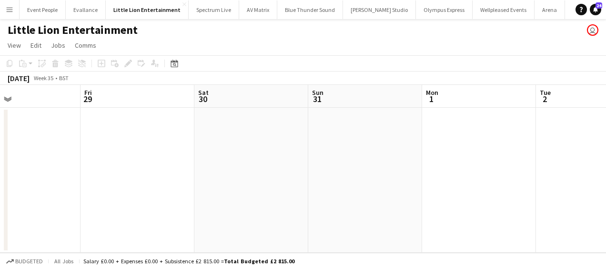
drag, startPoint x: 209, startPoint y: 186, endPoint x: 54, endPoint y: 185, distance: 154.3
click at [43, 187] on app-calendar-viewport "Mon 25 2/2 1 Job Tue 26 Wed 27 Thu 28 Fri 29 Sat 30 Sun 31 Mon 1 Tue 2 Wed 3 Th…" at bounding box center [303, 169] width 606 height 168
drag, startPoint x: 104, startPoint y: 175, endPoint x: 338, endPoint y: 173, distance: 234.3
click at [341, 173] on app-calendar-viewport "Wed 27 Thu 28 Fri 29 Sat 30 Sun 31 Mon 1 Tue 2 Wed 3 Thu 4 Fri 5 Sat 6" at bounding box center [303, 169] width 606 height 168
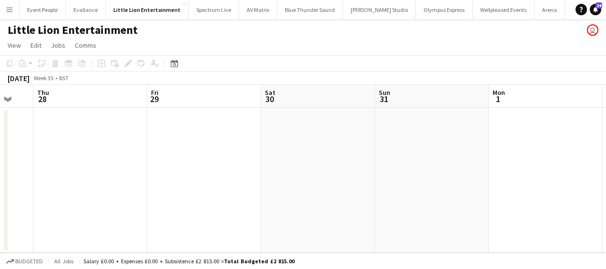
click at [345, 123] on app-calendar-viewport "Tue 26 Wed 27 Thu 28 Fri 29 Sat 30 Sun 31 Mon 1 Tue 2 Wed 3 Thu 4 Fri 5" at bounding box center [303, 169] width 606 height 168
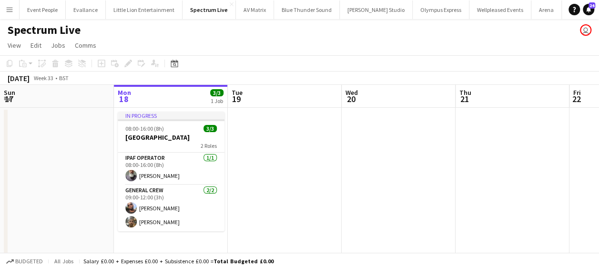
click at [63, 169] on app-date-cell at bounding box center [57, 184] width 114 height 152
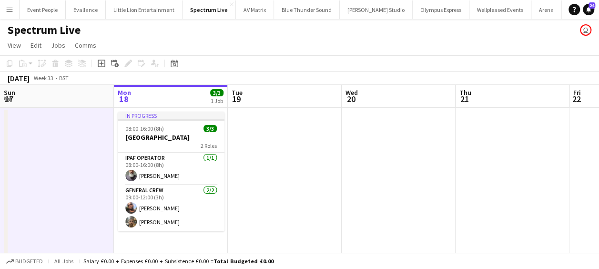
drag, startPoint x: 327, startPoint y: 178, endPoint x: 110, endPoint y: 180, distance: 217.2
click at [187, 181] on app-calendar-viewport "Fri 15 Sat 16 Sun 17 Mon 18 3/3 1 Job Tue 19 Wed 20 Thu 21 Fri 22 Sat 23 Sun 24…" at bounding box center [299, 172] width 599 height 175
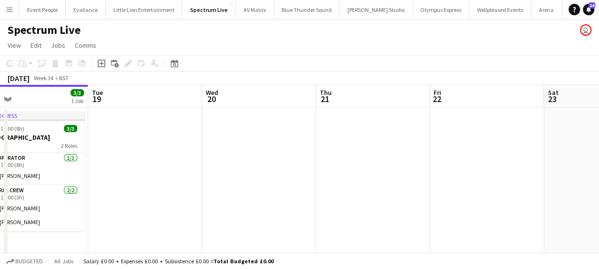
drag, startPoint x: 331, startPoint y: 179, endPoint x: 403, endPoint y: 179, distance: 71.4
click at [150, 179] on app-calendar-viewport "Fri 15 Sat 16 Sun 17 Mon 18 3/3 1 Job Tue 19 Wed 20 Thu 21 Fri 22 Sat 23 Sun 24…" at bounding box center [299, 172] width 599 height 175
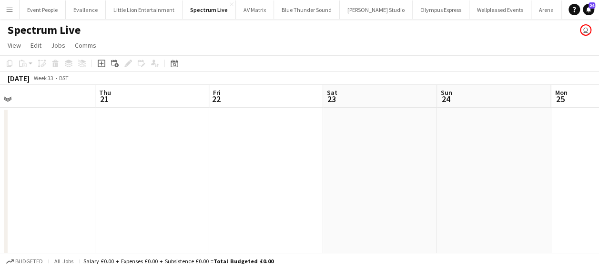
click at [185, 175] on app-calendar-viewport "Sun 17 Mon 18 3/3 1 Job Tue 19 Wed 20 Thu 21 Fri 22 Sat 23 Sun 24 Mon 25 Tue 26…" at bounding box center [299, 172] width 599 height 175
click at [74, 179] on app-calendar-viewport "Tue 19 Wed 20 Thu 21 Fri 22 Sat 23 Sun 24 Mon 25 Tue 26 Wed 27 Thu 28 Fri 29" at bounding box center [299, 172] width 599 height 175
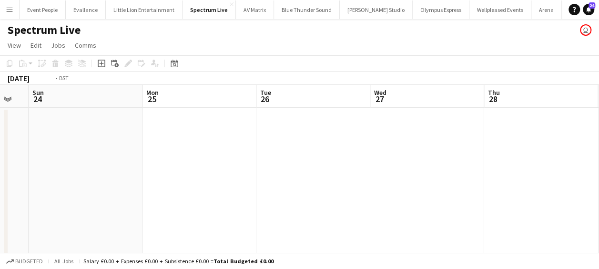
drag, startPoint x: 244, startPoint y: 181, endPoint x: 202, endPoint y: 182, distance: 41.9
click at [85, 180] on app-calendar-viewport "Thu 21 Fri 22 Sat 23 Sun 24 Mon 25 Tue 26 Wed 27 Thu 28 Fri 29 Sat 30 Sun 31" at bounding box center [299, 172] width 599 height 175
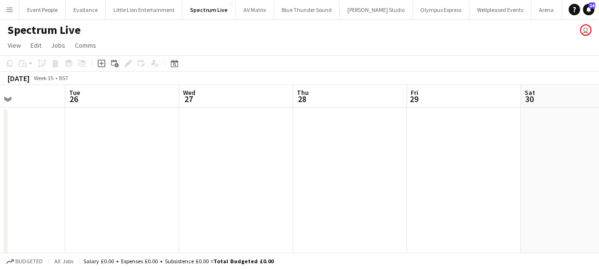
scroll to position [0, 455]
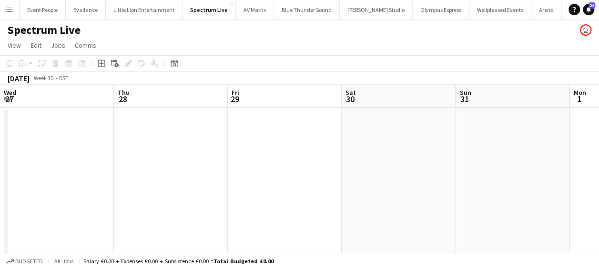
drag, startPoint x: 202, startPoint y: 182, endPoint x: 76, endPoint y: 172, distance: 126.6
click at [0, 176] on html "Menu Boards Boards Boards All jobs Status Workforce Workforce My Workforce Recr…" at bounding box center [299, 138] width 599 height 276
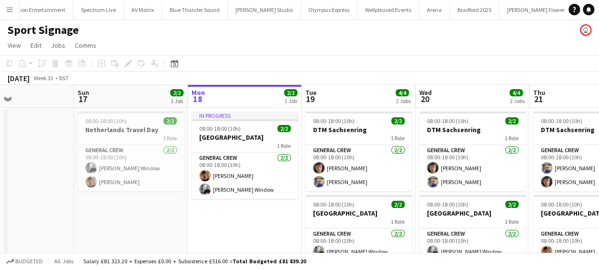
drag, startPoint x: 147, startPoint y: 222, endPoint x: 335, endPoint y: 223, distance: 188.6
click at [335, 223] on app-calendar-viewport "Thu 14 Fri 15 Sat 16 Sun 17 2/2 1 Job Mon 18 2/2 1 Job Tue 19 4/4 2 Jobs Wed 20…" at bounding box center [299, 190] width 599 height 210
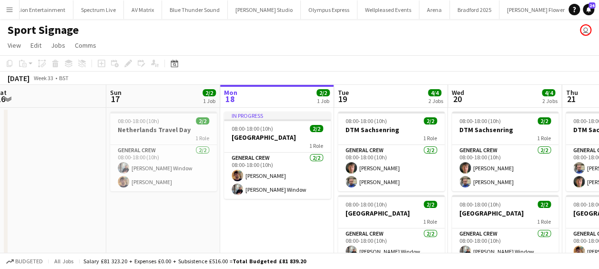
scroll to position [0, 437]
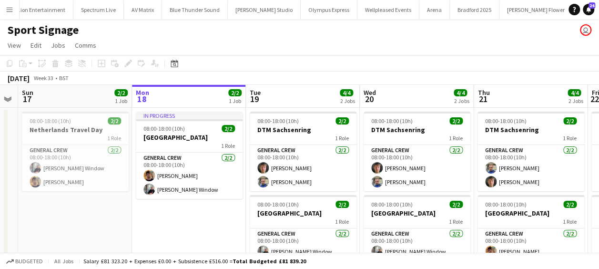
drag, startPoint x: 171, startPoint y: 157, endPoint x: -2, endPoint y: 158, distance: 173.4
click at [0, 158] on html "Menu Boards Boards Boards All jobs Status Workforce Workforce My Workforce Recr…" at bounding box center [299, 155] width 599 height 311
click at [197, 214] on app-date-cell "In progress 08:00-18:00 (10h) 2/2 Netherlands 1 Role General Crew 2/2 08:00-18:…" at bounding box center [189, 201] width 114 height 187
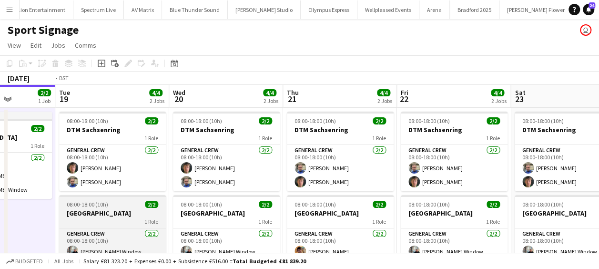
drag, startPoint x: 287, startPoint y: 218, endPoint x: 110, endPoint y: 214, distance: 177.2
click at [91, 217] on app-calendar-viewport "Fri 15 Sat 16 Sun 17 2/2 1 Job Mon 18 2/2 1 Job Tue 19 4/4 2 Jobs Wed 20 4/4 2 …" at bounding box center [299, 190] width 599 height 210
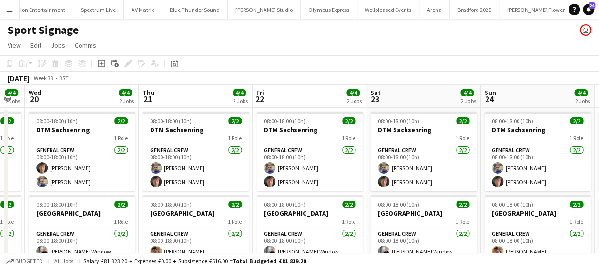
drag, startPoint x: 309, startPoint y: 215, endPoint x: 177, endPoint y: 228, distance: 132.1
click at [177, 228] on app-calendar-viewport "Sat 16 Sun 17 2/2 1 Job Mon 18 2/2 1 Job Tue 19 4/4 2 Jobs Wed 20 4/4 2 Jobs Th…" at bounding box center [299, 190] width 599 height 210
drag, startPoint x: 412, startPoint y: 219, endPoint x: 250, endPoint y: 218, distance: 162.4
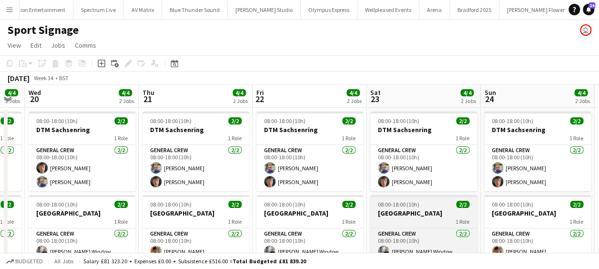
click at [245, 221] on app-calendar-viewport "Sat 16 Sun 17 2/2 1 Job Mon 18 2/2 1 Job Tue 19 4/4 2 Jobs Wed 20 4/4 2 Jobs Th…" at bounding box center [299, 190] width 599 height 210
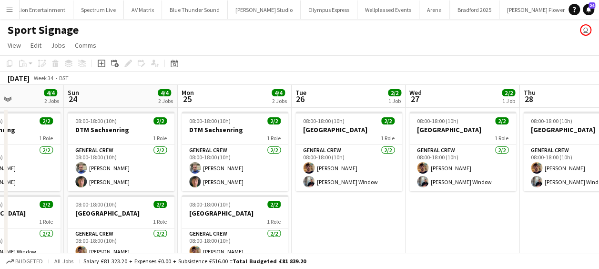
drag, startPoint x: 435, startPoint y: 217, endPoint x: 373, endPoint y: 218, distance: 62.4
click at [221, 216] on app-calendar-viewport "Wed 20 4/4 2 Jobs Thu 21 4/4 2 Jobs Fri 22 4/4 2 Jobs Sat 23 4/4 2 Jobs Sun 24 …" at bounding box center [299, 190] width 599 height 210
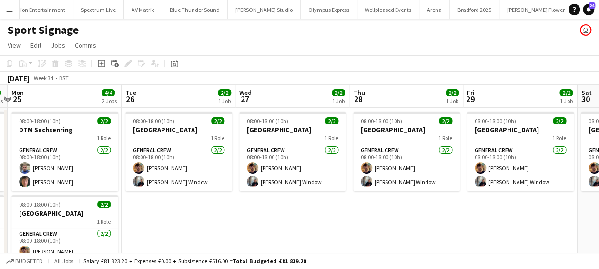
drag, startPoint x: 211, startPoint y: 221, endPoint x: 415, endPoint y: 214, distance: 204.0
click at [204, 220] on app-calendar-viewport "Fri 22 4/4 2 Jobs Sat 23 4/4 2 Jobs Sun 24 4/4 2 Jobs Mon 25 4/4 2 Jobs Tue 26 …" at bounding box center [299, 190] width 599 height 210
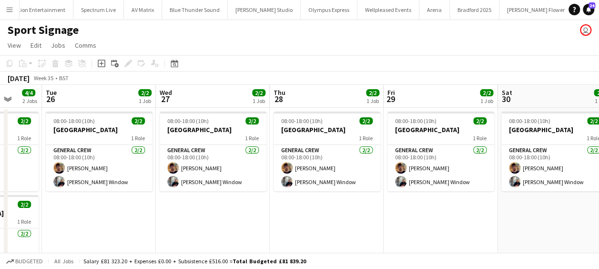
drag, startPoint x: 403, startPoint y: 216, endPoint x: 330, endPoint y: 216, distance: 73.3
click at [330, 216] on app-calendar-viewport "Fri 22 4/4 2 Jobs Sat 23 4/4 2 Jobs Sun 24 4/4 2 Jobs Mon 25 4/4 2 Jobs Tue 26 …" at bounding box center [299, 190] width 599 height 210
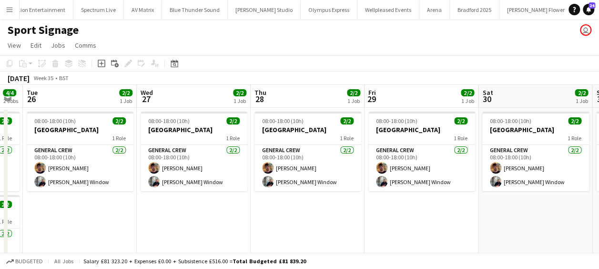
scroll to position [0, 378]
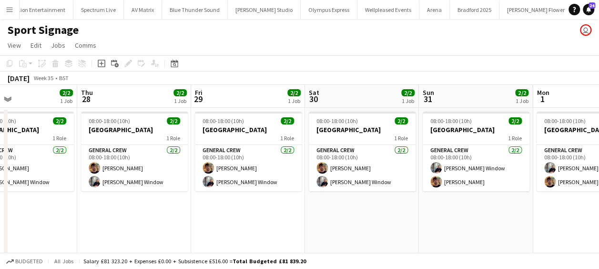
drag, startPoint x: 433, startPoint y: 214, endPoint x: 272, endPoint y: 215, distance: 161.0
click at [272, 215] on app-calendar-viewport "Sun 24 4/4 2 Jobs Mon 25 4/4 2 Jobs Tue 26 2/2 1 Job Wed 27 2/2 1 Job Thu 28 2/…" at bounding box center [299, 190] width 599 height 210
click at [109, 197] on app-date-cell "08:00-18:00 (10h) 2/2 Netherlands 1 Role General Crew [DATE] 08:00-18:00 (10h) …" at bounding box center [134, 201] width 114 height 187
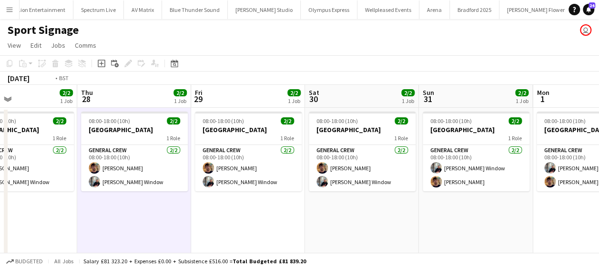
drag, startPoint x: 161, startPoint y: 221, endPoint x: 419, endPoint y: 221, distance: 258.1
click at [463, 221] on app-calendar-viewport "Sun 24 4/4 2 Jobs Mon 25 4/4 2 Jobs Tue 26 2/2 1 Job Wed 27 2/2 1 Job Thu 28 2/…" at bounding box center [299, 190] width 599 height 210
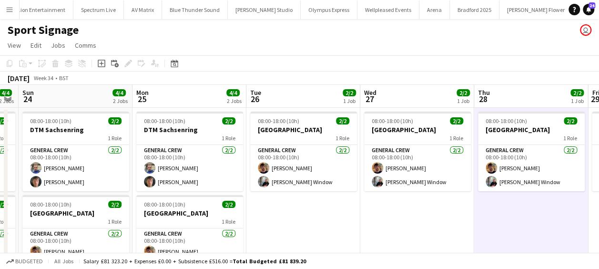
drag, startPoint x: 287, startPoint y: 216, endPoint x: 456, endPoint y: 221, distance: 169.1
click at [456, 220] on app-calendar-viewport "Thu 21 4/4 2 Jobs Fri 22 4/4 2 Jobs Sat 23 4/4 2 Jobs Sun 24 4/4 2 Jobs Mon 25 …" at bounding box center [299, 190] width 599 height 210
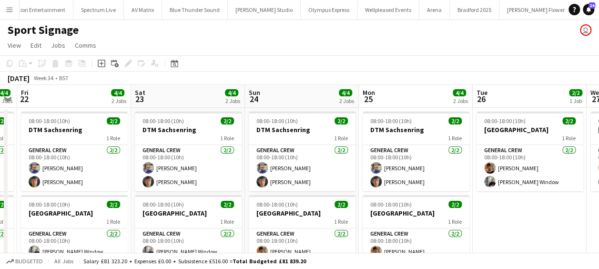
drag, startPoint x: 373, startPoint y: 221, endPoint x: 544, endPoint y: 220, distance: 171.0
click at [544, 220] on app-calendar-viewport "Wed 20 4/4 2 Jobs Thu 21 4/4 2 Jobs Fri 22 4/4 2 Jobs Sat 23 4/4 2 Jobs Sun 24 …" at bounding box center [299, 190] width 599 height 210
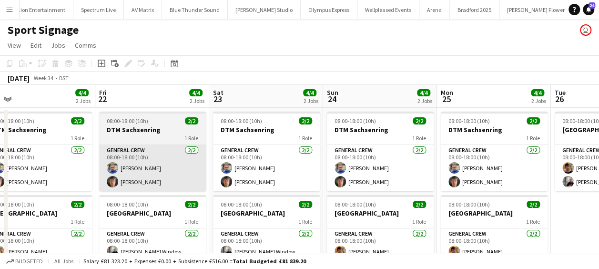
drag, startPoint x: 275, startPoint y: 179, endPoint x: 427, endPoint y: 180, distance: 151.5
click at [446, 179] on app-calendar-viewport "Tue 19 4/4 2 Jobs Wed 20 4/4 2 Jobs Thu 21 4/4 2 Jobs Fri 22 4/4 2 Jobs Sat 23 …" at bounding box center [299, 190] width 599 height 210
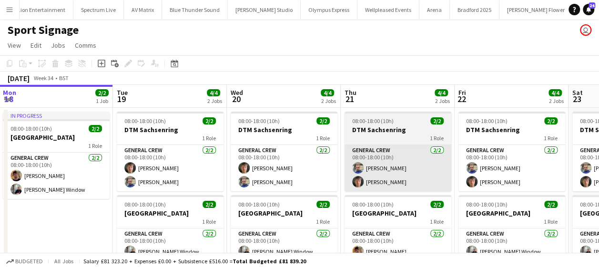
drag, startPoint x: 291, startPoint y: 180, endPoint x: 409, endPoint y: 176, distance: 118.2
click at [409, 176] on app-calendar-viewport "Sat 16 Sun 17 2/2 1 Job Mon 18 2/2 1 Job Tue 19 4/4 2 Jobs Wed 20 4/4 2 Jobs Th…" at bounding box center [299, 190] width 599 height 210
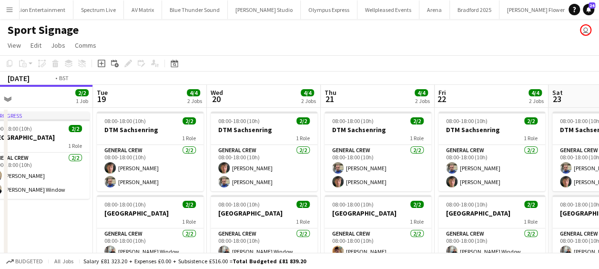
click at [413, 177] on app-calendar-viewport "Sat 16 Sun 17 2/2 1 Job Mon 18 2/2 1 Job Tue 19 4/4 2 Jobs Wed 20 4/4 2 Jobs Th…" at bounding box center [299, 190] width 599 height 210
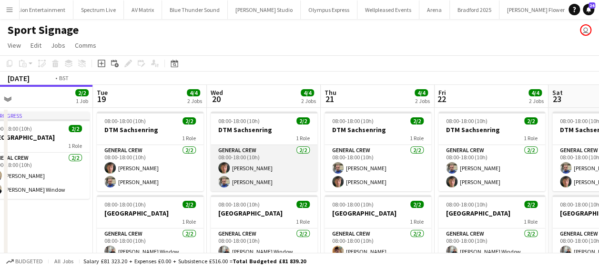
scroll to position [0, 224]
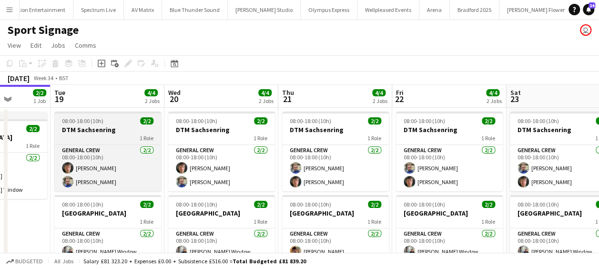
drag, startPoint x: 248, startPoint y: 149, endPoint x: 106, endPoint y: 144, distance: 142.0
click at [99, 144] on app-calendar-viewport "Fri 15 Sat 16 Sun 17 2/2 1 Job Mon 18 2/2 1 Job Tue 19 4/4 2 Jobs Wed 20 4/4 2 …" at bounding box center [299, 190] width 599 height 210
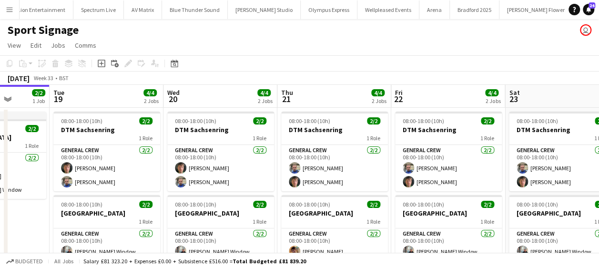
drag, startPoint x: 388, startPoint y: 143, endPoint x: 255, endPoint y: 145, distance: 132.4
click at [255, 145] on app-calendar-viewport "Fri 15 Sat 16 Sun 17 2/2 1 Job Mon 18 2/2 1 Job Tue 19 4/4 2 Jobs Wed 20 4/4 2 …" at bounding box center [299, 190] width 599 height 210
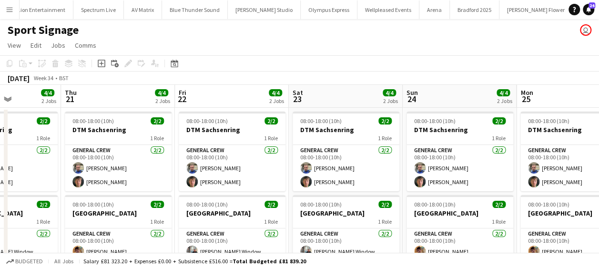
drag, startPoint x: 314, startPoint y: 146, endPoint x: 305, endPoint y: 146, distance: 8.6
click at [305, 146] on app-calendar-viewport "Sun 17 2/2 1 Job Mon 18 2/2 1 Job Tue 19 4/4 2 Jobs Wed 20 4/4 2 Jobs Thu 21 4/…" at bounding box center [299, 190] width 599 height 210
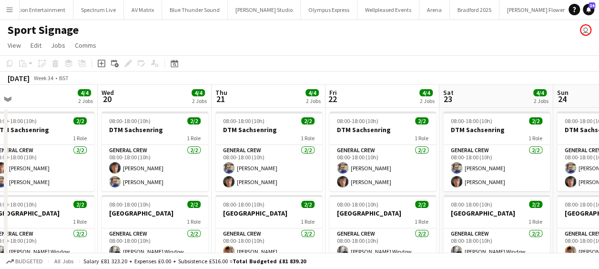
drag, startPoint x: 447, startPoint y: 146, endPoint x: 365, endPoint y: 148, distance: 81.9
click at [365, 148] on app-calendar-viewport "Sun 17 2/2 1 Job Mon 18 2/2 1 Job Tue 19 4/4 2 Jobs Wed 20 4/4 2 Jobs Thu 21 4/…" at bounding box center [299, 190] width 599 height 210
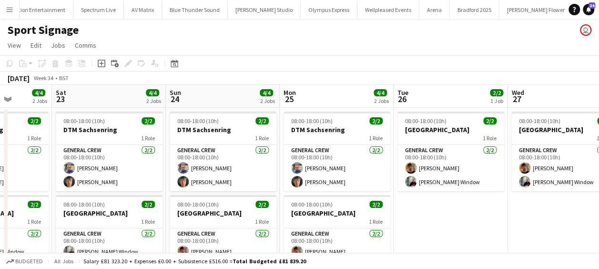
drag, startPoint x: 499, startPoint y: 143, endPoint x: 341, endPoint y: 148, distance: 158.2
click at [341, 148] on app-calendar-viewport "Tue 19 4/4 2 Jobs Wed 20 4/4 2 Jobs Thu 21 4/4 2 Jobs Fri 22 4/4 2 Jobs Sat 23 …" at bounding box center [299, 190] width 599 height 210
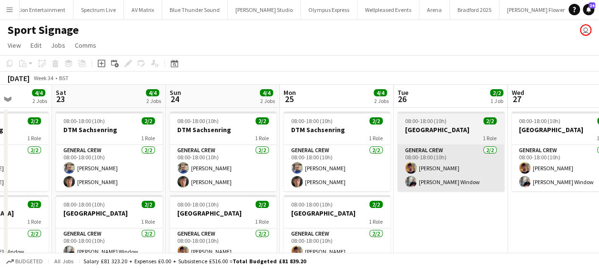
scroll to position [0, 406]
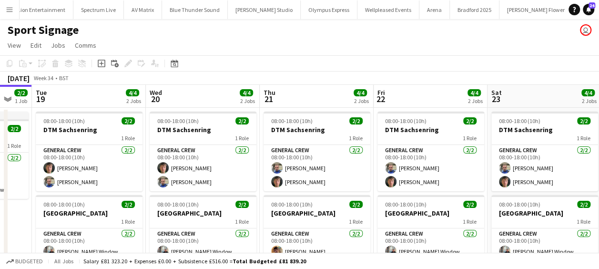
drag, startPoint x: 84, startPoint y: 183, endPoint x: 467, endPoint y: 169, distance: 382.7
click at [467, 169] on app-calendar-viewport "Sun 17 2/2 1 Job Mon 18 2/2 1 Job Tue 19 4/4 2 Jobs Wed 20 4/4 2 Jobs Thu 21 4/…" at bounding box center [299, 190] width 599 height 210
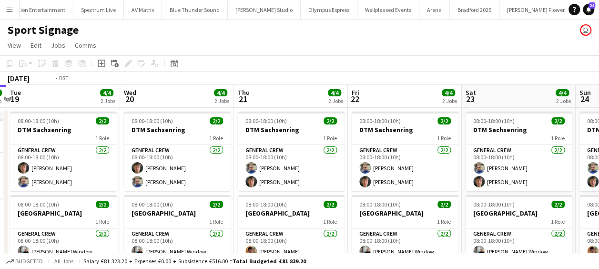
drag, startPoint x: 194, startPoint y: 170, endPoint x: 277, endPoint y: 170, distance: 82.4
click at [277, 170] on app-calendar-viewport "Sun 17 2/2 1 Job Mon 18 2/2 1 Job Tue 19 4/4 2 Jobs Wed 20 4/4 2 Jobs Thu 21 4/…" at bounding box center [299, 190] width 599 height 210
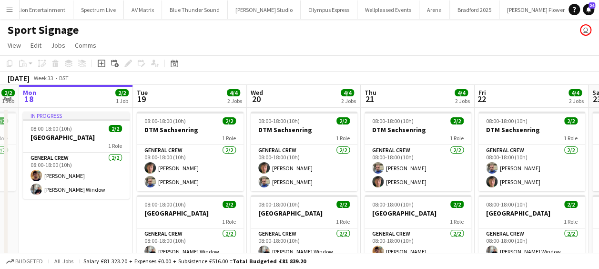
click at [71, 215] on app-date-cell "In progress 08:00-18:00 (10h) 2/2 Netherlands 1 Role General Crew 2/2 08:00-18:…" at bounding box center [76, 201] width 114 height 187
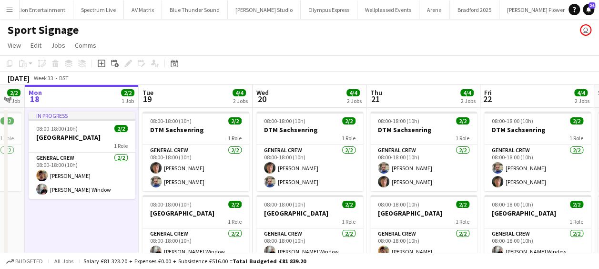
drag, startPoint x: 86, startPoint y: 222, endPoint x: 194, endPoint y: 226, distance: 108.2
click at [195, 226] on app-calendar-viewport "Sat 16 Sun 17 2/2 1 Job Mon 18 2/2 1 Job Tue 19 4/4 2 Jobs Wed 20 4/4 2 Jobs Th…" at bounding box center [299, 190] width 599 height 210
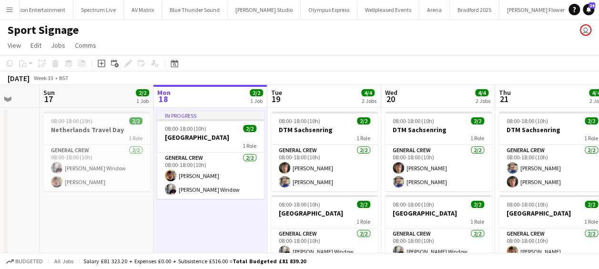
scroll to position [0, 222]
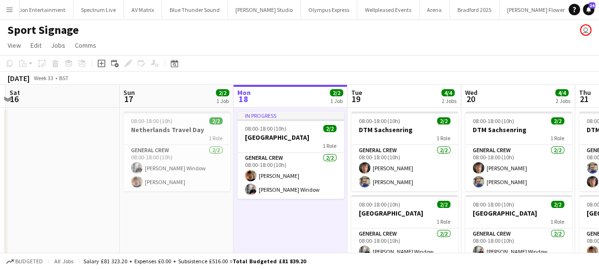
drag, startPoint x: 172, startPoint y: 228, endPoint x: 252, endPoint y: 227, distance: 80.5
click at [252, 227] on app-calendar-viewport "Thu 14 Fri 15 Sat 16 Sun 17 2/2 1 Job Mon 18 2/2 1 Job Tue 19 4/4 2 Jobs Wed 20…" at bounding box center [299, 190] width 599 height 210
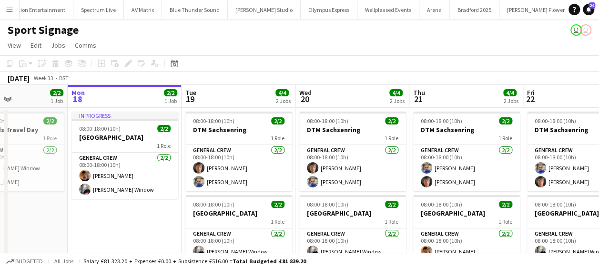
drag, startPoint x: 167, startPoint y: 221, endPoint x: 149, endPoint y: 219, distance: 18.3
click at [150, 219] on app-calendar-viewport "Fri 15 Sat 16 Sun 17 2/2 1 Job Mon 18 2/2 1 Job Tue 19 4/4 2 Jobs Wed 20 4/4 2 …" at bounding box center [299, 190] width 599 height 210
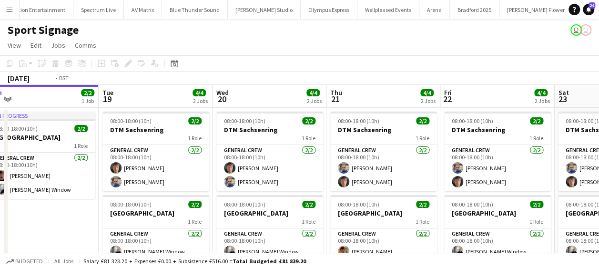
drag, startPoint x: 254, startPoint y: 165, endPoint x: 173, endPoint y: 165, distance: 81.4
click at [173, 165] on app-calendar-viewport "Fri 15 Sat 16 Sun 17 2/2 1 Job Mon 18 2/2 1 Job Tue 19 4/4 2 Jobs Wed 20 4/4 2 …" at bounding box center [299, 190] width 599 height 210
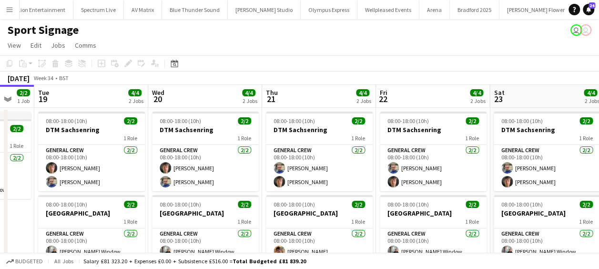
drag, startPoint x: 233, startPoint y: 166, endPoint x: 223, endPoint y: 166, distance: 10.5
click at [223, 166] on app-calendar-viewport "Fri 15 Sat 16 Sun 17 2/2 1 Job Mon 18 2/2 1 Job Tue 19 4/4 2 Jobs Wed 20 4/4 2 …" at bounding box center [299, 190] width 599 height 210
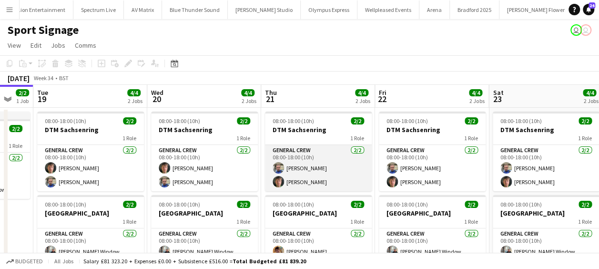
drag, startPoint x: 329, startPoint y: 160, endPoint x: 291, endPoint y: 157, distance: 37.3
click at [265, 160] on app-calendar-viewport "Fri 15 Sat 16 Sun 17 2/2 1 Job Mon 18 2/2 1 Job Tue 19 4/4 2 Jobs Wed 20 4/4 2 …" at bounding box center [299, 190] width 599 height 210
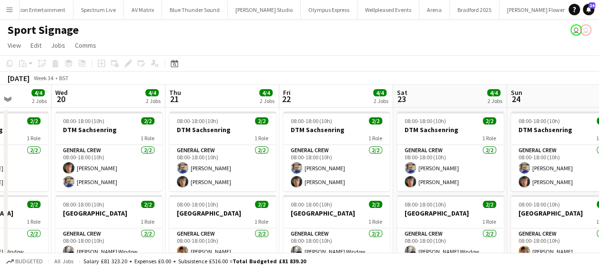
drag, startPoint x: 349, startPoint y: 156, endPoint x: 306, endPoint y: 157, distance: 42.9
click at [306, 157] on app-calendar-viewport "Sun 17 2/2 1 Job Mon 18 2/2 1 Job Tue 19 4/4 2 Jobs Wed 20 4/4 2 Jobs Thu 21 4/…" at bounding box center [299, 190] width 599 height 210
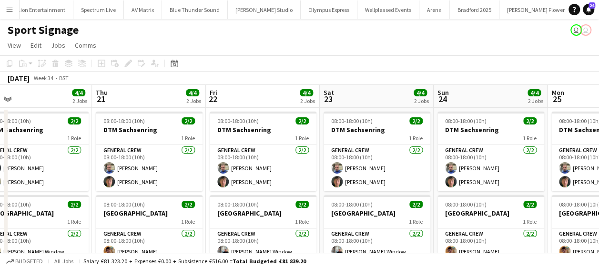
drag, startPoint x: 399, startPoint y: 154, endPoint x: 343, endPoint y: 159, distance: 56.4
click at [343, 159] on app-calendar-viewport "Sun 17 2/2 1 Job Mon 18 2/2 1 Job Tue 19 4/4 2 Jobs Wed 20 4/4 2 Jobs Thu 21 4/…" at bounding box center [299, 190] width 599 height 210
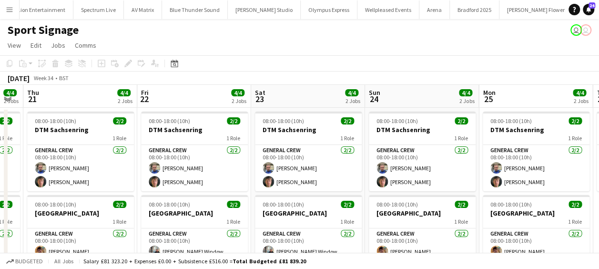
drag, startPoint x: 454, startPoint y: 152, endPoint x: 390, endPoint y: 157, distance: 64.5
click at [390, 157] on app-calendar-viewport "Sun 17 2/2 1 Job Mon 18 2/2 1 Job Tue 19 4/4 2 Jobs Wed 20 4/4 2 Jobs Thu 21 4/…" at bounding box center [299, 190] width 599 height 210
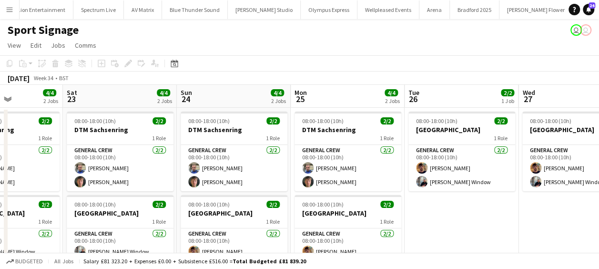
scroll to position [0, 428]
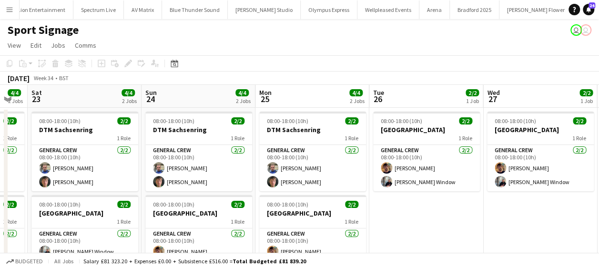
drag, startPoint x: 545, startPoint y: 148, endPoint x: 324, endPoint y: 166, distance: 221.2
click at [324, 166] on app-calendar-viewport "Tue 19 4/4 2 Jobs Wed 20 4/4 2 Jobs Thu 21 4/4 2 Jobs Fri 22 4/4 2 Jobs Sat 23 …" at bounding box center [299, 190] width 599 height 210
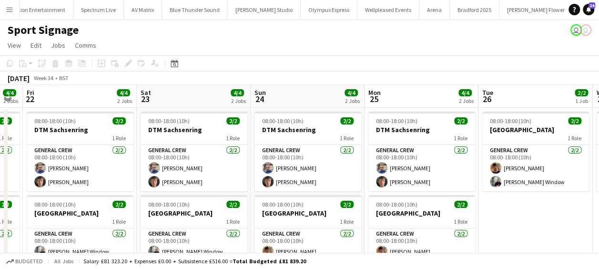
drag, startPoint x: 204, startPoint y: 205, endPoint x: 365, endPoint y: 201, distance: 161.5
click at [366, 200] on app-calendar-viewport "Tue 19 4/4 2 Jobs Wed 20 4/4 2 Jobs Thu 21 4/4 2 Jobs Fri 22 4/4 2 Jobs Sat 23 …" at bounding box center [299, 190] width 599 height 210
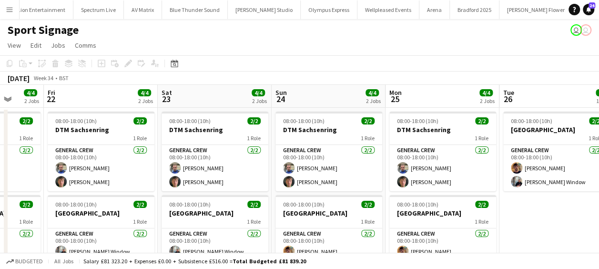
click at [389, 201] on app-calendar-viewport "Tue 19 4/4 2 Jobs Wed 20 4/4 2 Jobs Thu 21 4/4 2 Jobs Fri 22 4/4 2 Jobs Sat 23 …" at bounding box center [299, 190] width 599 height 210
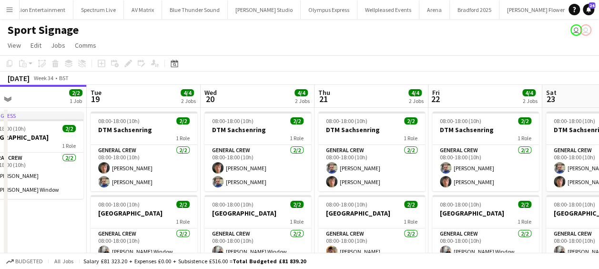
drag, startPoint x: 240, startPoint y: 210, endPoint x: 395, endPoint y: 194, distance: 156.0
click at [395, 194] on app-calendar-viewport "Sat 16 Sun 17 2/2 1 Job Mon 18 2/2 1 Job Tue 19 4/4 2 Jobs Wed 20 4/4 2 Jobs Th…" at bounding box center [299, 190] width 599 height 210
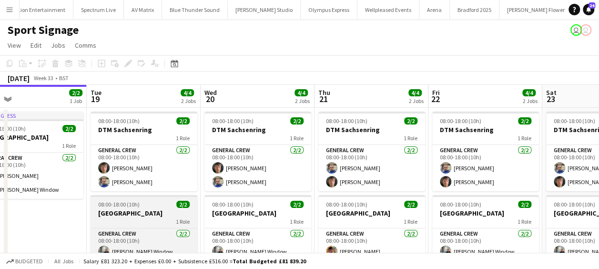
drag, startPoint x: 280, startPoint y: 201, endPoint x: 254, endPoint y: 204, distance: 26.3
click at [356, 195] on app-calendar-viewport "Sat 16 Sun 17 2/2 1 Job Mon 18 2/2 1 Job Tue 19 4/4 2 Jobs Wed 20 4/4 2 Jobs Th…" at bounding box center [299, 190] width 599 height 210
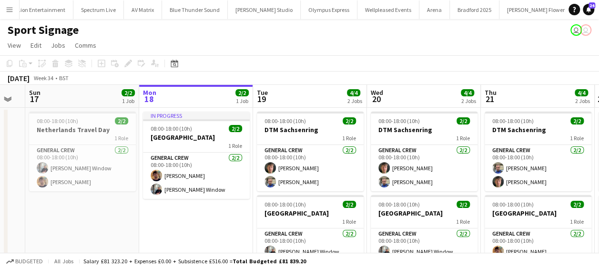
drag, startPoint x: 271, startPoint y: 206, endPoint x: 162, endPoint y: 213, distance: 108.4
click at [313, 207] on app-calendar-viewport "Fri 15 Sat 16 Sun 17 2/2 1 Job Mon 18 2/2 1 Job Tue 19 4/4 2 Jobs Wed 20 4/4 2 …" at bounding box center [299, 190] width 599 height 210
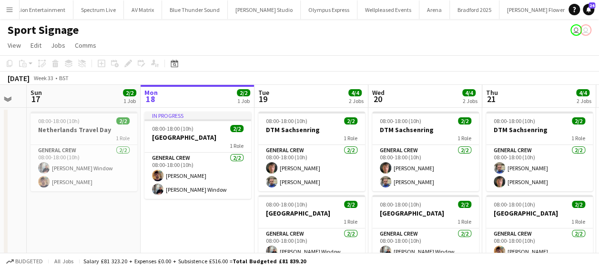
drag, startPoint x: 121, startPoint y: 215, endPoint x: 288, endPoint y: 208, distance: 166.9
click at [288, 208] on app-calendar-viewport "Fri 15 Sat 16 Sun 17 2/2 1 Job Mon 18 2/2 1 Job Tue 19 4/4 2 Jobs Wed 20 4/4 2 …" at bounding box center [299, 190] width 599 height 210
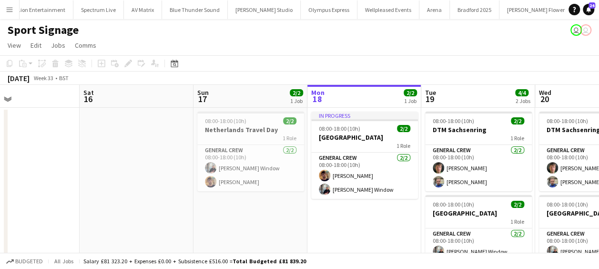
scroll to position [0, 387]
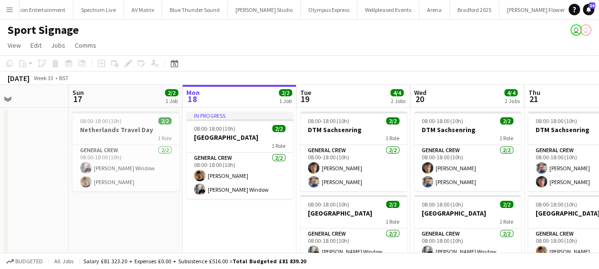
click at [125, 157] on app-calendar-viewport "Wed 13 Thu 14 Fri 15 Sat 16 Sun 17 2/2 1 Job Mon 18 2/2 1 Job Tue 19 4/4 2 Jobs…" at bounding box center [299, 190] width 599 height 210
drag, startPoint x: 217, startPoint y: 168, endPoint x: 131, endPoint y: 170, distance: 85.7
click at [131, 170] on app-calendar-viewport "Wed 13 Thu 14 Fri 15 Sat 16 Sun 17 2/2 1 Job Mon 18 2/2 1 Job Tue 19 4/4 2 Jobs…" at bounding box center [299, 190] width 599 height 210
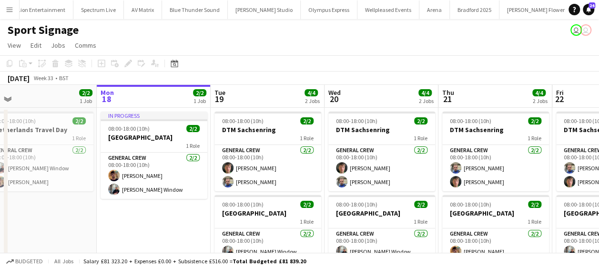
drag, startPoint x: 270, startPoint y: 216, endPoint x: 205, endPoint y: 216, distance: 64.3
click at [205, 216] on app-calendar-viewport "Fri 15 Sat 16 Sun 17 2/2 1 Job Mon 18 2/2 1 Job Tue 19 4/4 2 Jobs Wed 20 4/4 2 …" at bounding box center [299, 190] width 599 height 210
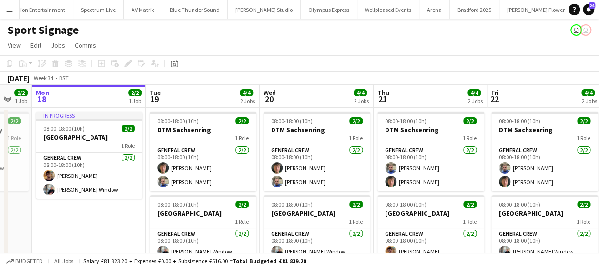
drag, startPoint x: 258, startPoint y: 222, endPoint x: 252, endPoint y: 222, distance: 5.7
click at [252, 222] on app-calendar-viewport "Fri 15 Sat 16 Sun 17 2/2 1 Job Mon 18 2/2 1 Job Tue 19 4/4 2 Jobs Wed 20 4/4 2 …" at bounding box center [299, 190] width 599 height 210
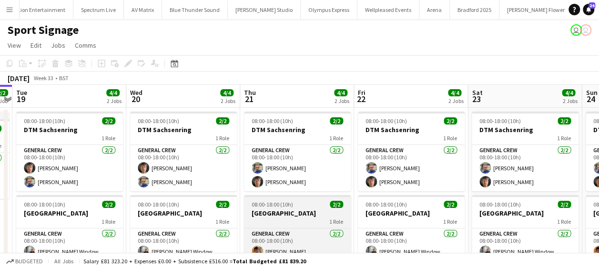
drag, startPoint x: 376, startPoint y: 221, endPoint x: 311, endPoint y: 225, distance: 65.3
click at [311, 225] on app-calendar-viewport "Fri 15 Sat 16 Sun 17 2/2 1 Job Mon 18 2/2 1 Job Tue 19 4/4 2 Jobs Wed 20 4/4 2 …" at bounding box center [299, 190] width 599 height 210
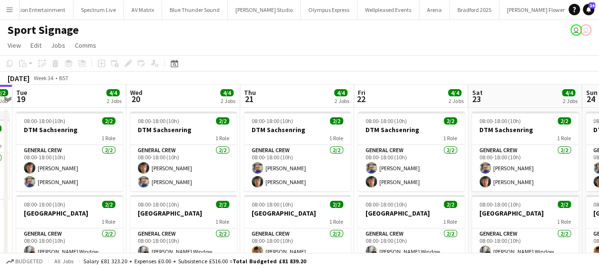
drag, startPoint x: 405, startPoint y: 221, endPoint x: 329, endPoint y: 225, distance: 76.3
click at [329, 225] on app-calendar-viewport "Fri 15 Sat 16 Sun 17 2/2 1 Job Mon 18 2/2 1 Job Tue 19 4/4 2 Jobs Wed 20 4/4 2 …" at bounding box center [299, 190] width 599 height 210
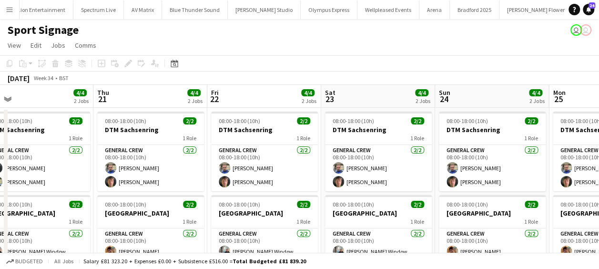
drag, startPoint x: 464, startPoint y: 224, endPoint x: 363, endPoint y: 230, distance: 101.1
click at [372, 230] on app-calendar-viewport "Sun 17 2/2 1 Job Mon 18 2/2 1 Job Tue 19 4/4 2 Jobs Wed 20 4/4 2 Jobs Thu 21 4/…" at bounding box center [299, 190] width 599 height 210
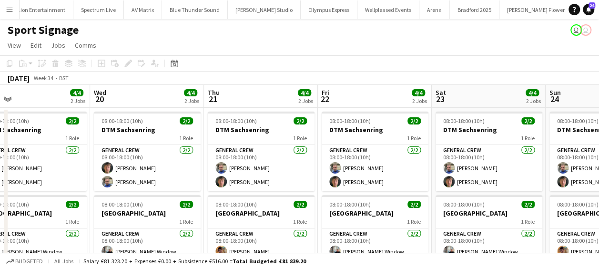
drag, startPoint x: 464, startPoint y: 225, endPoint x: 369, endPoint y: 226, distance: 95.3
click at [367, 227] on app-calendar-viewport "Sun 17 2/2 1 Job Mon 18 2/2 1 Job Tue 19 4/4 2 Jobs Wed 20 4/4 2 Jobs Thu 21 4/…" at bounding box center [299, 190] width 599 height 210
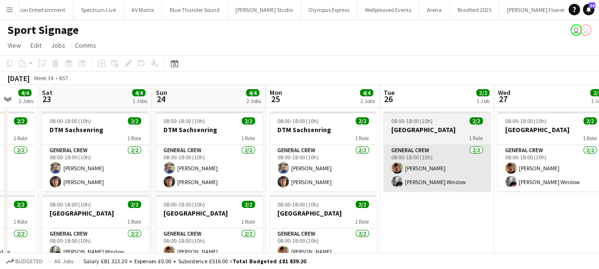
drag, startPoint x: 491, startPoint y: 218, endPoint x: 394, endPoint y: 176, distance: 104.9
click at [245, 227] on app-calendar-viewport "Tue 19 4/4 2 Jobs Wed 20 4/4 2 Jobs Thu 21 4/4 2 Jobs Fri 22 4/4 2 Jobs Sat 23 …" at bounding box center [299, 190] width 599 height 210
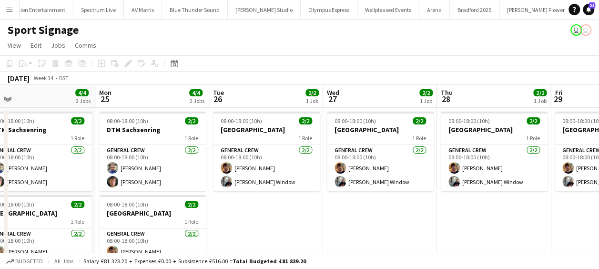
drag, startPoint x: 358, startPoint y: 164, endPoint x: 227, endPoint y: 165, distance: 131.4
click at [227, 166] on app-calendar-viewport "Thu 21 4/4 2 Jobs Fri 22 4/4 2 Jobs Sat 23 4/4 2 Jobs Sun 24 4/4 2 Jobs Mon 25 …" at bounding box center [299, 190] width 599 height 210
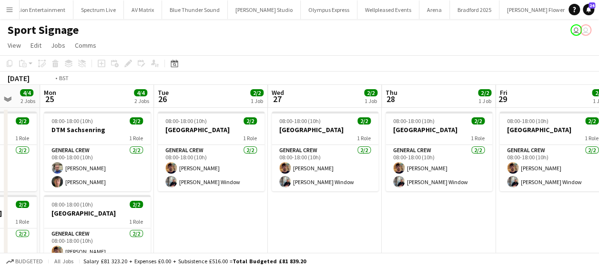
drag, startPoint x: 316, startPoint y: 153, endPoint x: 181, endPoint y: 165, distance: 135.3
click at [181, 165] on app-calendar-viewport "Thu 21 4/4 2 Jobs Fri 22 4/4 2 Jobs Sat 23 4/4 2 Jobs Sun 24 4/4 2 Jobs Mon 25 …" at bounding box center [299, 190] width 599 height 210
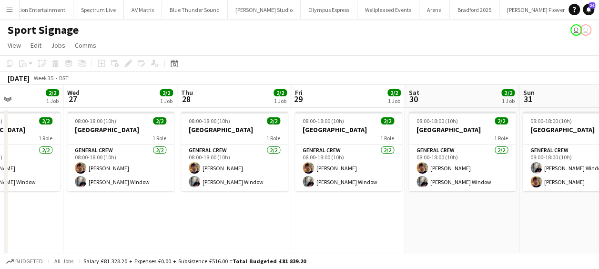
drag, startPoint x: 308, startPoint y: 159, endPoint x: 214, endPoint y: 167, distance: 93.7
click at [214, 167] on app-calendar-viewport "Sat 23 4/4 2 Jobs Sun 24 4/4 2 Jobs Mon 25 4/4 2 Jobs Tue 26 2/2 1 Job Wed 27 2…" at bounding box center [299, 190] width 599 height 210
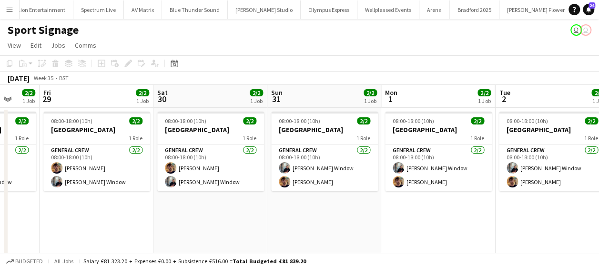
drag, startPoint x: 349, startPoint y: 159, endPoint x: 242, endPoint y: 172, distance: 107.5
click at [242, 172] on app-calendar-viewport "Mon 25 4/4 2 Jobs Tue 26 2/2 1 Job Wed 27 2/2 1 Job Thu 28 2/2 1 Job Fri 29 2/2…" at bounding box center [299, 190] width 599 height 210
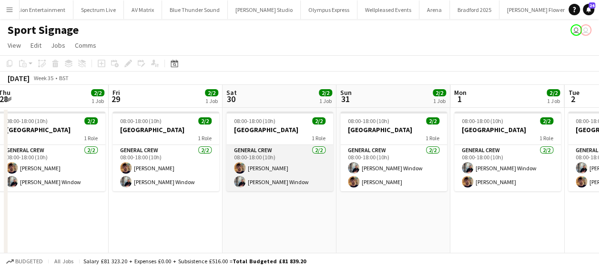
drag, startPoint x: 310, startPoint y: 170, endPoint x: 248, endPoint y: 175, distance: 62.1
click at [244, 177] on app-calendar-viewport "Mon 25 4/4 2 Jobs Tue 26 2/2 1 Job Wed 27 2/2 1 Job Thu 28 2/2 1 Job Fri 29 2/2…" at bounding box center [299, 190] width 599 height 210
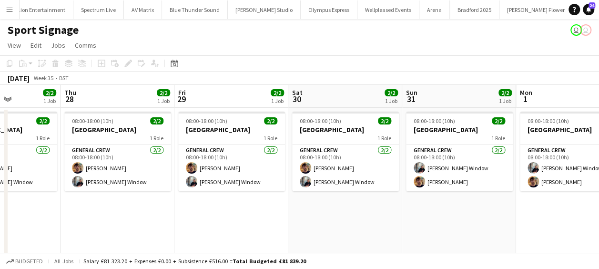
drag, startPoint x: 351, startPoint y: 164, endPoint x: 241, endPoint y: 171, distance: 110.3
click at [241, 172] on app-calendar-viewport "Mon 25 4/4 2 Jobs Tue 26 2/2 1 Job Wed 27 2/2 1 Job Thu 28 2/2 1 Job Fri 29 2/2…" at bounding box center [299, 190] width 599 height 210
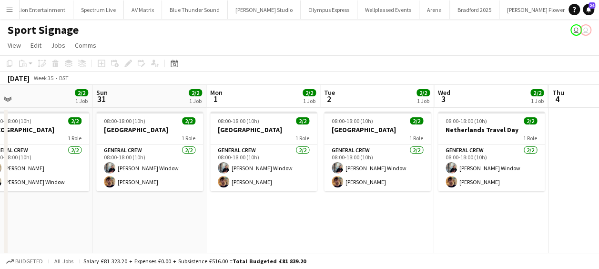
drag, startPoint x: 335, startPoint y: 166, endPoint x: 251, endPoint y: 169, distance: 84.8
click at [251, 169] on app-calendar-viewport "Wed 27 2/2 1 Job Thu 28 2/2 1 Job Fri 29 2/2 1 Job Sat 30 2/2 1 Job Sun 31 2/2 …" at bounding box center [299, 190] width 599 height 210
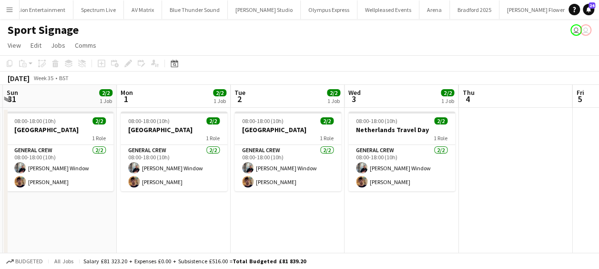
drag, startPoint x: 366, startPoint y: 163, endPoint x: 280, endPoint y: 168, distance: 85.9
click at [280, 168] on app-calendar-viewport "Wed 27 2/2 1 Job Thu 28 2/2 1 Job Fri 29 2/2 1 Job Sat 30 2/2 1 Job Sun 31 2/2 …" at bounding box center [299, 190] width 599 height 210
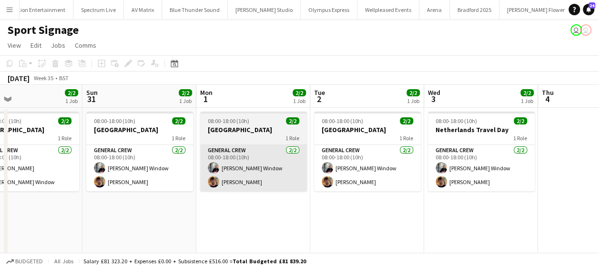
drag, startPoint x: 411, startPoint y: 150, endPoint x: 297, endPoint y: 171, distance: 115.2
click at [489, 157] on app-calendar-viewport "Thu 28 2/2 1 Job Fri 29 2/2 1 Job Sat 30 2/2 1 Job Sun 31 2/2 1 Job Mon 1 2/2 1…" at bounding box center [299, 190] width 599 height 210
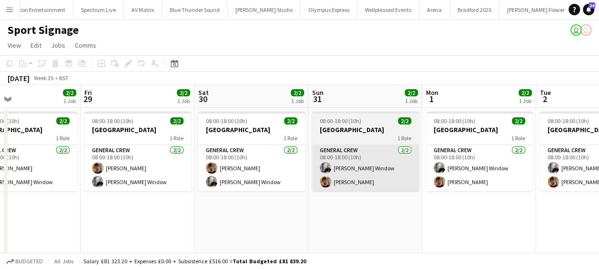
drag, startPoint x: 388, startPoint y: 172, endPoint x: 405, endPoint y: 175, distance: 17.8
click at [470, 172] on app-calendar-viewport "Tue 26 2/2 1 Job Wed 27 2/2 1 Job Thu 28 2/2 1 Job Fri 29 2/2 1 Job Sat 30 2/2 …" at bounding box center [299, 190] width 599 height 210
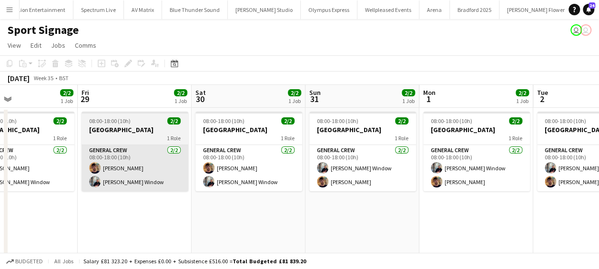
drag, startPoint x: 269, startPoint y: 180, endPoint x: 389, endPoint y: 177, distance: 119.6
click at [496, 173] on app-calendar-viewport "Tue 26 2/2 1 Job Wed 27 2/2 1 Job Thu 28 2/2 1 Job Fri 29 2/2 1 Job Sat 30 2/2 …" at bounding box center [299, 190] width 599 height 210
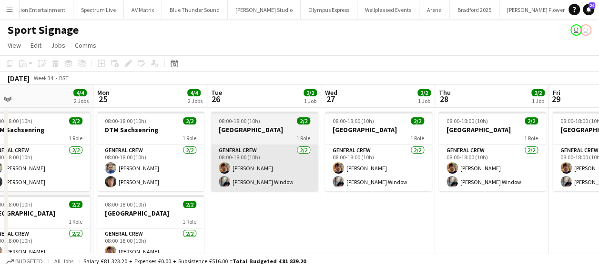
drag, startPoint x: 222, startPoint y: 180, endPoint x: 230, endPoint y: 182, distance: 7.7
click at [448, 172] on app-calendar-viewport "Fri 22 4/4 2 Jobs Sat 23 4/4 2 Jobs Sun 24 4/4 2 Jobs Mon 25 4/4 2 Jobs Tue 26 …" at bounding box center [299, 190] width 599 height 210
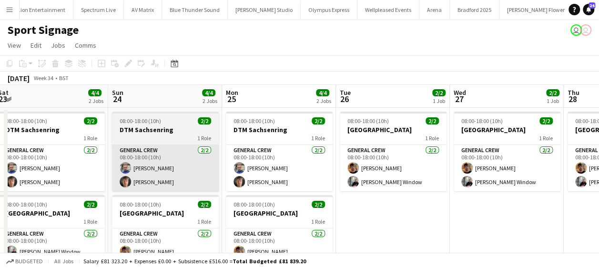
drag, startPoint x: 471, startPoint y: 172, endPoint x: 299, endPoint y: 181, distance: 171.7
click at [474, 172] on app-calendar-viewport "Thu 21 4/4 2 Jobs Fri 22 4/4 2 Jobs Sat 23 4/4 2 Jobs Sun 24 4/4 2 Jobs Mon 25 …" at bounding box center [299, 190] width 599 height 210
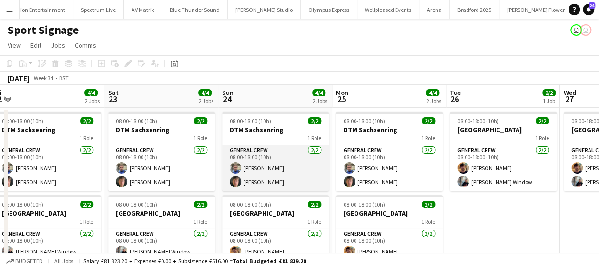
drag, startPoint x: 444, startPoint y: 178, endPoint x: 449, endPoint y: 178, distance: 4.8
click at [469, 177] on app-calendar-viewport "Wed 20 4/4 2 Jobs Thu 21 4/4 2 Jobs Fri 22 4/4 2 Jobs Sat 23 4/4 2 Jobs Sun 24 …" at bounding box center [299, 190] width 599 height 210
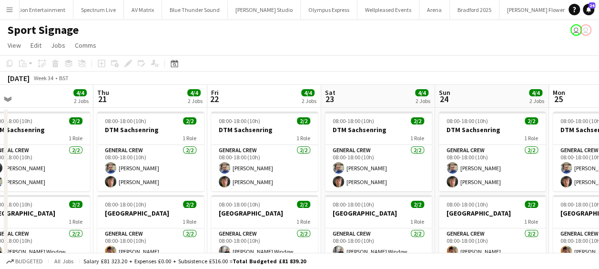
drag, startPoint x: 394, startPoint y: 177, endPoint x: 511, endPoint y: 170, distance: 117.3
click at [511, 170] on app-calendar-viewport "Mon 18 2/2 1 Job Tue 19 4/4 2 Jobs Wed 20 4/4 2 Jobs Thu 21 4/4 2 Jobs Fri 22 4…" at bounding box center [299, 190] width 599 height 210
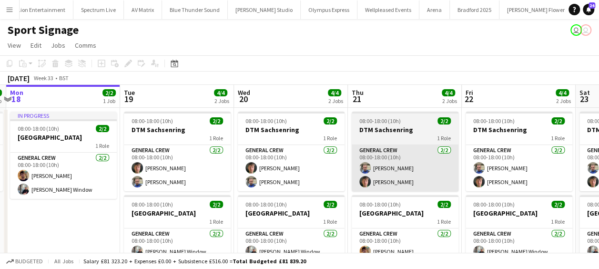
drag, startPoint x: 379, startPoint y: 179, endPoint x: 448, endPoint y: 179, distance: 68.6
click at [450, 179] on app-calendar-viewport "Sat 16 Sun 17 2/2 1 Job Mon 18 2/2 1 Job Tue 19 4/4 2 Jobs Wed 20 4/4 2 Jobs Th…" at bounding box center [299, 190] width 599 height 210
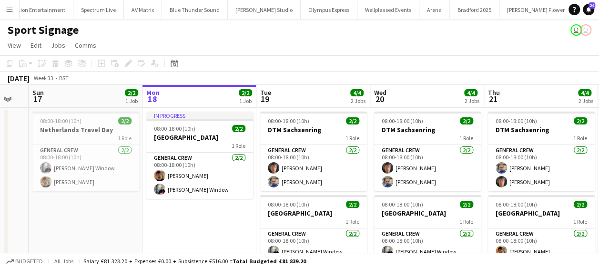
click at [292, 185] on app-calendar-viewport "Fri 15 Sat 16 Sun 17 2/2 1 Job Mon 18 2/2 1 Job Tue 19 4/4 2 Jobs Wed 20 4/4 2 …" at bounding box center [299, 190] width 599 height 210
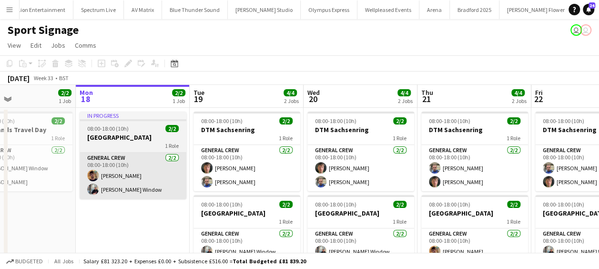
drag, startPoint x: 215, startPoint y: 167, endPoint x: 77, endPoint y: 181, distance: 138.8
click at [71, 179] on app-calendar-viewport "Fri 15 Sat 16 Sun 17 2/2 1 Job Mon 18 2/2 1 Job Tue 19 4/4 2 Jobs Wed 20 4/4 2 …" at bounding box center [299, 190] width 599 height 210
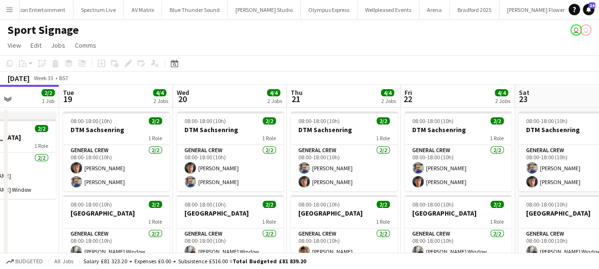
drag
click at [91, 220] on app-calendar-viewport "Fri 15 Sat 16 Sun 17 2/2 1 Job Mon 18 2/2 1 Job Tue 19 4/4 2 Jobs Wed 20 4/4 2 …" at bounding box center [299, 190] width 599 height 210
click at [172, 226] on app-calendar-viewport "Fri 15 Sat 16 Sun 17 2/2 1 Job Mon 18 2/2 1 Job Tue 19 4/4 2 Jobs Wed 20 4/4 2 …" at bounding box center [299, 190] width 599 height 210
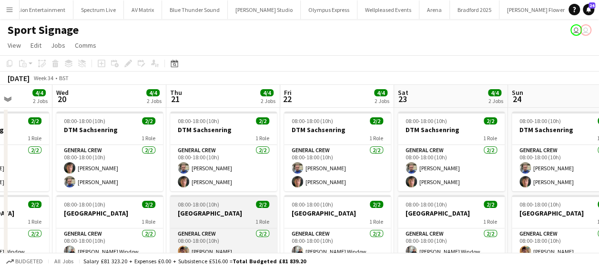
click at [222, 223] on app-calendar-viewport "Sun 17 2/2 1 Job Mon 18 2/2 1 Job Tue 19 4/4 2 Jobs Wed 20 4/4 2 Jobs Thu 21 4/…" at bounding box center [299, 190] width 599 height 210
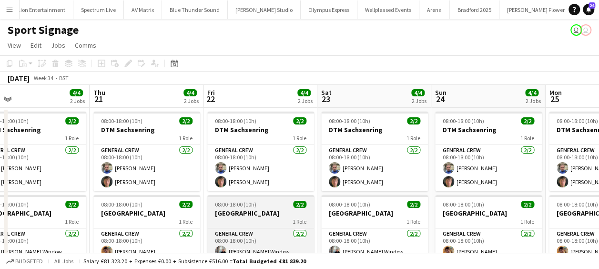
click at [241, 227] on app-calendar-viewport "Sun 17 2/2 1 Job Mon 18 2/2 1 Job Tue 19 4/4 2 Jobs Wed 20 4/4 2 Jobs Thu 21 4/…" at bounding box center [299, 190] width 599 height 210
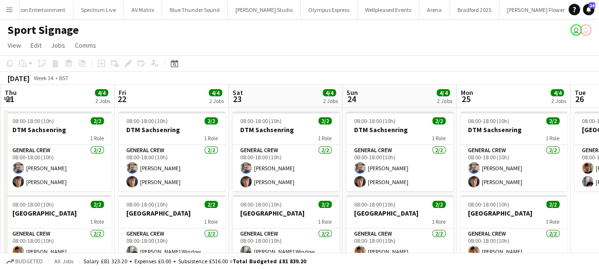
click at [255, 226] on app-calendar-viewport "Sun 17 2/2 1 Job Mon 18 2/2 1 Job Tue 19 4/4 2 Jobs Wed 20 4/4 2 Jobs Thu 21 4/…" at bounding box center [299, 190] width 599 height 210
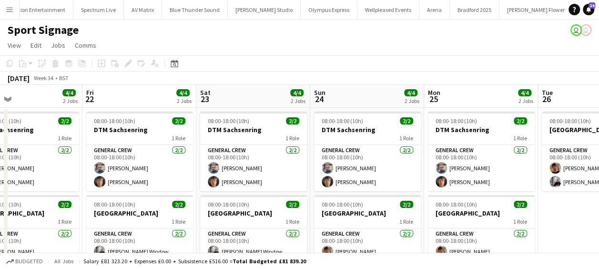
click at [281, 227] on app-calendar-viewport "Tue 19 4/4 2 Jobs Wed 20 4/4 2 Jobs Thu 21 4/4 2 Jobs Fri 22 4/4 2 Jobs Sat 23 …" at bounding box center [299, 190] width 599 height 210
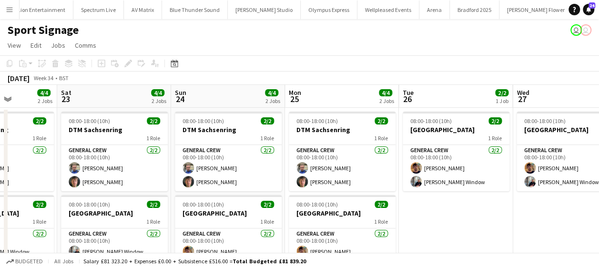
click at [252, 228] on app-calendar-viewport "Tue 19 4/4 2 Jobs Wed 20 4/4 2 Jobs Thu 21 4/4 2 Jobs Fri 22 4/4 2 Jobs Sat 23 …" at bounding box center [299, 190] width 599 height 210
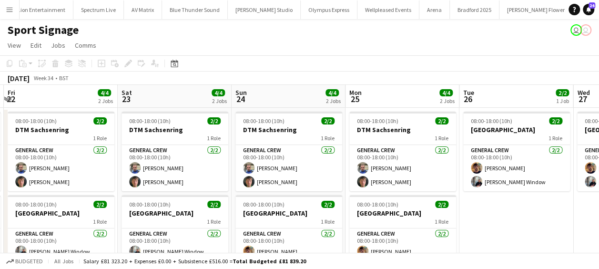
click at [281, 186] on app-calendar-viewport "Tue 19 4/4 2 Jobs Wed 20 4/4 2 Jobs Thu 21 4/4 2 Jobs Fri 22 4/4 2 Jobs Sat 23 …" at bounding box center [299, 190] width 599 height 210
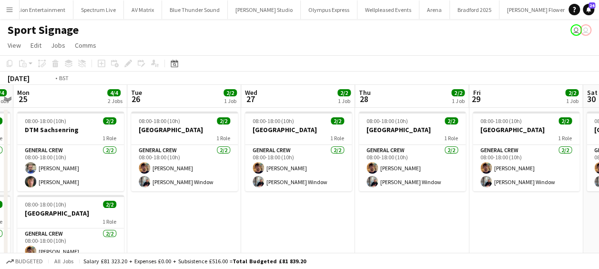
click at [271, 184] on app-calendar-viewport "Thu 21 4/4 2 Jobs Fri 22 4/4 2 Jobs Sat 23 4/4 2 Jobs Sun 24 4/4 2 Jobs Mon 25 …" at bounding box center [299, 190] width 599 height 210
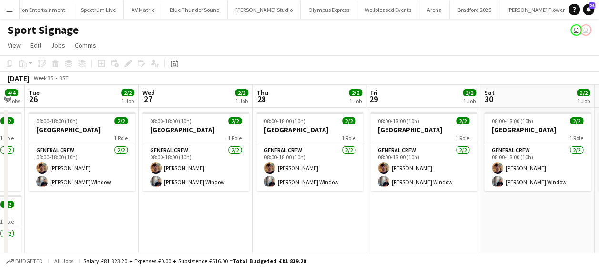
click at [285, 184] on app-calendar-viewport "Sat 23 4/4 2 Jobs Sun 24 4/4 2 Jobs Mon 25 4/4 2 Jobs Tue 26 2/2 1 Job Wed 27 2…" at bounding box center [299, 190] width 599 height 210
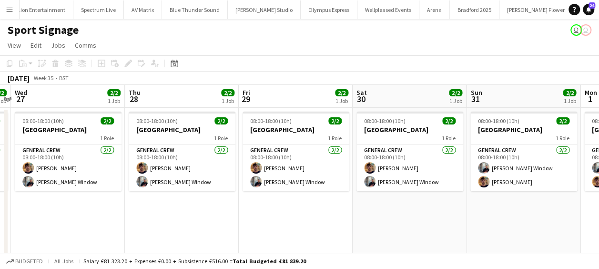
click at [285, 191] on app-calendar-viewport "Sat 23 4/4 2 Jobs Sun 24 4/4 2 Jobs Mon 25 4/4 2 Jobs Tue 26 2/2 1 Job Wed 27 2…" at bounding box center [299, 190] width 599 height 210
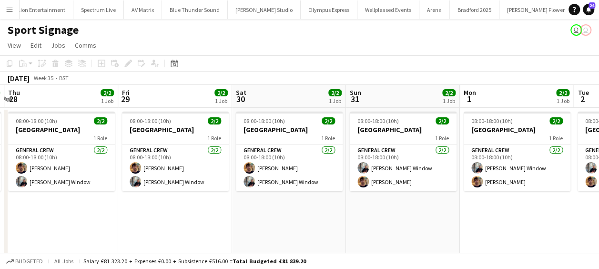
click at [269, 197] on app-calendar-viewport "Mon 25 4/4 2 Jobs Tue 26 2/2 1 Job Wed 27 2/2 1 Job Thu 28 2/2 1 Job Fri 29 2/2…" at bounding box center [299, 190] width 599 height 210
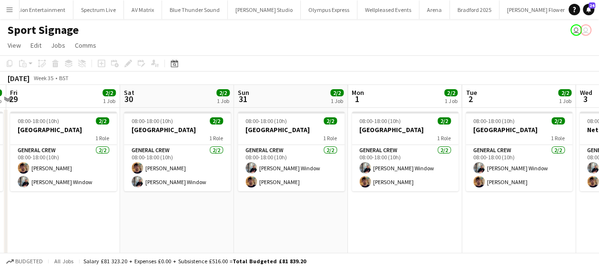
click at [271, 201] on app-calendar-viewport "Mon 25 4/4 2 Jobs Tue 26 2/2 1 Job Wed 27 2/2 1 Job Thu 28 2/2 1 Job Fri 29 2/2…" at bounding box center [299, 190] width 599 height 210
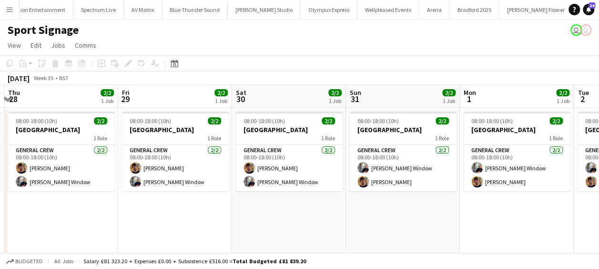
click at [267, 198] on app-calendar-viewport "Mon 25 4/4 2 Jobs Tue 26 2/2 1 Job Wed 27 2/2 1 Job Thu 28 2/2 1 Job Fri 29 2/2…" at bounding box center [299, 190] width 599 height 210
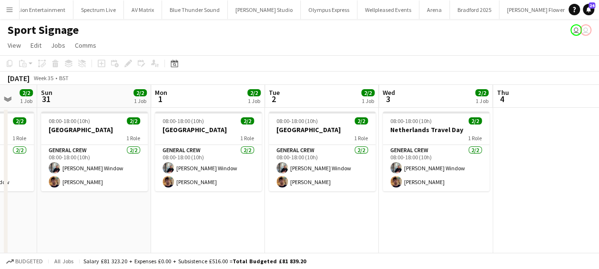
click at [302, 187] on app-calendar-viewport "Wed 27 2/2 1 Job Thu 28 2/2 1 Job Fri 29 2/2 1 Job Sat 30 2/2 1 Job Sun 31 2/2 …" at bounding box center [299, 190] width 599 height 210
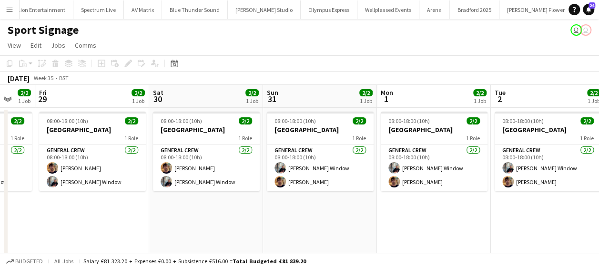
click at [476, 196] on app-calendar-viewport "Wed 27 2/2 1 Job Thu 28 2/2 1 Job Fri 29 2/2 1 Job Sat 30 2/2 1 Job Sun 31 2/2 …" at bounding box center [299, 190] width 599 height 210
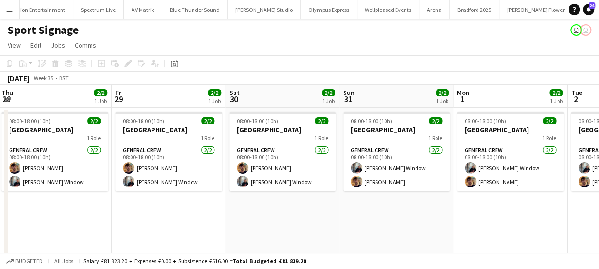
click at [443, 203] on app-calendar-viewport "Mon 25 4/4 2 Jobs Tue 26 2/2 1 Job Wed 27 2/2 1 Job Thu 28 2/2 1 Job Fri 29 2/2…" at bounding box center [299, 190] width 599 height 210
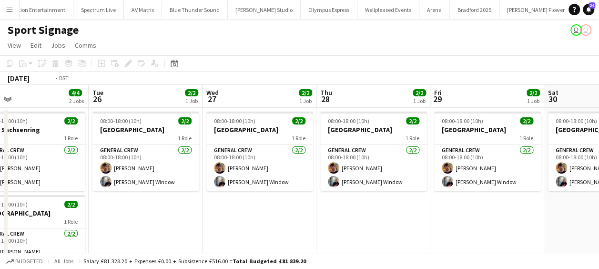
click at [481, 195] on app-calendar-viewport "Sat 23 4/4 2 Jobs Sun 24 4/4 2 Jobs Mon 25 4/4 2 Jobs Tue 26 2/2 1 Job Wed 27 2…" at bounding box center [299, 190] width 599 height 210
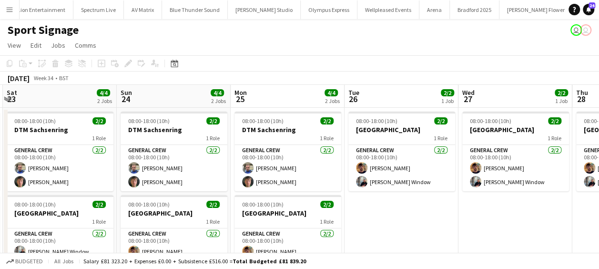
click at [460, 211] on app-calendar-viewport "Thu 21 4/4 2 Jobs Fri 22 4/4 2 Jobs Sat 23 4/4 2 Jobs Sun 24 4/4 2 Jobs Mon 25 …" at bounding box center [299, 190] width 599 height 210
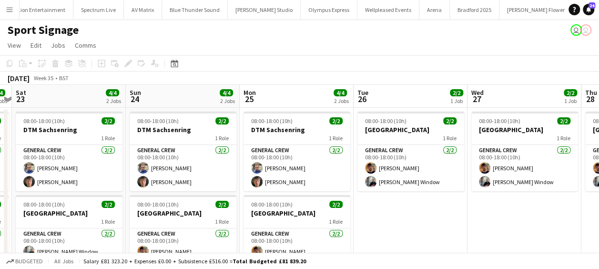
click at [561, 182] on app-calendar-viewport "Thu 21 4/4 2 Jobs Fri 22 4/4 2 Jobs Sat 23 4/4 2 Jobs Sun 24 4/4 2 Jobs Mon 25 …" at bounding box center [299, 190] width 599 height 210
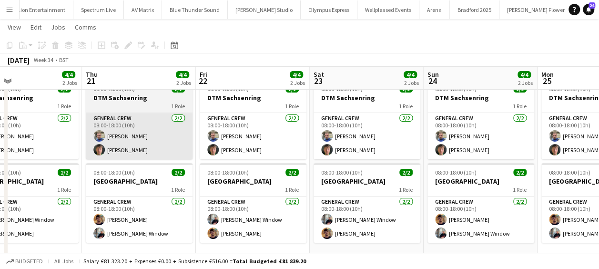
scroll to position [41, 0]
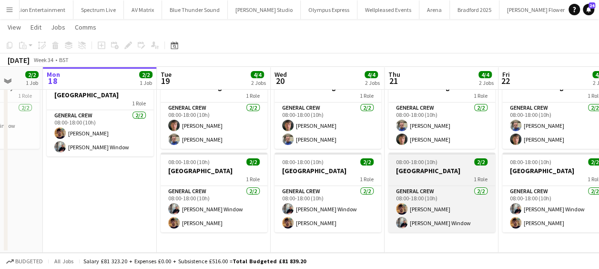
drag, startPoint x: 149, startPoint y: 183, endPoint x: 308, endPoint y: 180, distance: 159.1
click at [316, 179] on app-calendar-viewport "Sat 16 Sun 17 2/2 1 Job Mon 18 2/2 1 Job Tue 19 4/4 2 Jobs Wed 20 4/4 2 Jobs Th…" at bounding box center [299, 124] width 599 height 257
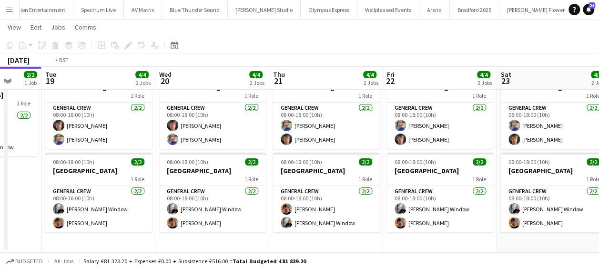
scroll to position [0, 270]
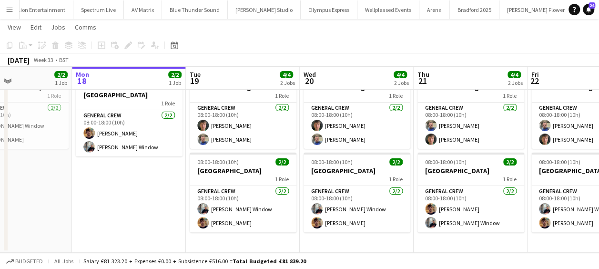
drag, startPoint x: 189, startPoint y: 181, endPoint x: 319, endPoint y: 179, distance: 129.6
click at [319, 179] on app-calendar-viewport "Fri 15 Sat 16 Sun 17 2/2 1 Job Mon 18 2/2 1 Job Tue 19 4/4 2 Jobs Wed 20 4/4 2 …" at bounding box center [299, 124] width 599 height 257
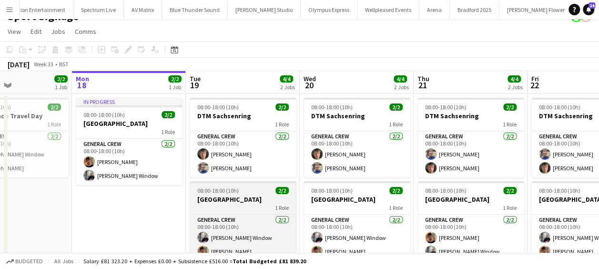
scroll to position [0, 0]
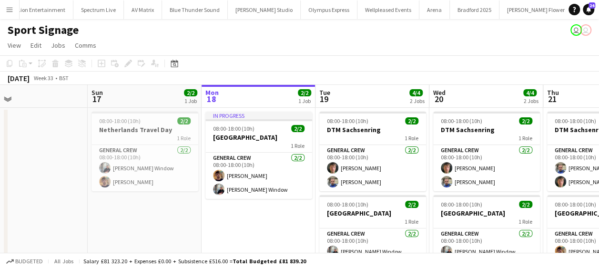
drag, startPoint x: 237, startPoint y: 219, endPoint x: 244, endPoint y: 219, distance: 7.2
click at [244, 219] on app-calendar-viewport "Thu 14 Fri 15 Sat 16 Sun 17 2/2 1 Job Mon 18 2/2 1 Job Tue 19 4/4 2 Jobs Wed 20…" at bounding box center [299, 190] width 599 height 210
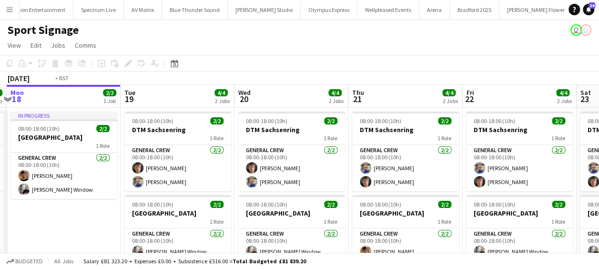
drag, startPoint x: 262, startPoint y: 172, endPoint x: 12, endPoint y: 172, distance: 249.6
click at [12, 172] on app-calendar-viewport "Thu 14 Fri 15 Sat 16 Sun 17 2/2 1 Job Mon 18 2/2 1 Job Tue 19 4/4 2 Jobs Wed 20…" at bounding box center [299, 190] width 599 height 210
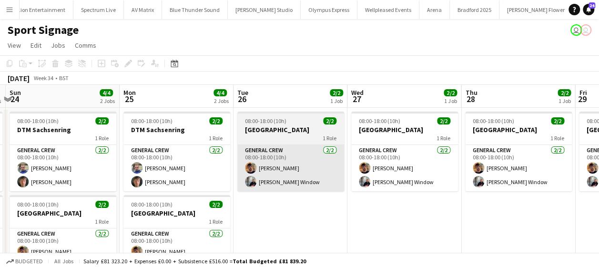
drag, startPoint x: 211, startPoint y: 183, endPoint x: 358, endPoint y: 170, distance: 148.2
click at [2, 186] on app-calendar-viewport "Wed 20 4/4 2 Jobs Thu 21 4/4 2 Jobs Fri 22 4/4 2 Jobs Sat 23 4/4 2 Jobs Sun 24 …" at bounding box center [299, 190] width 599 height 210
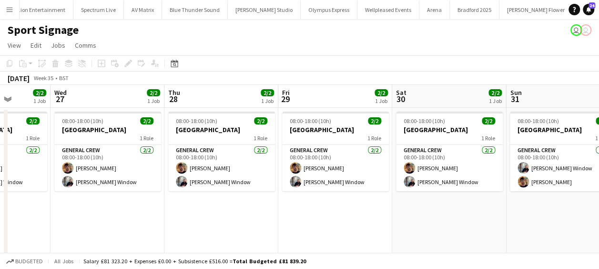
drag, startPoint x: 21, startPoint y: 181, endPoint x: 30, endPoint y: 179, distance: 8.8
click at [30, 179] on app-calendar-viewport "Sat 23 4/4 2 Jobs Sun 24 4/4 2 Jobs Mon 25 4/4 2 Jobs Tue 26 2/2 1 Job Wed 27 2…" at bounding box center [299, 190] width 599 height 210
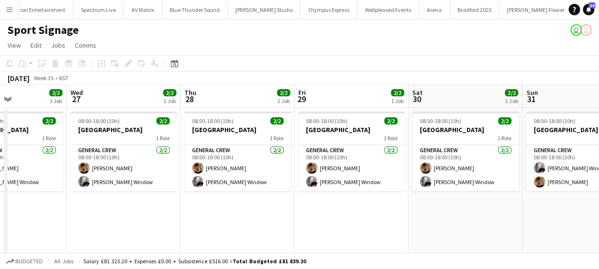
drag, startPoint x: 186, startPoint y: 175, endPoint x: 100, endPoint y: 175, distance: 85.7
click at [100, 175] on app-calendar-viewport "Sat 23 4/4 2 Jobs Sun 24 4/4 2 Jobs Mon 25 4/4 2 Jobs Tue 26 2/2 1 Job Wed 27 2…" at bounding box center [299, 190] width 599 height 210
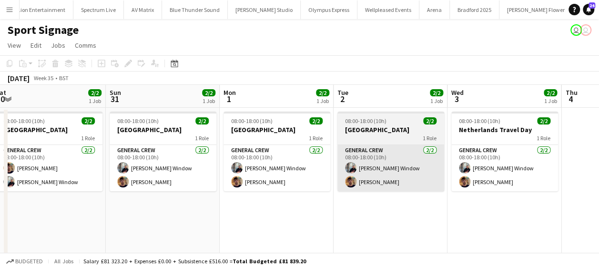
drag, startPoint x: 66, startPoint y: 174, endPoint x: 360, endPoint y: 170, distance: 293.9
click at [67, 173] on app-calendar-viewport "Wed 27 2/2 1 Job Thu 28 2/2 1 Job Fri 29 2/2 1 Job Sat 30 2/2 1 Job Sun 31 2/2 …" at bounding box center [299, 190] width 599 height 210
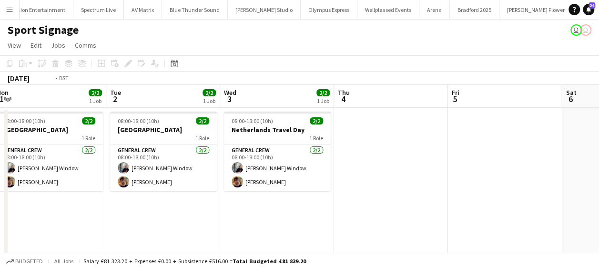
click at [110, 170] on app-calendar-viewport "Fri 29 2/2 1 Job Sat 30 2/2 1 Job Sun 31 2/2 1 Job Mon 1 2/2 1 Job Tue 2 2/2 1 …" at bounding box center [299, 190] width 599 height 210
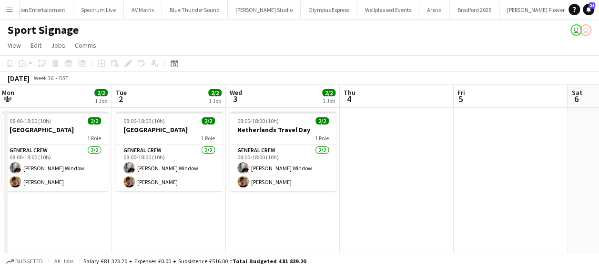
scroll to position [0, 425]
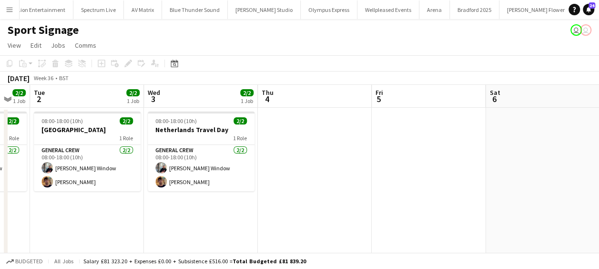
drag, startPoint x: 259, startPoint y: 170, endPoint x: 224, endPoint y: 170, distance: 35.2
click at [224, 170] on app-calendar-viewport "Fri 29 2/2 1 Job Sat 30 2/2 1 Job Sun 31 2/2 1 Job Mon 1 2/2 1 Job Tue 2 2/2 1 …" at bounding box center [299, 190] width 599 height 210
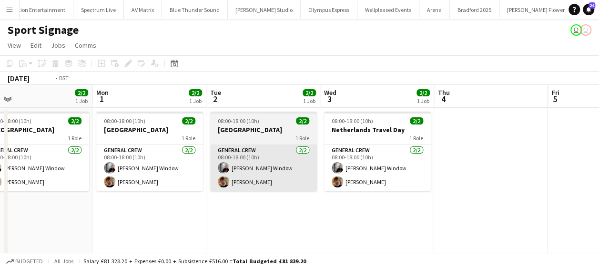
drag, startPoint x: 155, startPoint y: 201, endPoint x: 363, endPoint y: 182, distance: 208.5
click at [367, 181] on app-calendar-viewport "Fri 29 2/2 1 Job Sat 30 2/2 1 Job Sun 31 2/2 1 Job Mon 1 2/2 1 Job Tue 2 2/2 1 …" at bounding box center [299, 190] width 599 height 210
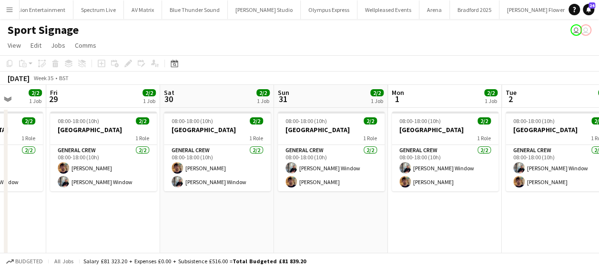
click at [422, 202] on app-calendar-viewport "Tue 26 2/2 1 Job Wed 27 2/2 1 Job Thu 28 2/2 1 Job Fri 29 2/2 1 Job Sat 30 2/2 …" at bounding box center [299, 190] width 599 height 210
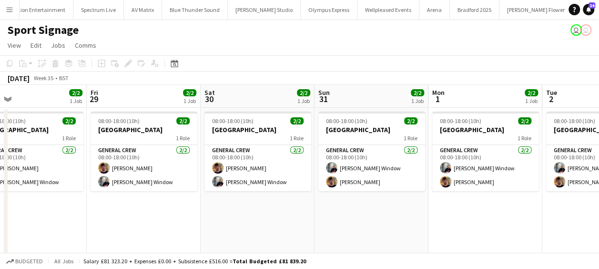
drag, startPoint x: 51, startPoint y: 214, endPoint x: 403, endPoint y: 209, distance: 352.0
click at [407, 208] on app-calendar-viewport "Tue 26 2/2 1 Job Wed 27 2/2 1 Job Thu 28 2/2 1 Job Fri 29 2/2 1 Job Sat 30 2/2 …" at bounding box center [299, 190] width 599 height 210
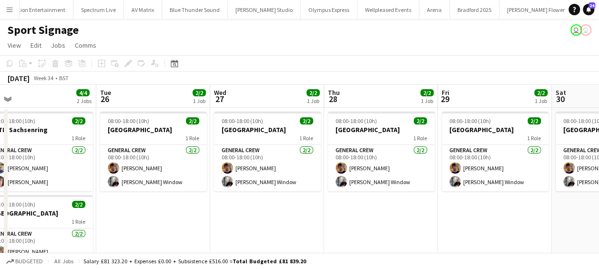
click at [330, 211] on app-calendar-viewport "Sat 23 4/4 2 Jobs Sun 24 4/4 2 Jobs Mon 25 4/4 2 Jobs Tue 26 2/2 1 Job Wed 27 2…" at bounding box center [299, 190] width 599 height 210
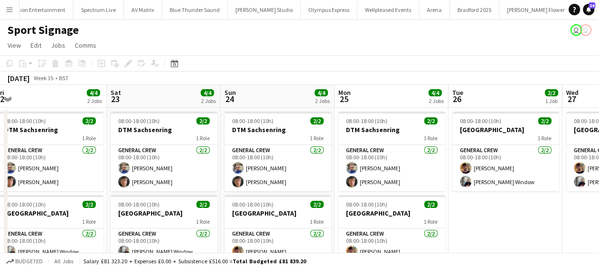
click at [311, 212] on app-calendar-viewport "Wed 20 4/4 2 Jobs Thu 21 4/4 2 Jobs Fri 22 4/4 2 Jobs Sat 23 4/4 2 Jobs Sun 24 …" at bounding box center [299, 190] width 599 height 210
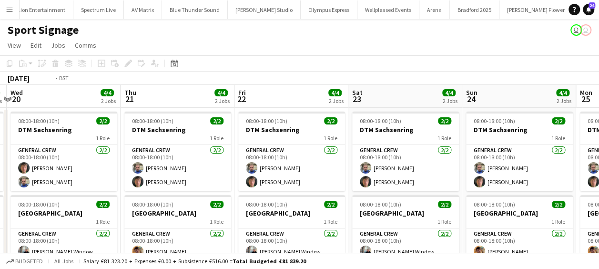
drag, startPoint x: 239, startPoint y: 219, endPoint x: 150, endPoint y: 228, distance: 89.0
click at [351, 214] on app-calendar-viewport "Mon 18 2/2 1 Job Tue 19 4/4 2 Jobs Wed 20 4/4 2 Jobs Thu 21 4/4 2 Jobs Fri 22 4…" at bounding box center [299, 190] width 599 height 210
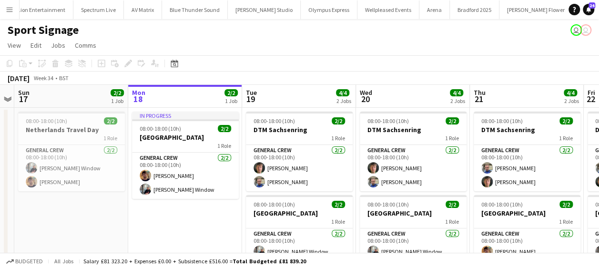
drag, startPoint x: 310, startPoint y: 208, endPoint x: 281, endPoint y: 215, distance: 30.4
click at [314, 208] on app-calendar-viewport "Fri 15 Sat 16 Sun 17 2/2 1 Job Mon 18 2/2 1 Job Tue 19 4/4 2 Jobs Wed 20 4/4 2 …" at bounding box center [299, 190] width 599 height 210
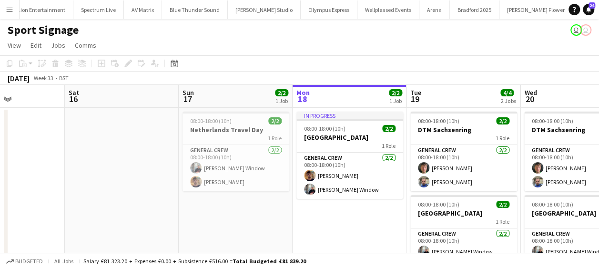
drag, startPoint x: 152, startPoint y: 221, endPoint x: 120, endPoint y: 221, distance: 31.9
click at [120, 221] on app-calendar-viewport "Tue 12 Wed 13 Thu 14 Fri 15 Sat 16 Sun 17 2/2 1 Job Mon 18 2/2 1 Job Tue 19 4/4…" at bounding box center [299, 190] width 599 height 210
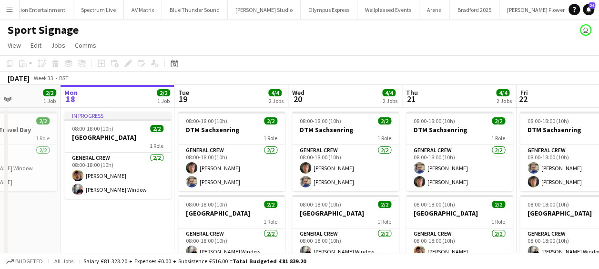
scroll to position [0, 411]
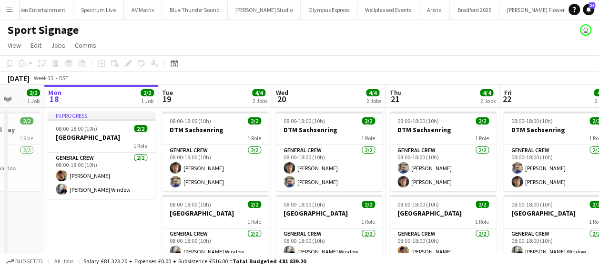
drag, startPoint x: 221, startPoint y: 215, endPoint x: 8, endPoint y: 220, distance: 213.9
click at [8, 220] on app-calendar-viewport "Thu 14 Fri 15 Sat 16 Sun 17 2/2 1 Job Mon 18 2/2 1 Job Tue 19 4/4 2 Jobs Wed 20…" at bounding box center [299, 190] width 599 height 210
drag, startPoint x: 95, startPoint y: 169, endPoint x: 45, endPoint y: 170, distance: 50.5
click at [45, 170] on app-calendar-viewport "Thu 14 Fri 15 Sat 16 Sun 17 2/2 1 Job Mon 18 2/2 1 Job Tue 19 4/4 2 Jobs Wed 20…" at bounding box center [299, 190] width 599 height 210
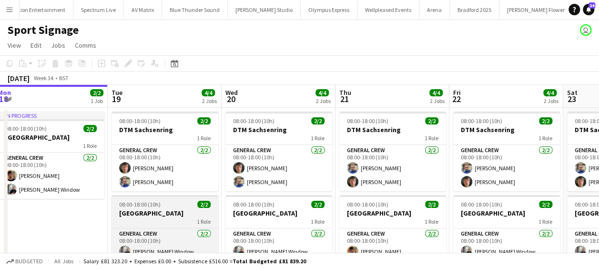
scroll to position [41, 0]
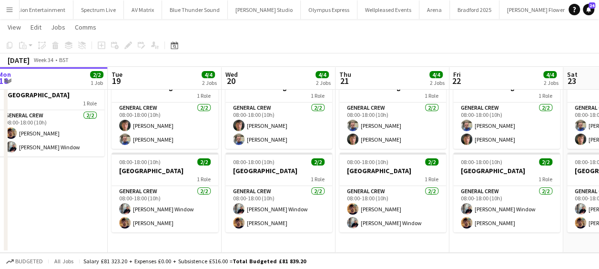
click at [100, 201] on app-calendar-viewport "Sat 16 Sun 17 2/2 1 Job Mon 18 2/2 1 Job Tue 19 4/4 2 Jobs Wed 20 4/4 2 Jobs Th…" at bounding box center [299, 124] width 599 height 257
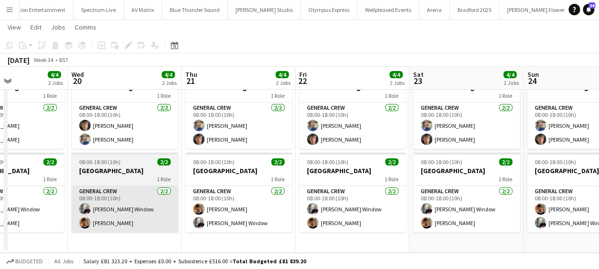
drag, startPoint x: 178, startPoint y: 198, endPoint x: 112, endPoint y: 211, distance: 67.1
click at [46, 211] on app-calendar-viewport "Sat 16 Sun 17 2/2 1 Job Mon 18 2/2 1 Job Tue 19 4/4 2 Jobs Wed 20 4/4 2 Jobs Th…" at bounding box center [299, 124] width 599 height 257
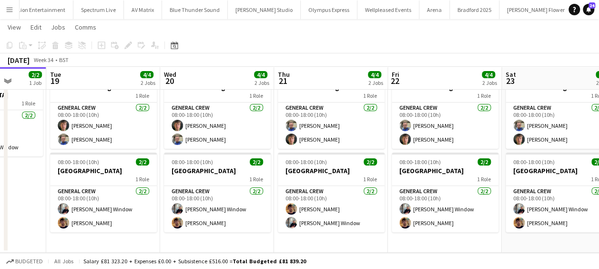
drag, startPoint x: 169, startPoint y: 206, endPoint x: 79, endPoint y: 213, distance: 89.8
click at [80, 213] on app-calendar-viewport "Sat 16 Sun 17 2/2 1 Job Mon 18 2/2 1 Job Tue 19 4/4 2 Jobs Wed 20 4/4 2 Jobs Th…" at bounding box center [299, 124] width 599 height 257
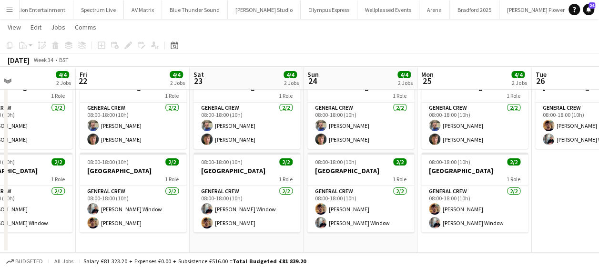
drag, startPoint x: 203, startPoint y: 197, endPoint x: 107, endPoint y: 200, distance: 96.2
click at [107, 200] on app-calendar-viewport "Mon 18 2/2 1 Job Tue 19 4/4 2 Jobs Wed 20 4/4 2 Jobs Thu 21 4/4 2 Jobs Fri 22 4…" at bounding box center [299, 124] width 599 height 257
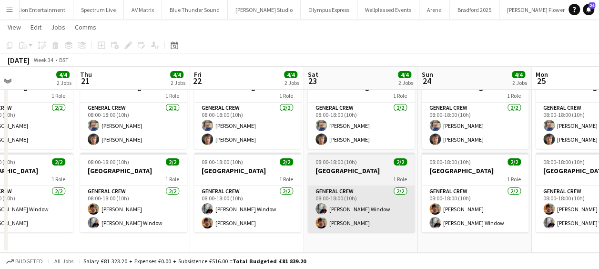
drag, startPoint x: 184, startPoint y: 199, endPoint x: 163, endPoint y: 196, distance: 21.1
click at [134, 200] on app-calendar-viewport "Mon 18 2/2 1 Job Tue 19 4/4 2 Jobs Wed 20 4/4 2 Jobs Thu 21 4/4 2 Jobs Fri 22 4…" at bounding box center [299, 124] width 599 height 257
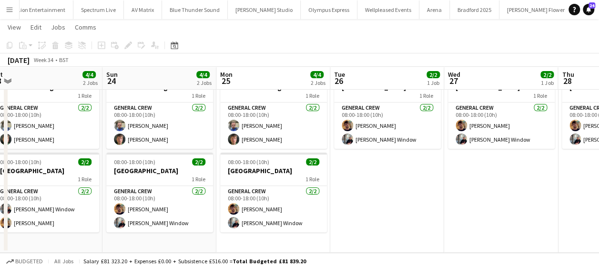
drag, startPoint x: 228, startPoint y: 188, endPoint x: 116, endPoint y: 193, distance: 111.6
click at [116, 193] on app-calendar-viewport "Wed 20 4/4 2 Jobs Thu 21 4/4 2 Jobs Fri 22 4/4 2 Jobs Sat 23 4/4 2 Jobs Sun 24 …" at bounding box center [299, 124] width 599 height 257
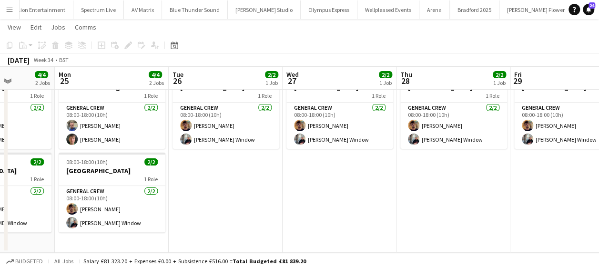
drag, startPoint x: 227, startPoint y: 190, endPoint x: 161, endPoint y: 167, distance: 69.6
click at [79, 196] on app-calendar-viewport "Fri 22 4/4 2 Jobs Sat 23 4/4 2 Jobs Sun 24 4/4 2 Jobs Mon 25 4/4 2 Jobs Tue 26 …" at bounding box center [299, 124] width 599 height 257
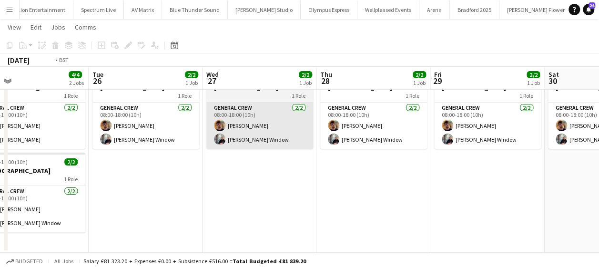
drag, startPoint x: 242, startPoint y: 112, endPoint x: 211, endPoint y: 117, distance: 31.8
click at [163, 118] on app-calendar-viewport "Fri 22 4/4 2 Jobs Sat 23 4/4 2 Jobs Sun 24 4/4 2 Jobs Mon 25 4/4 2 Jobs Tue 26 …" at bounding box center [299, 124] width 599 height 257
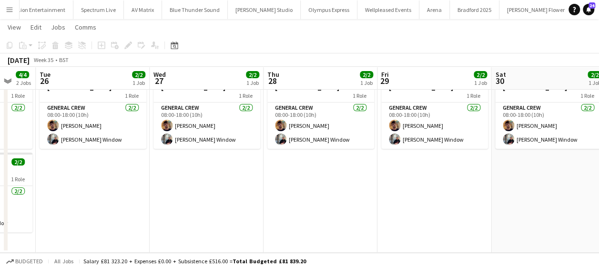
drag, startPoint x: 248, startPoint y: 117, endPoint x: 161, endPoint y: 127, distance: 87.2
click at [161, 127] on app-calendar-viewport "Fri 22 4/4 2 Jobs Sat 23 4/4 2 Jobs Sun 24 4/4 2 Jobs Mon 25 4/4 2 Jobs Tue 26 …" at bounding box center [299, 124] width 599 height 257
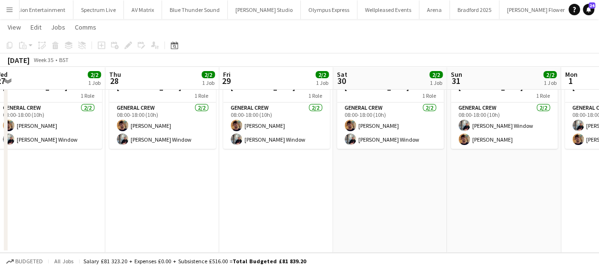
drag, startPoint x: 295, startPoint y: 124, endPoint x: 180, endPoint y: 139, distance: 115.8
click at [180, 139] on app-calendar-viewport "Sun 24 4/4 2 Jobs Mon 25 4/4 2 Jobs Tue 26 2/2 1 Job Wed 27 2/2 1 Job Thu 28 2/…" at bounding box center [299, 124] width 599 height 257
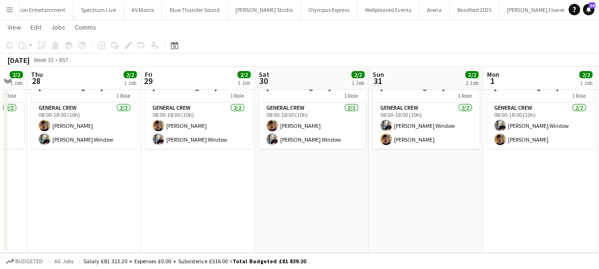
drag, startPoint x: 278, startPoint y: 127, endPoint x: 185, endPoint y: 139, distance: 94.2
click at [185, 139] on app-calendar-viewport "Sun 24 4/4 2 Jobs Mon 25 4/4 2 Jobs Tue 26 2/2 1 Job Wed 27 2/2 1 Job Thu 28 2/…" at bounding box center [299, 124] width 599 height 257
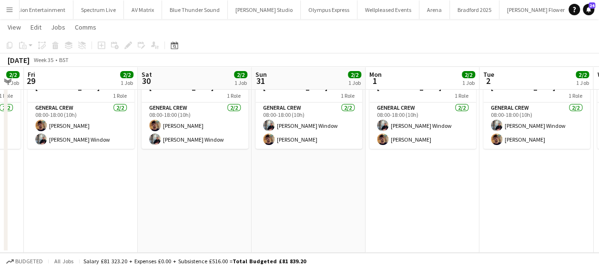
drag, startPoint x: 302, startPoint y: 127, endPoint x: 200, endPoint y: 139, distance: 102.7
click at [200, 139] on app-calendar-viewport "Tue 26 2/2 1 Job Wed 27 2/2 1 Job Thu 28 2/2 1 Job Fri 29 2/2 1 Job Sat 30 2/2 …" at bounding box center [299, 124] width 599 height 257
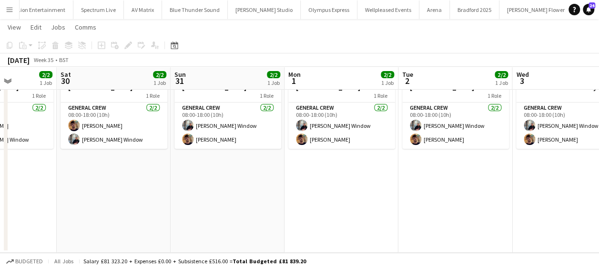
drag, startPoint x: 330, startPoint y: 127, endPoint x: 244, endPoint y: 136, distance: 86.2
click at [244, 136] on app-calendar-viewport "Tue 26 2/2 1 Job Wed 27 2/2 1 Job Thu 28 2/2 1 Job Fri 29 2/2 1 Job Sat 30 2/2 …" at bounding box center [299, 124] width 599 height 257
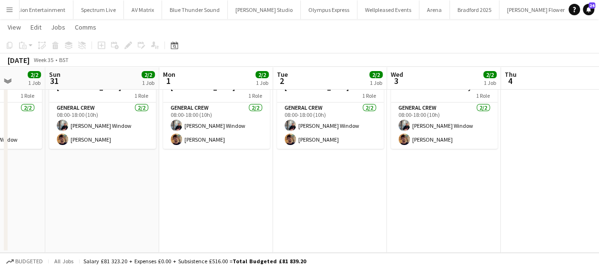
drag, startPoint x: 359, startPoint y: 126, endPoint x: 232, endPoint y: 138, distance: 127.2
click at [232, 138] on app-calendar-viewport "Thu 28 2/2 1 Job Fri 29 2/2 1 Job Sat 30 2/2 1 Job Sun 31 2/2 1 Job Mon 1 2/2 1…" at bounding box center [299, 124] width 599 height 257
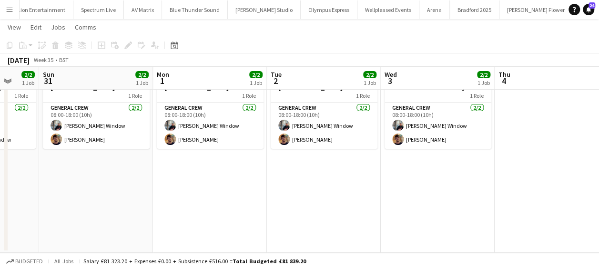
drag, startPoint x: 332, startPoint y: 130, endPoint x: 234, endPoint y: 133, distance: 98.2
click at [234, 133] on app-calendar-viewport "Thu 28 2/2 1 Job Fri 29 2/2 1 Job Sat 30 2/2 1 Job Sun 31 2/2 1 Job Mon 1 2/2 1…" at bounding box center [299, 124] width 599 height 257
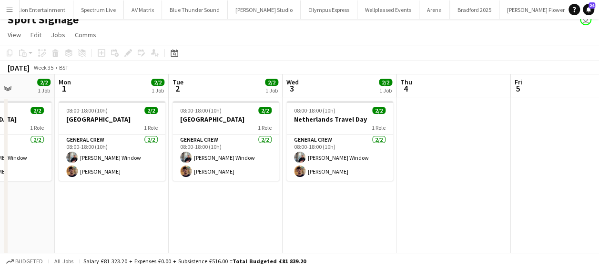
scroll to position [0, 0]
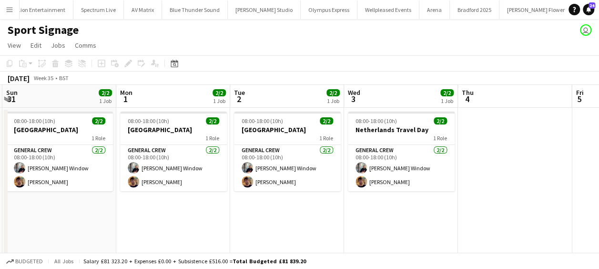
drag, startPoint x: 210, startPoint y: 155, endPoint x: 272, endPoint y: 156, distance: 62.9
click at [272, 156] on app-calendar-viewport "Thu 28 2/2 1 Job Fri 29 2/2 1 Job Sat 30 2/2 1 Job Sun 31 2/2 1 Job Mon 1 2/2 1…" at bounding box center [299, 190] width 599 height 210
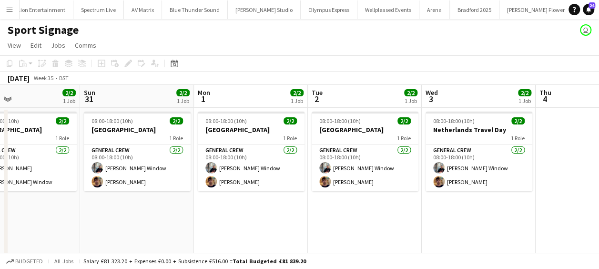
drag, startPoint x: 208, startPoint y: 158, endPoint x: 284, endPoint y: 154, distance: 76.3
click at [284, 154] on app-calendar-viewport "Thu 28 2/2 1 Job Fri 29 2/2 1 Job Sat 30 2/2 1 Job Sun 31 2/2 1 Job Mon 1 2/2 1…" at bounding box center [299, 190] width 599 height 210
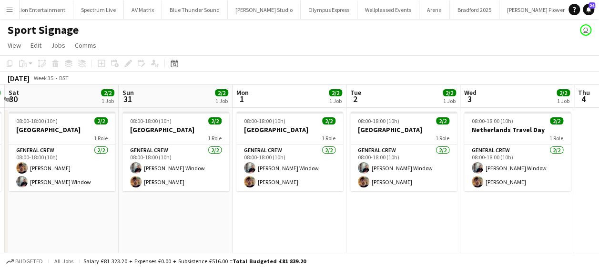
drag, startPoint x: 328, startPoint y: 150, endPoint x: 366, endPoint y: 147, distance: 38.7
click at [366, 147] on app-calendar-viewport "Thu 28 2/2 1 Job Fri 29 2/2 1 Job Sat 30 2/2 1 Job Sun 31 2/2 1 Job Mon 1 2/2 1…" at bounding box center [299, 190] width 599 height 210
drag, startPoint x: 300, startPoint y: 149, endPoint x: 351, endPoint y: 148, distance: 50.5
click at [351, 148] on app-calendar-viewport "Thu 28 2/2 1 Job Fri 29 2/2 1 Job Sat 30 2/2 1 Job Sun 31 2/2 1 Job Mon 1 2/2 1…" at bounding box center [299, 190] width 599 height 210
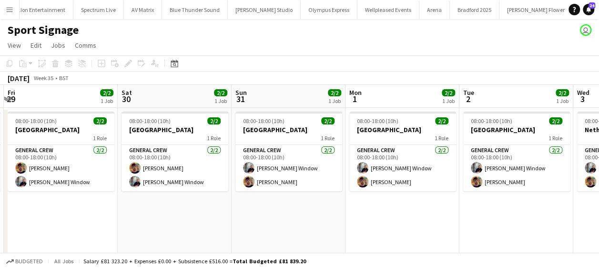
drag, startPoint x: 243, startPoint y: 148, endPoint x: 315, endPoint y: 144, distance: 72.0
click at [315, 144] on app-calendar-viewport "Wed 27 2/2 1 Job Thu 28 2/2 1 Job Fri 29 2/2 1 Job Sat 30 2/2 1 Job Sun 31 2/2 …" at bounding box center [299, 190] width 599 height 210
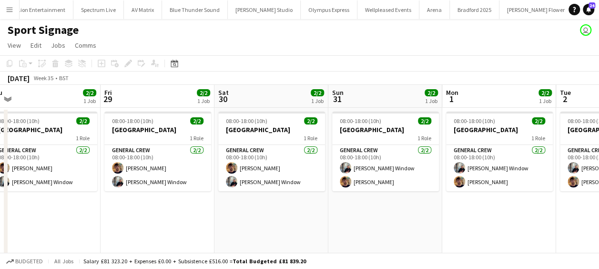
drag, startPoint x: 177, startPoint y: 147, endPoint x: 264, endPoint y: 145, distance: 87.2
click at [264, 145] on app-calendar-viewport "Tue 26 2/2 1 Job Wed 27 2/2 1 Job Thu 28 2/2 1 Job Fri 29 2/2 1 Job Sat 30 2/2 …" at bounding box center [299, 190] width 599 height 210
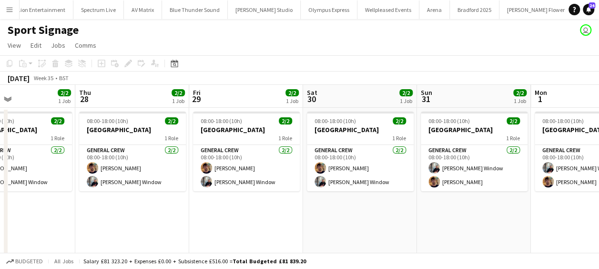
drag, startPoint x: 157, startPoint y: 149, endPoint x: 267, endPoint y: 148, distance: 109.5
click at [267, 148] on app-calendar-viewport "Mon 25 4/4 2 Jobs Tue 26 2/2 1 Job Wed 27 2/2 1 Job Thu 28 2/2 1 Job Fri 29 2/2…" at bounding box center [299, 190] width 599 height 210
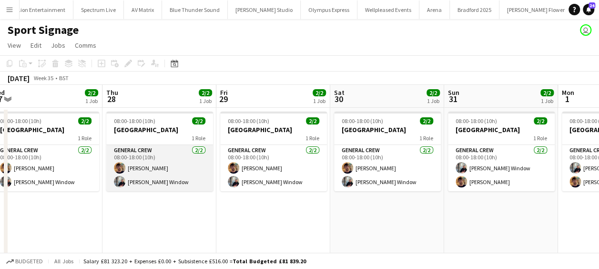
drag, startPoint x: 134, startPoint y: 151, endPoint x: 240, endPoint y: 147, distance: 105.8
click at [251, 146] on app-calendar-viewport "Mon 25 4/4 2 Jobs Tue 26 2/2 1 Job Wed 27 2/2 1 Job Thu 28 2/2 1 Job Fri 29 2/2…" at bounding box center [299, 190] width 599 height 210
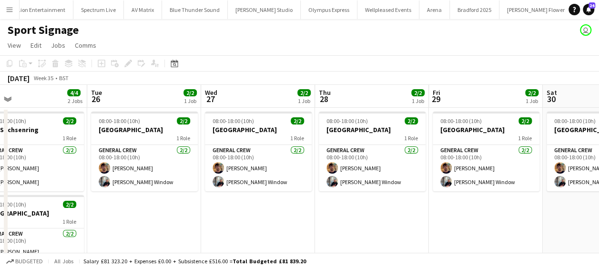
drag, startPoint x: 114, startPoint y: 147, endPoint x: 212, endPoint y: 147, distance: 98.6
click at [212, 147] on app-calendar-viewport "Sat 23 4/4 2 Jobs Sun 24 4/4 2 Jobs Mon 25 4/4 2 Jobs Tue 26 2/2 1 Job Wed 27 2…" at bounding box center [299, 190] width 599 height 210
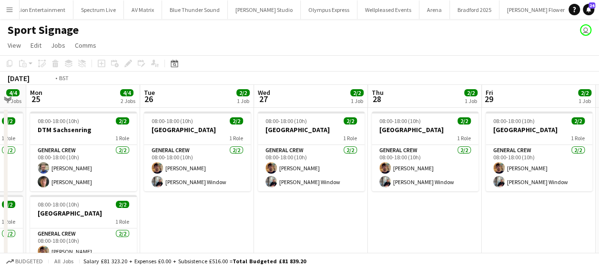
drag, startPoint x: 150, startPoint y: 149, endPoint x: 310, endPoint y: 143, distance: 160.1
click at [311, 143] on app-calendar-viewport "Sat 23 4/4 2 Jobs Sun 24 4/4 2 Jobs Mon 25 4/4 2 Jobs Tue 26 2/2 1 Job Wed 27 2…" at bounding box center [299, 190] width 599 height 210
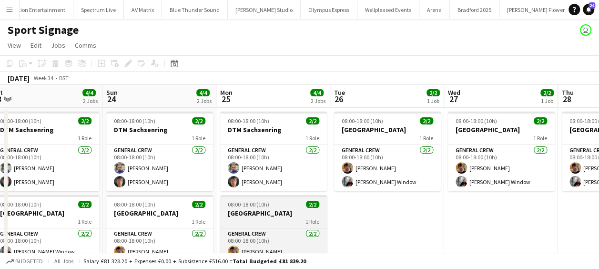
drag, startPoint x: 210, startPoint y: 214, endPoint x: 257, endPoint y: 208, distance: 48.1
click at [267, 208] on app-calendar-viewport "Thu 21 4/4 2 Jobs Fri 22 4/4 2 Jobs Sat 23 4/4 2 Jobs Sun 24 4/4 2 Jobs Mon 25 …" at bounding box center [299, 190] width 599 height 210
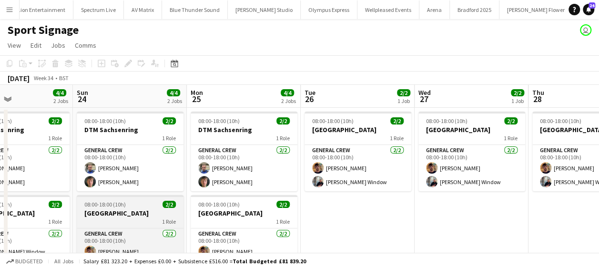
drag, startPoint x: 152, startPoint y: 211, endPoint x: 216, endPoint y: 210, distance: 64.3
click at [221, 209] on app-calendar-viewport "Thu 21 4/4 2 Jobs Fri 22 4/4 2 Jobs Sat 23 4/4 2 Jobs Sun 24 4/4 2 Jobs Mon 25 …" at bounding box center [299, 190] width 599 height 210
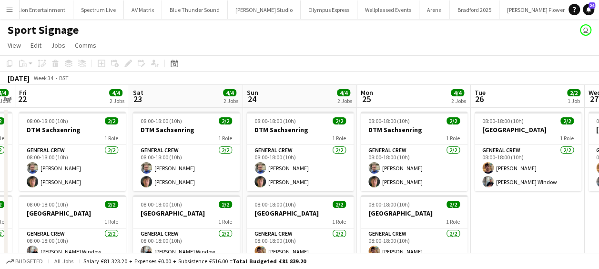
drag, startPoint x: 156, startPoint y: 217, endPoint x: 240, endPoint y: 207, distance: 84.4
click at [240, 207] on app-calendar-viewport "Wed 20 4/4 2 Jobs Thu 21 4/4 2 Jobs Fri 22 4/4 2 Jobs Sat 23 4/4 2 Jobs Sun 24 …" at bounding box center [299, 190] width 599 height 210
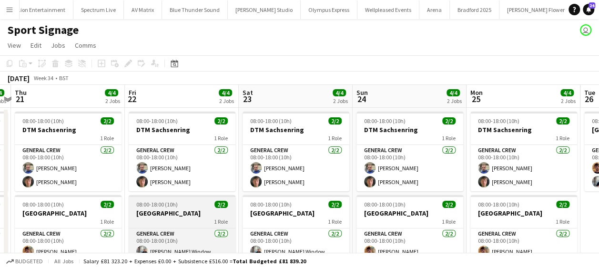
drag, startPoint x: 111, startPoint y: 220, endPoint x: 173, endPoint y: 217, distance: 62.0
click at [222, 212] on app-calendar-viewport "Tue 19 4/4 2 Jobs Wed 20 4/4 2 Jobs Thu 21 4/4 2 Jobs Fri 22 4/4 2 Jobs Sat 23 …" at bounding box center [299, 190] width 599 height 210
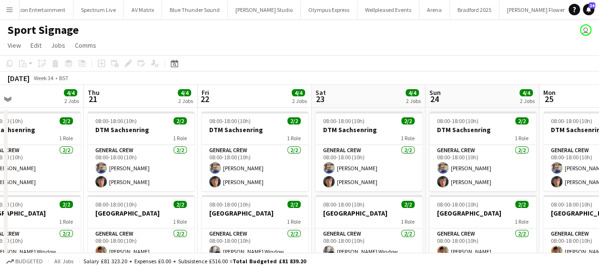
click at [208, 219] on app-calendar-viewport "Mon 18 2/2 1 Job Tue 19 4/4 2 Jobs Wed 20 4/4 2 Jobs Thu 21 4/4 2 Jobs Fri 22 4…" at bounding box center [299, 190] width 599 height 210
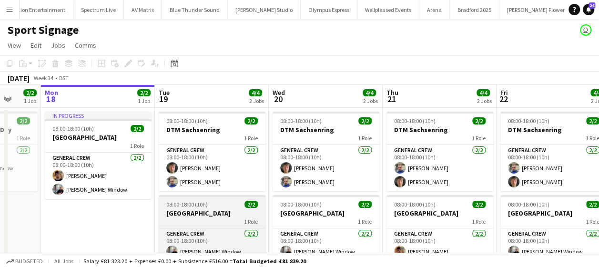
click at [246, 210] on app-calendar-viewport "Sat 16 Sun 17 2/2 1 Job Mon 18 2/2 1 Job Tue 19 4/4 2 Jobs Wed 20 4/4 2 Jobs Th…" at bounding box center [299, 190] width 599 height 210
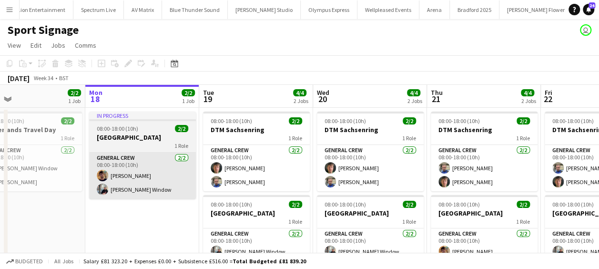
click at [184, 211] on app-calendar-viewport "Fri 15 Sat 16 Sun 17 2/2 1 Job Mon 18 2/2 1 Job Tue 19 4/4 2 Jobs Wed 20 4/4 2 …" at bounding box center [299, 190] width 599 height 210
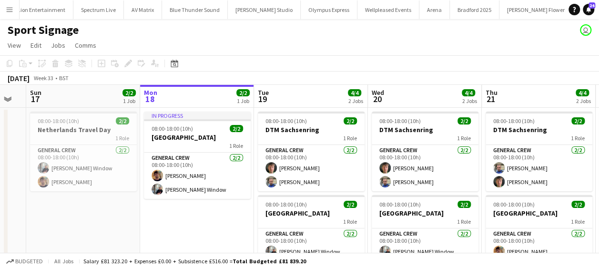
click at [158, 170] on app-calendar-viewport "Fri 15 Sat 16 Sun 17 2/2 1 Job Mon 18 2/2 1 Job Tue 19 4/4 2 Jobs Wed 20 4/4 2 …" at bounding box center [299, 190] width 599 height 210
